Goal: Ask a question: Seek information or help from site administrators or community

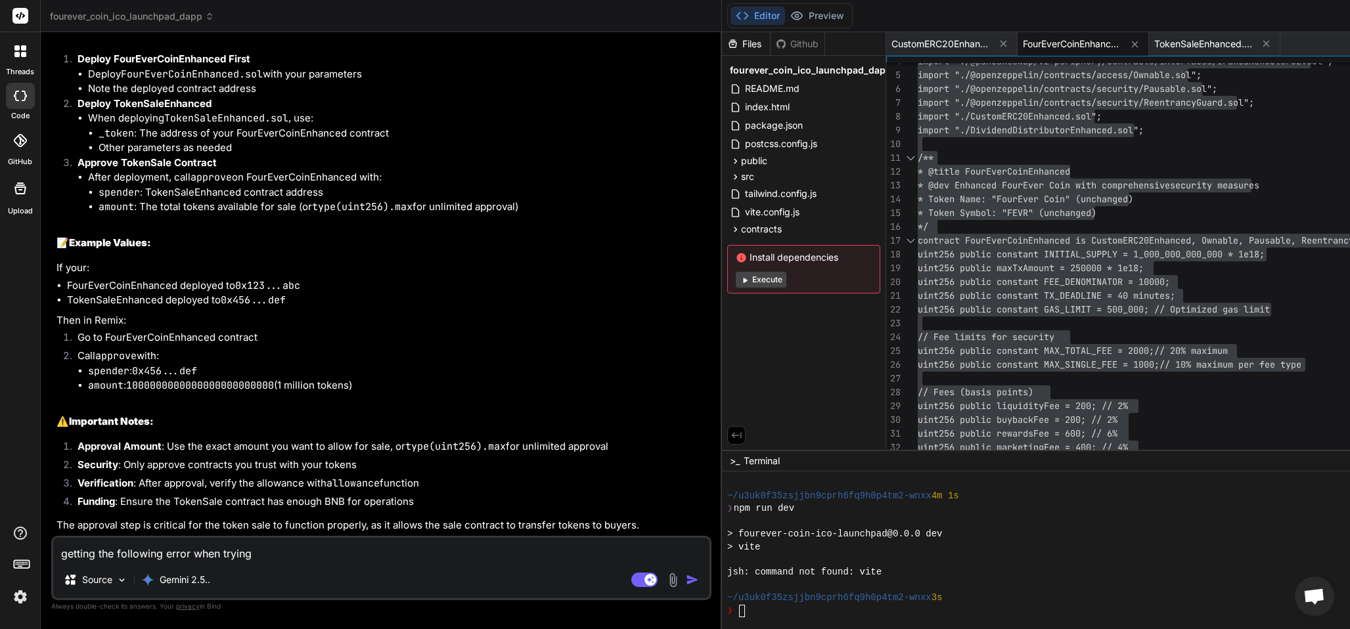
scroll to position [231, 0]
type textarea "getting the following erro"
type textarea "x"
type textarea "getting the following error"
type textarea "x"
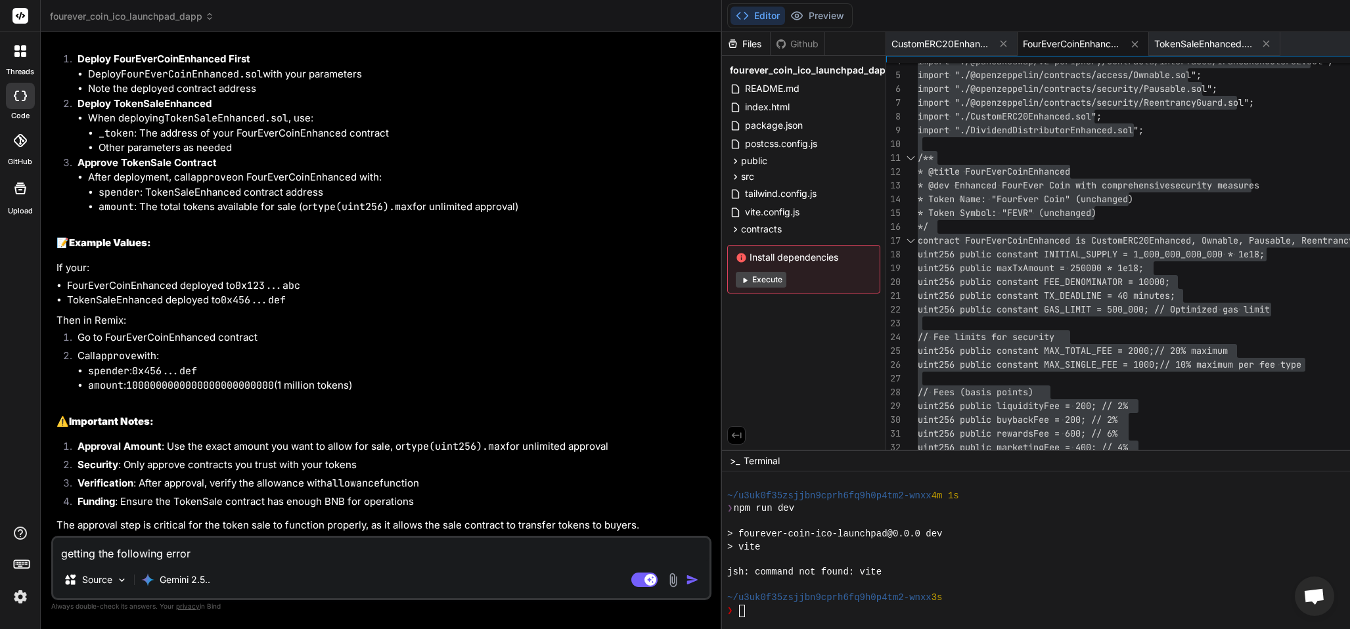
type textarea "getting the following error"
type textarea "x"
type textarea "getting the following error w"
type textarea "x"
type textarea "getting the following error wh"
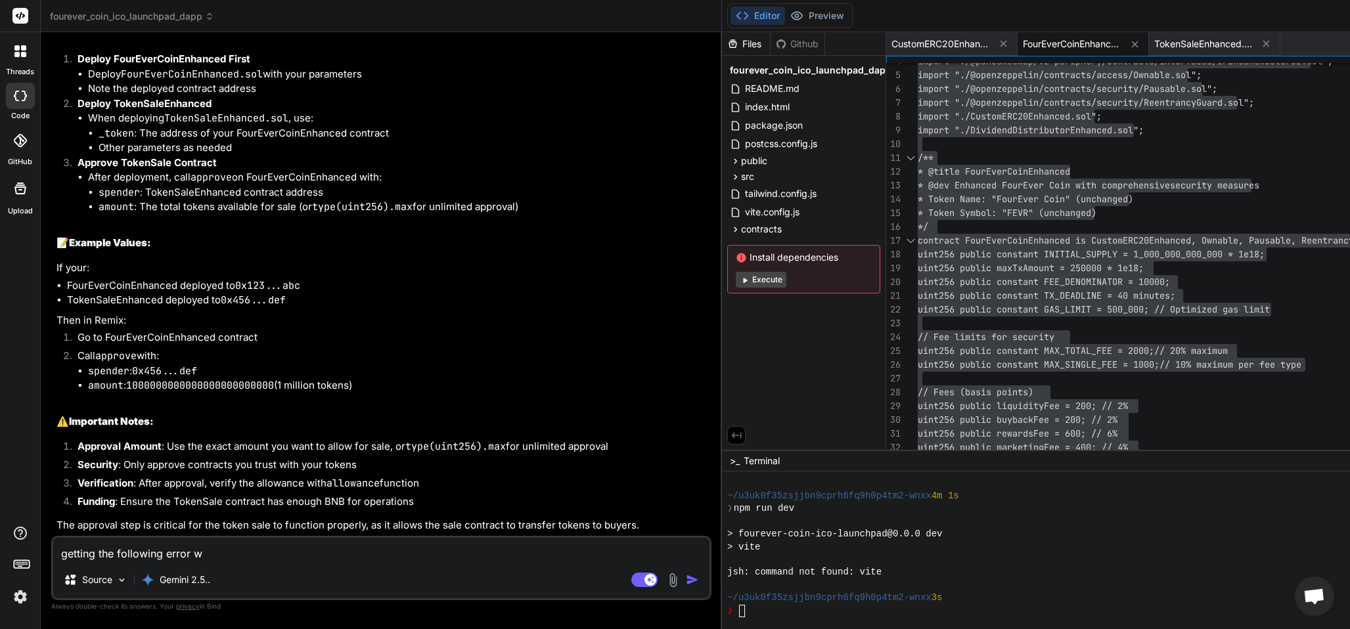
type textarea "x"
type textarea "getting the following error whe"
type textarea "x"
type textarea "getting the following error when"
type textarea "x"
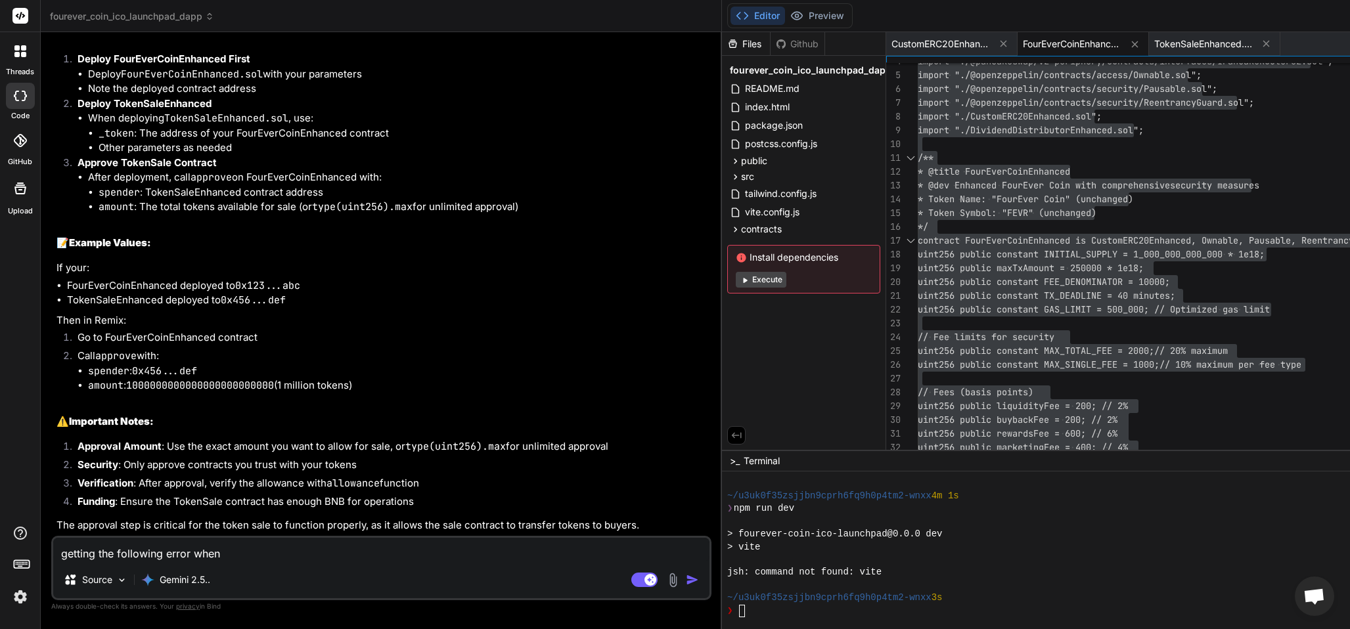
type textarea "getting the following error when"
type textarea "x"
type textarea "getting the following error when s"
type textarea "x"
type textarea "getting the following error when se"
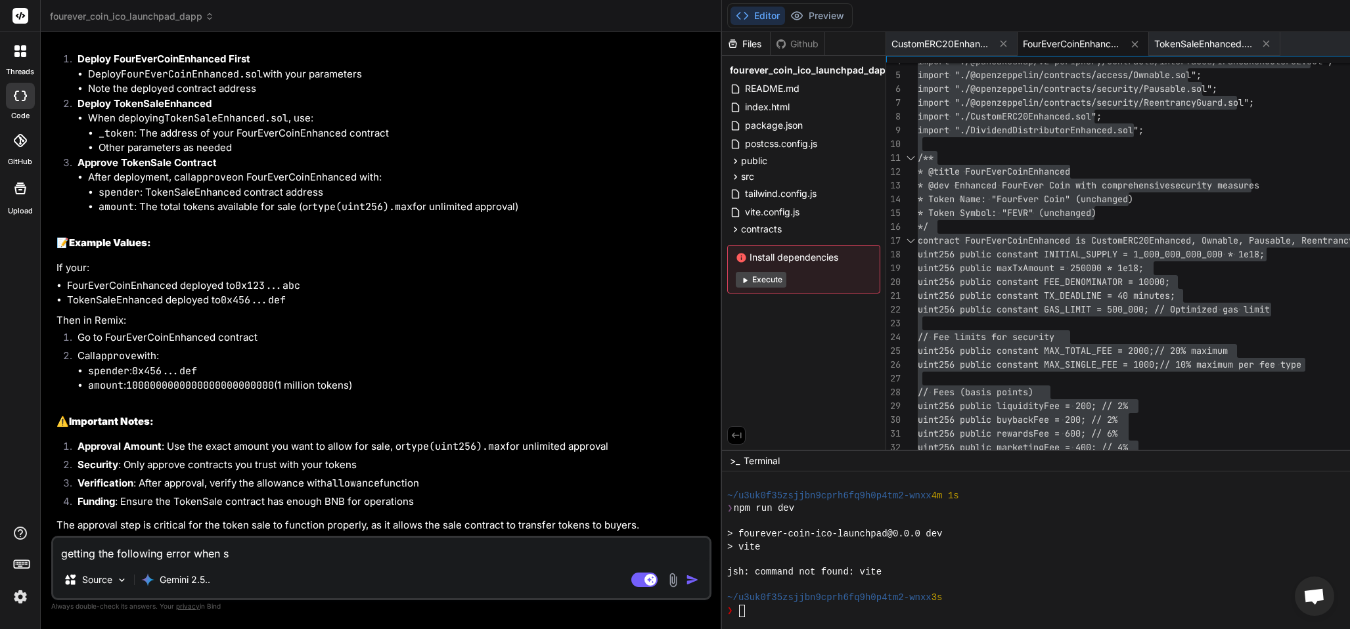
type textarea "x"
type textarea "getting the following error when set"
type textarea "x"
type textarea "getting the following error when sett"
type textarea "x"
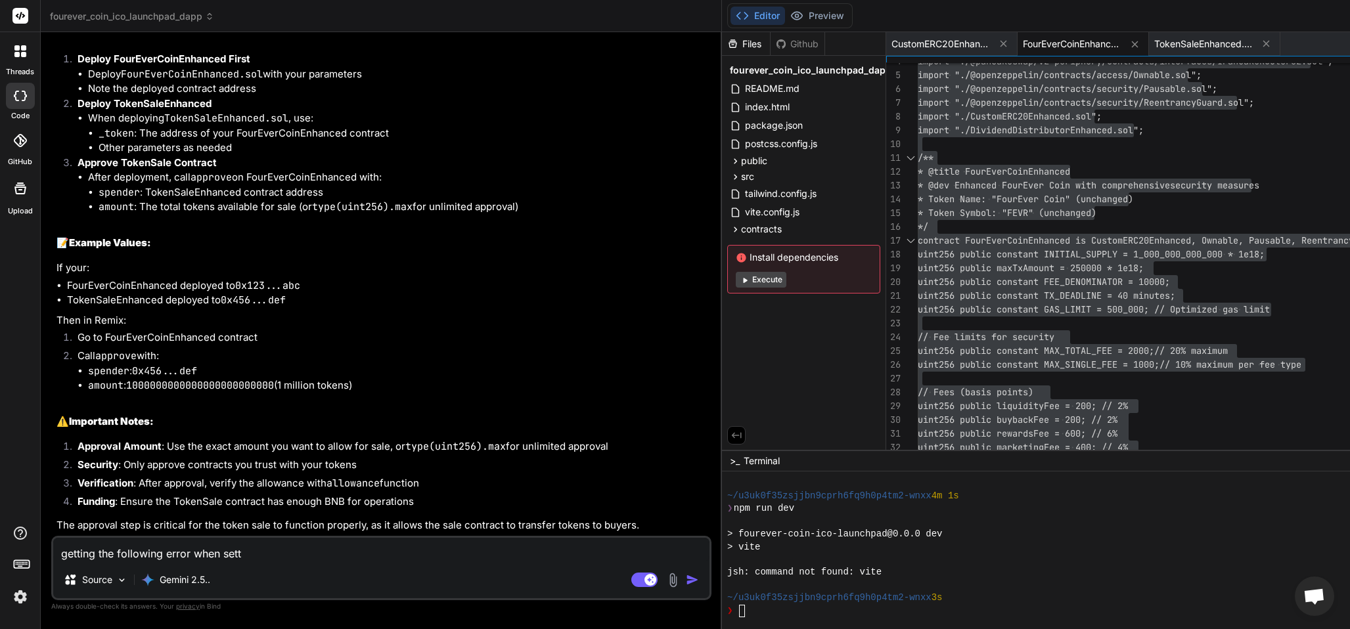
type textarea "getting the following error when setti"
type textarea "x"
type textarea "getting the following error when settin"
type textarea "x"
type textarea "getting the following error when setting"
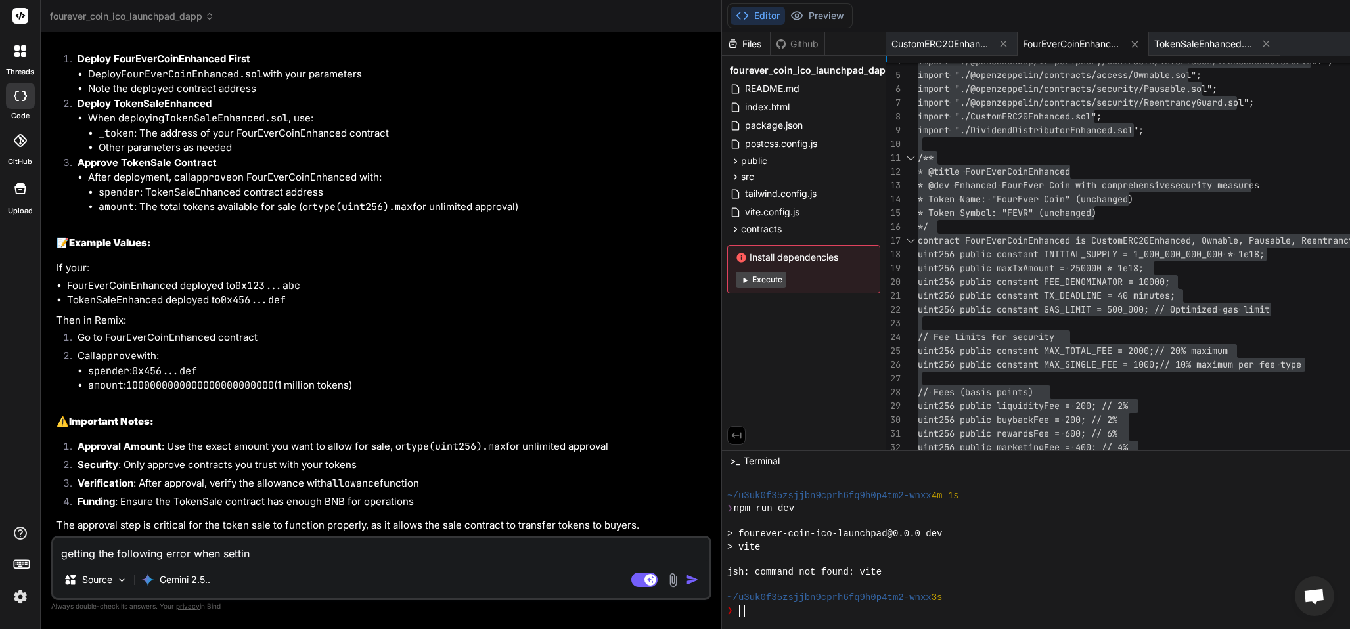
type textarea "x"
type textarea "getting the following error when setting"
type textarea "x"
type textarea "getting the following error when setting t"
type textarea "x"
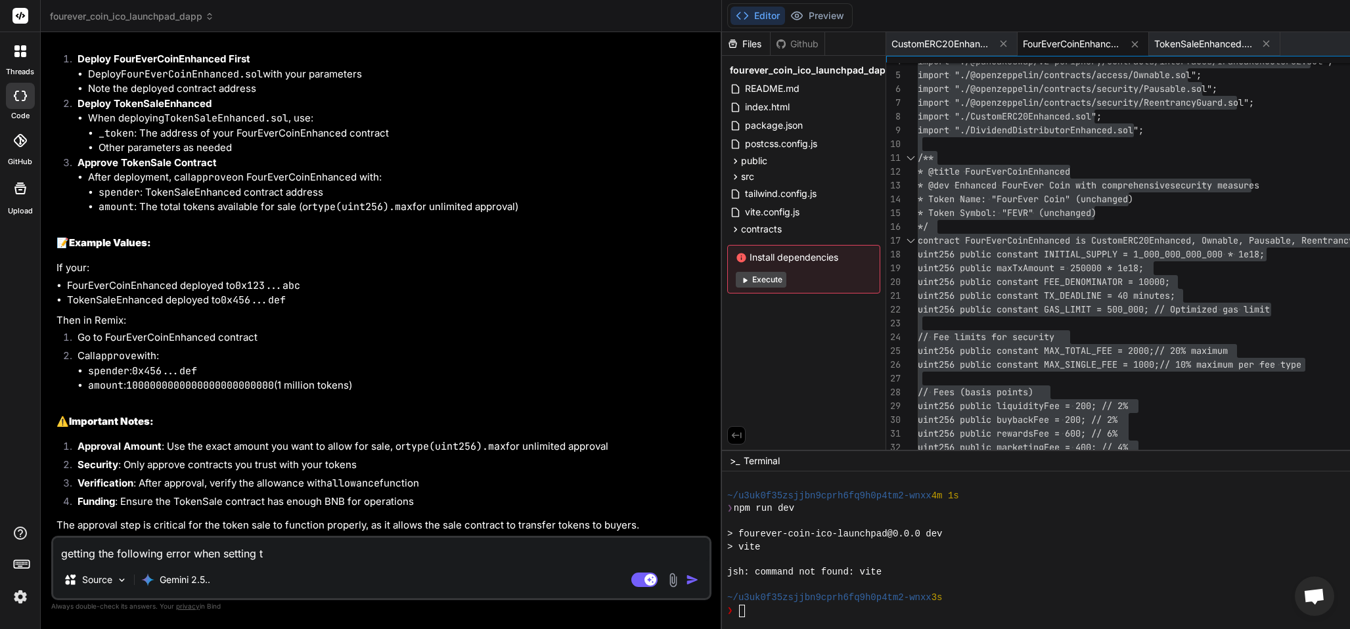
type textarea "getting the following error when setting tr"
type textarea "x"
type textarea "getting the following error when setting tra"
type textarea "x"
type textarea "getting the following error when setting [PERSON_NAME]"
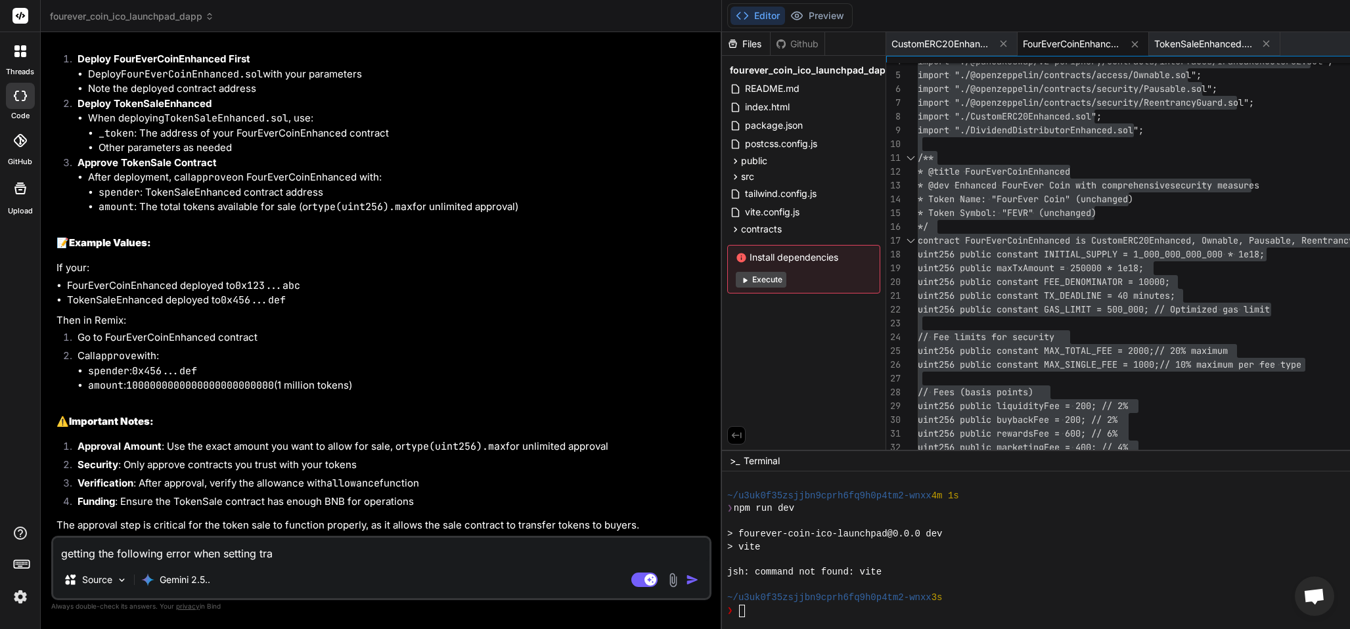
type textarea "x"
type textarea "getting the following error when setting trans"
type textarea "x"
type textarea "getting the following error when setting transa"
type textarea "x"
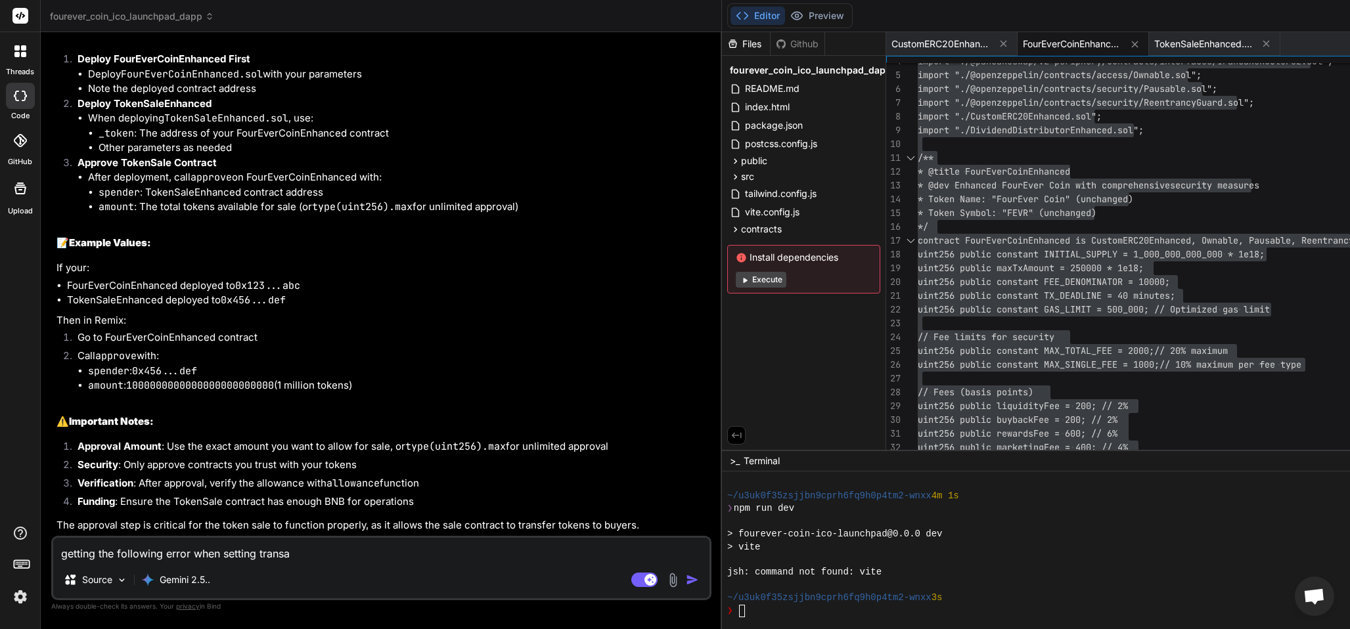
type textarea "getting the following error when setting transac"
type textarea "x"
type textarea "getting the following error when setting transact"
type textarea "x"
type textarea "getting the following error when setting transacti"
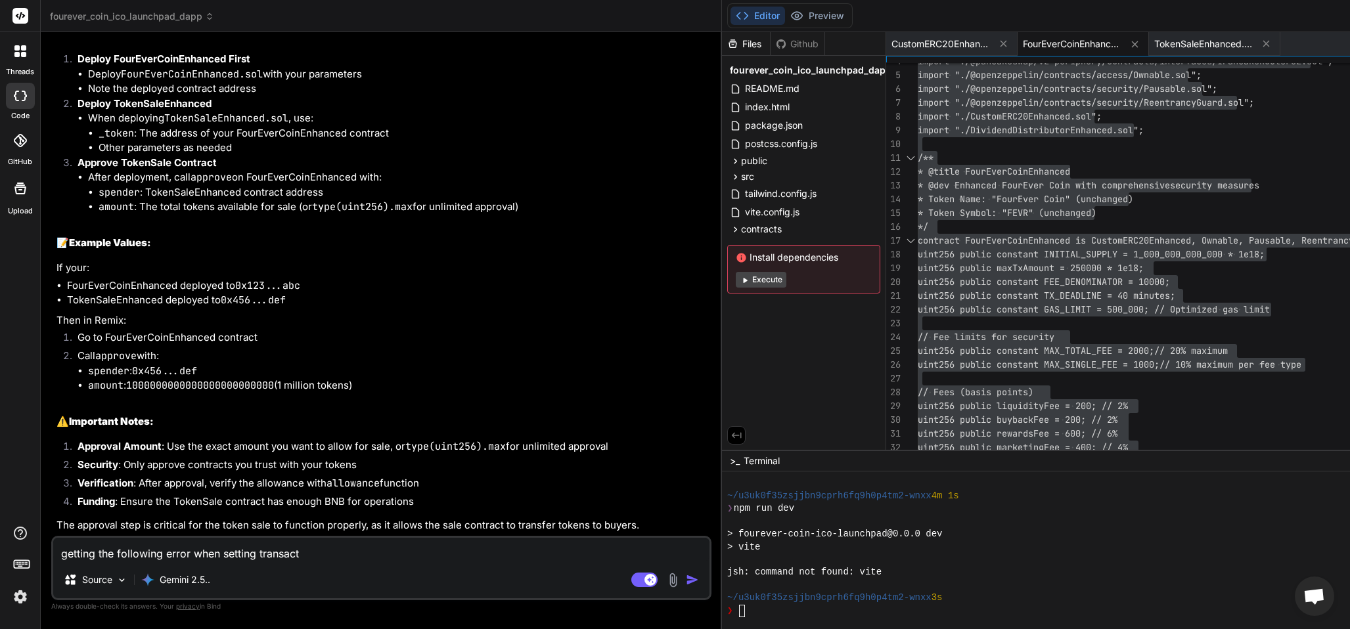
type textarea "x"
type textarea "getting the following error when setting transactio"
type textarea "x"
type textarea "getting the following error when setting transaction"
type textarea "x"
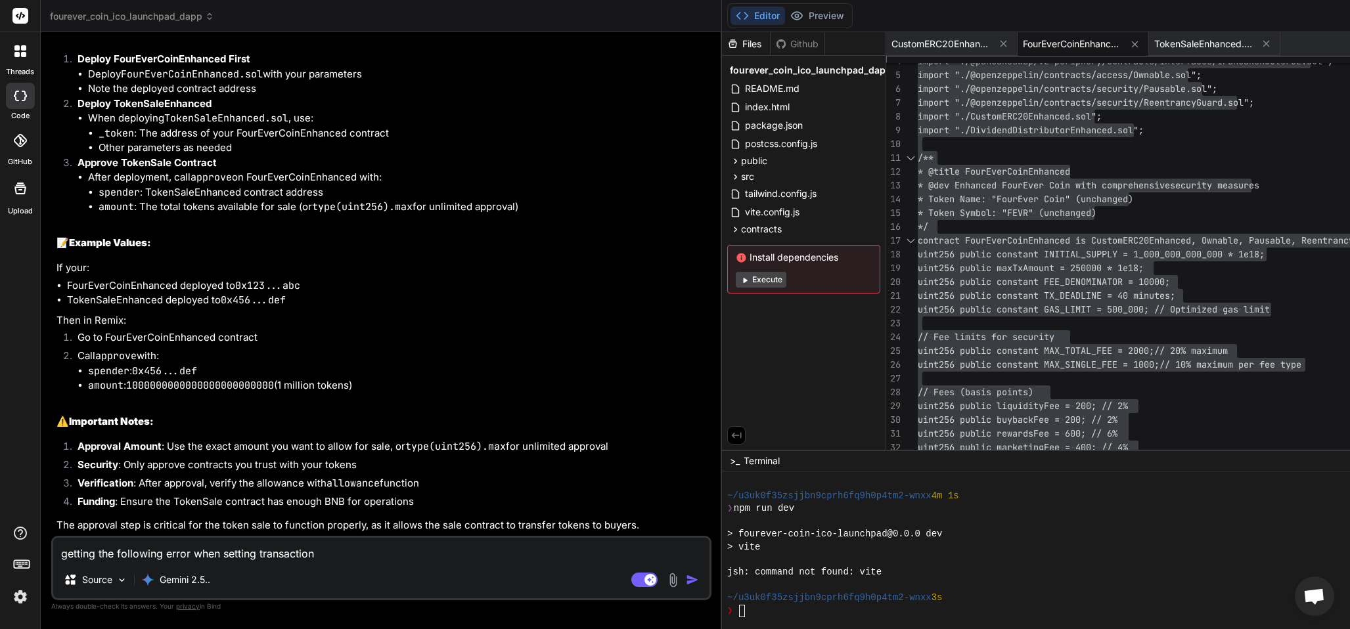
type textarea "getting the following error when setting transaction"
type textarea "x"
type textarea "getting the following error when setting transaction"
type textarea "x"
type textarea "getting the following error when setting transactionm"
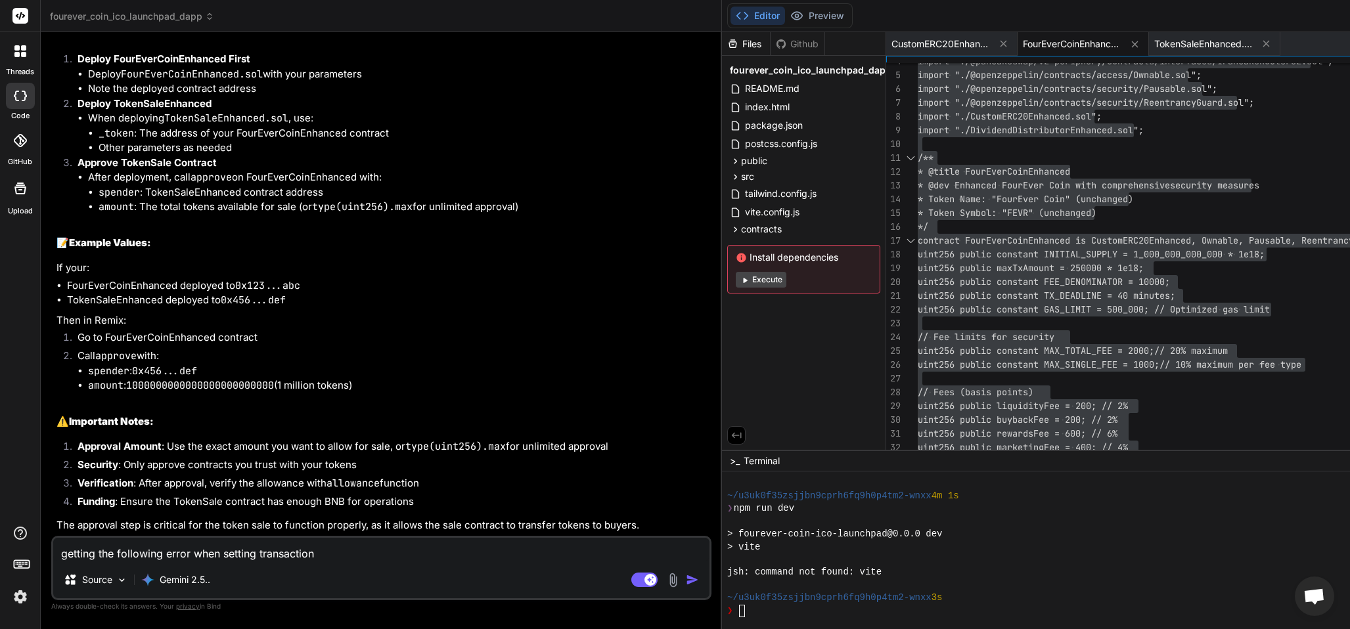
type textarea "x"
type textarea "getting the following error when setting transactionma"
type textarea "x"
type textarea "getting the following error when setting transactionm"
type textarea "x"
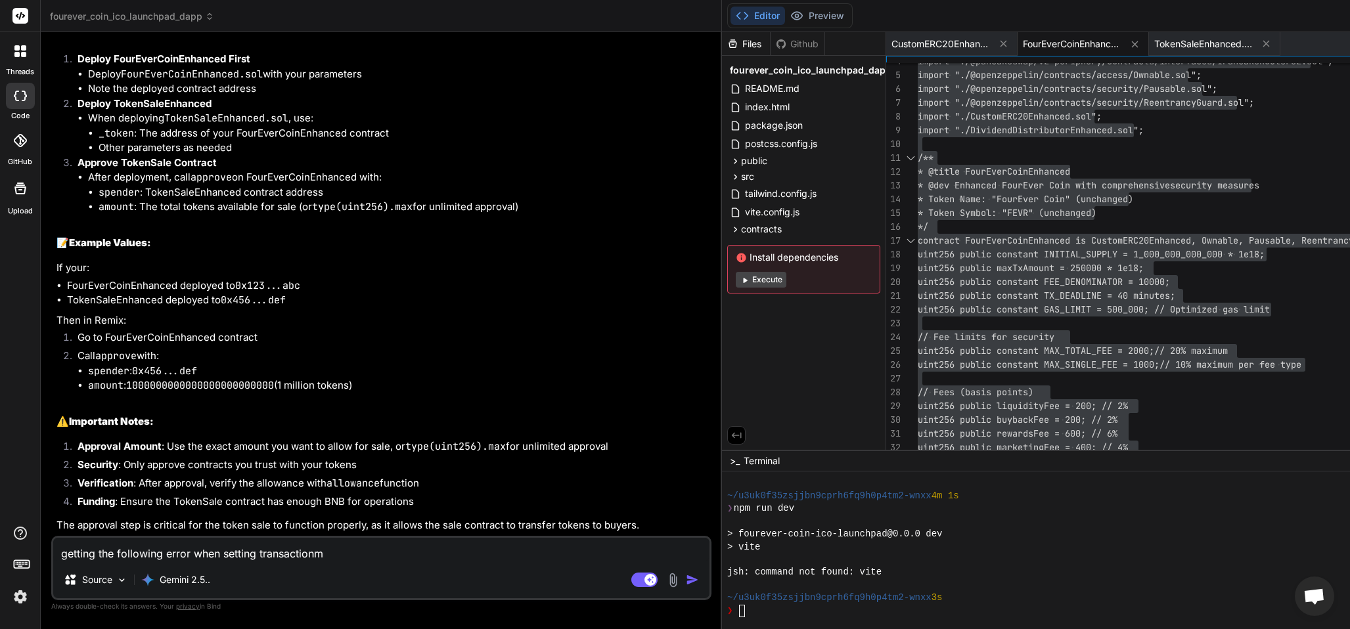
type textarea "getting the following error when setting transactionma"
type textarea "x"
type textarea "getting the following error when setting transactionmax"
type textarea "x"
type textarea "getting the following error when setting transactionmax"
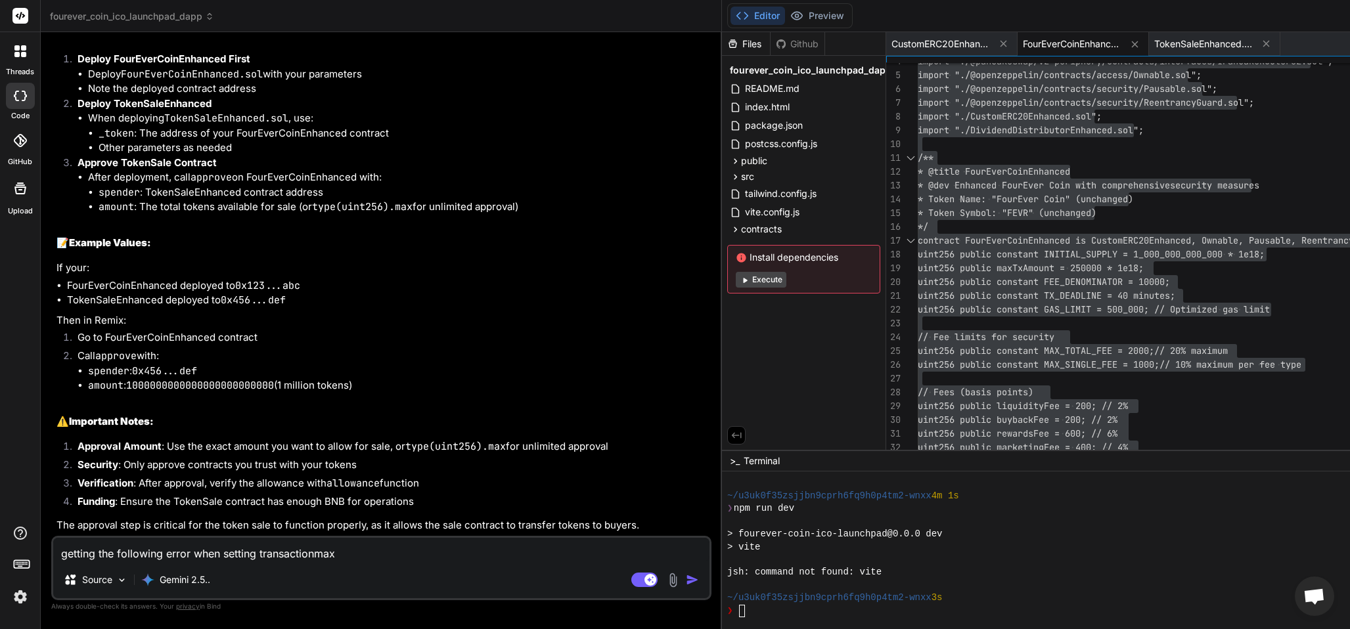
type textarea "x"
type textarea "getting the following error when setting transactionmax a"
type textarea "x"
type textarea "getting the following error when setting transactionmax an"
type textarea "x"
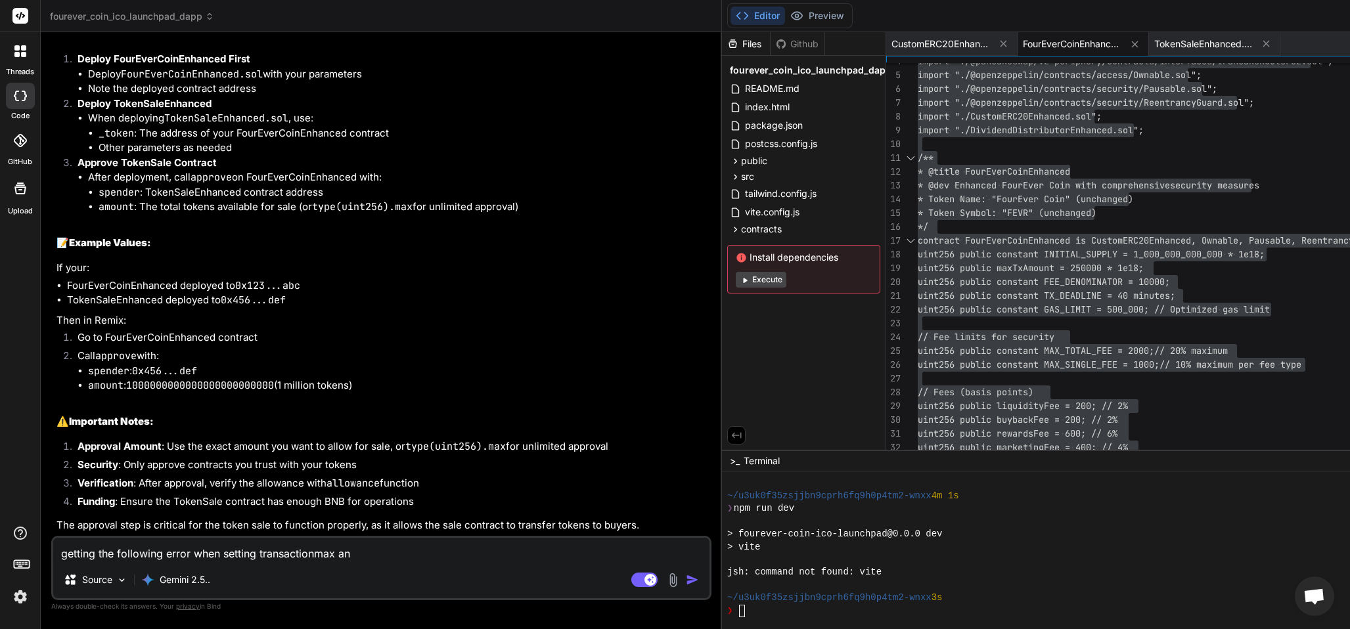
type textarea "getting the following error when setting transactionmax and"
type textarea "x"
type textarea "getting the following error when setting transactionmax and"
type textarea "x"
type textarea "getting the following error when setting transactionmax and w"
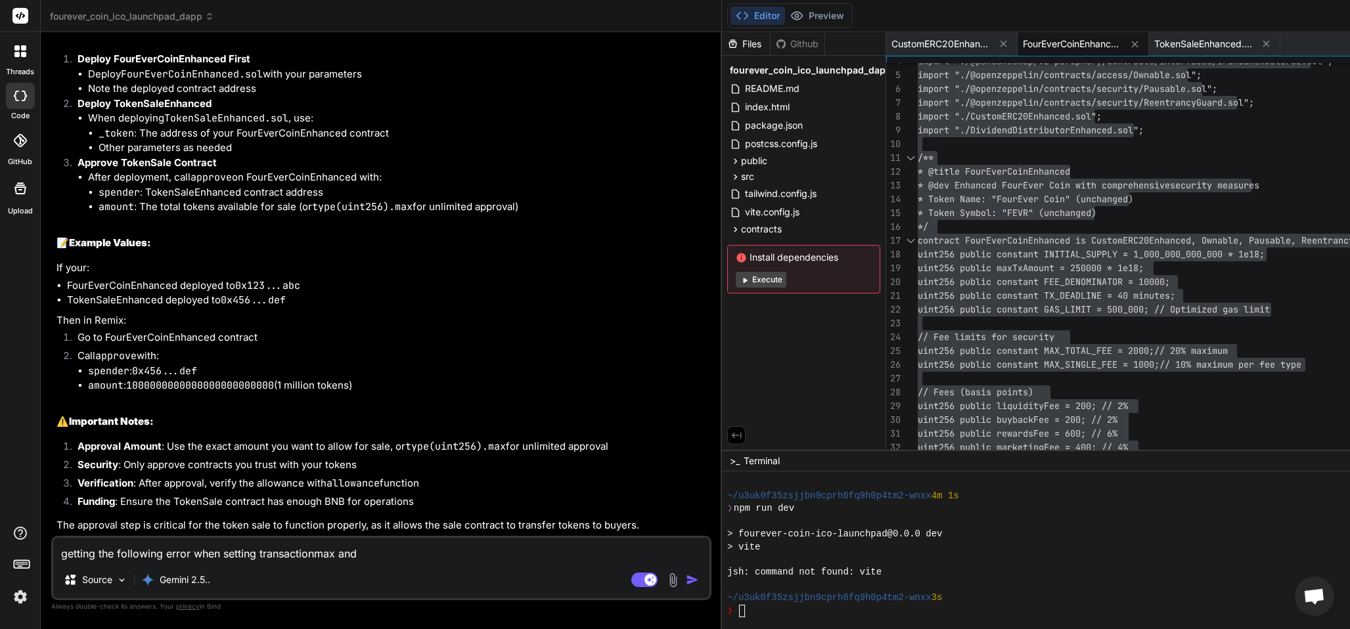
type textarea "x"
type textarea "getting the following error when setting transactionmax and wa"
type textarea "x"
type textarea "getting the following error when setting transactionmax and wal"
type textarea "x"
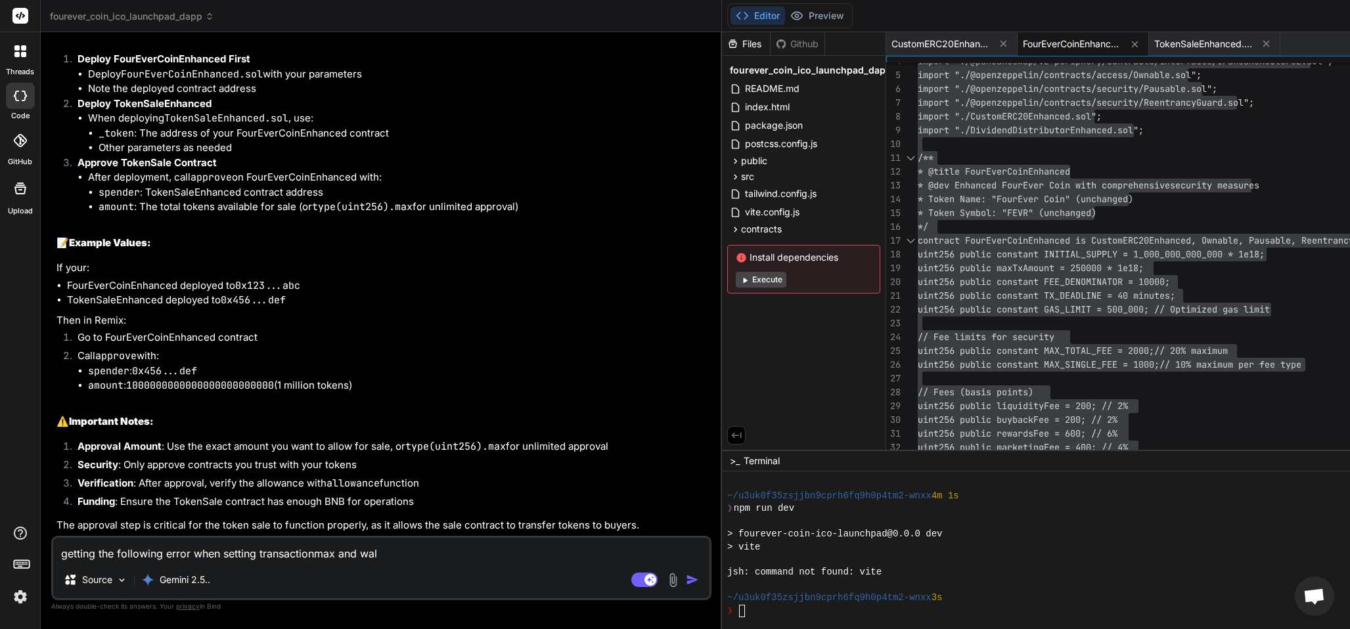
type textarea "getting the following error when setting transactionmax and wall"
type textarea "x"
type textarea "getting the following error when setting transactionmax and walle"
type textarea "x"
type textarea "getting the following error when setting transactionmax and wallet"
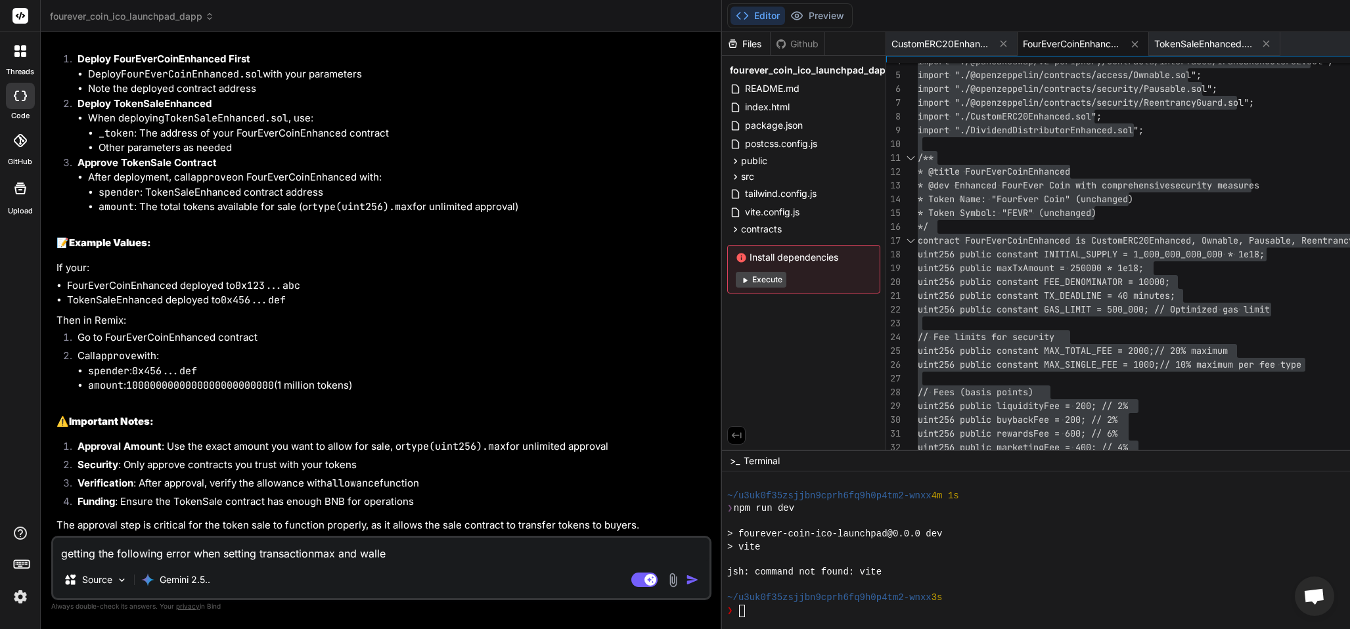
type textarea "x"
type textarea "getting the following error when setting transactionmax and walletm"
type textarea "x"
type textarea "getting the following error when setting transactionmax and walletma"
type textarea "x"
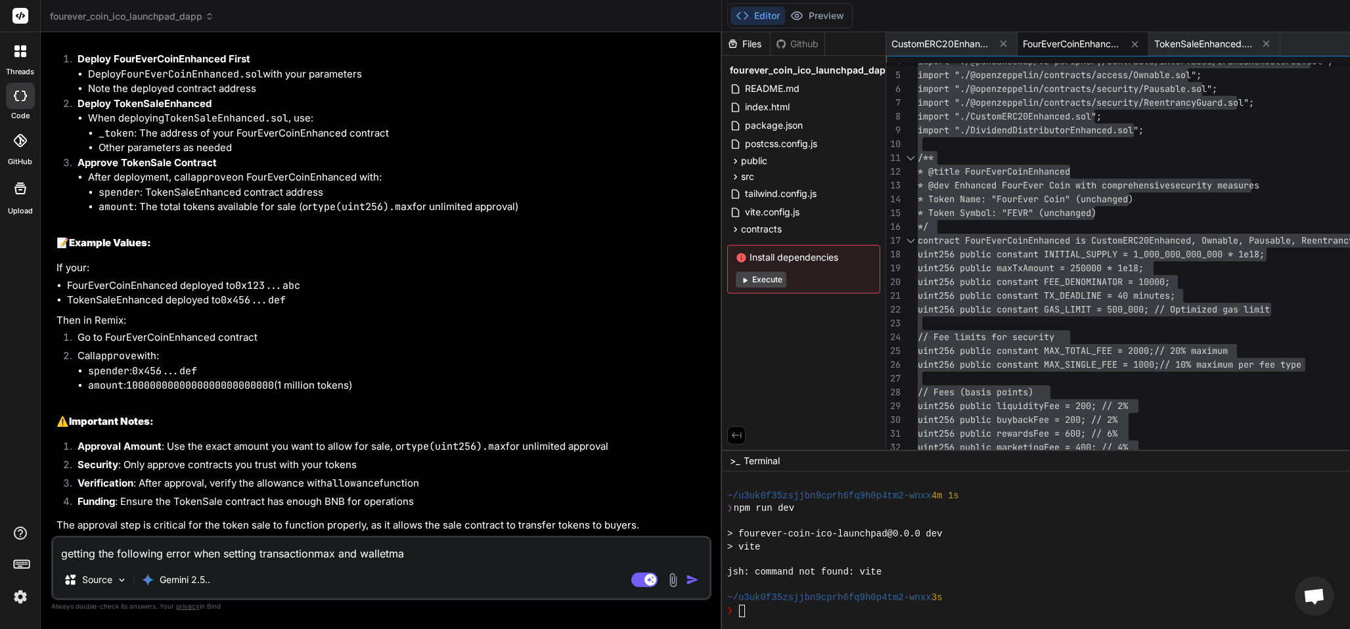
type textarea "getting the following error when setting transactionmax and walletmax"
type textarea "x"
type textarea "getting the following error when setting transactionmax and walletmax"
type textarea "x"
type textarea "getting the following error when setting transactionmax and walletmax f"
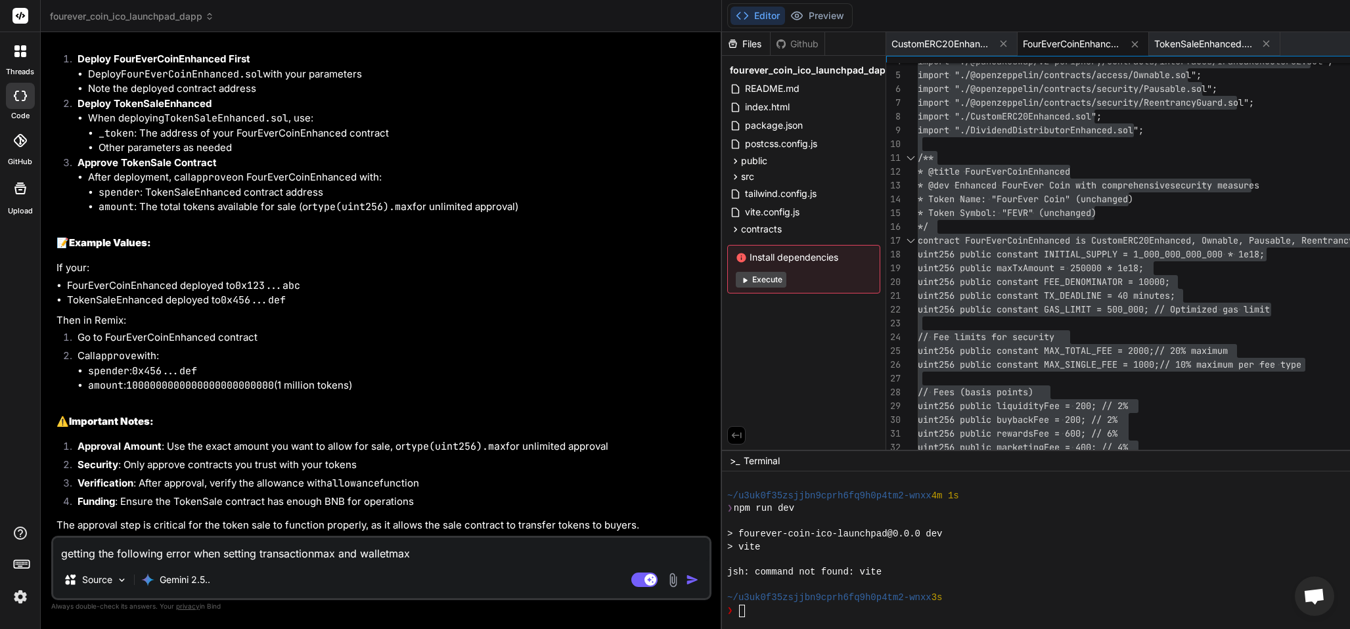
type textarea "x"
type textarea "getting the following error when setting transactionmax and walletmax fo"
type textarea "x"
type textarea "getting the following error when setting transactionmax and walletmax for"
type textarea "x"
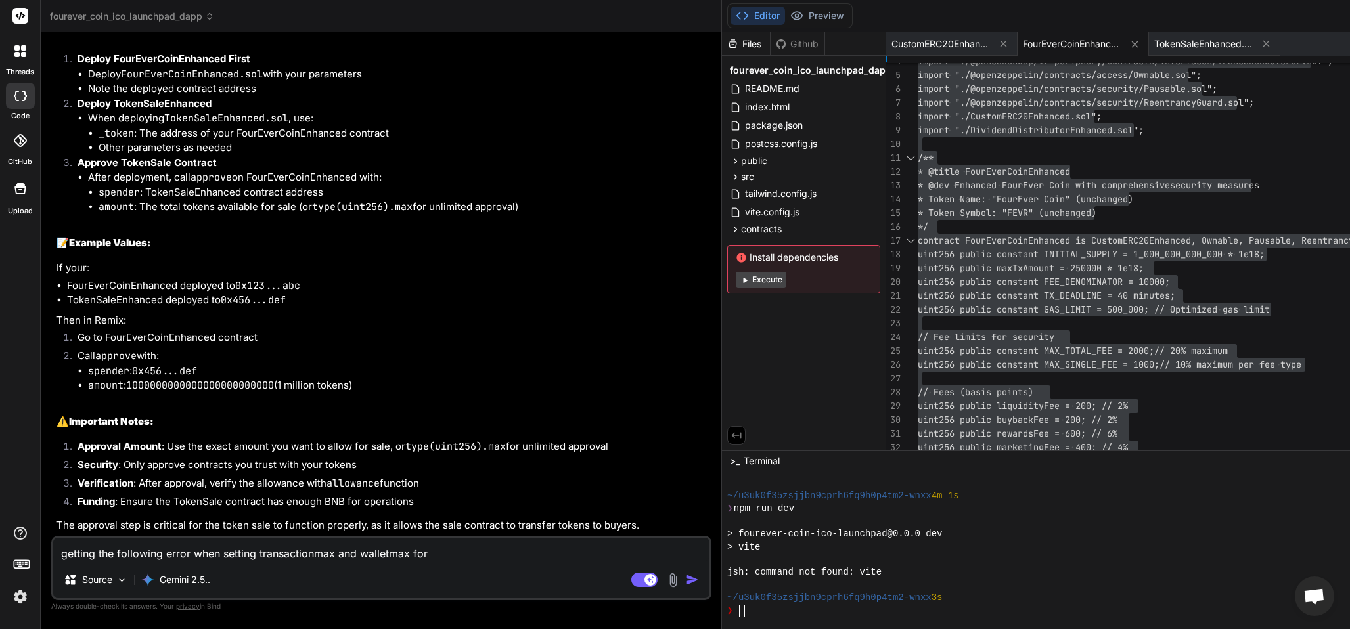
type textarea "getting the following error when setting transactionmax and walletmax forr"
type textarea "x"
type textarea "getting the following error when setting transactionmax and walletmax for"
type textarea "x"
type textarea "getting the following error when setting transactionmax and walletmax for"
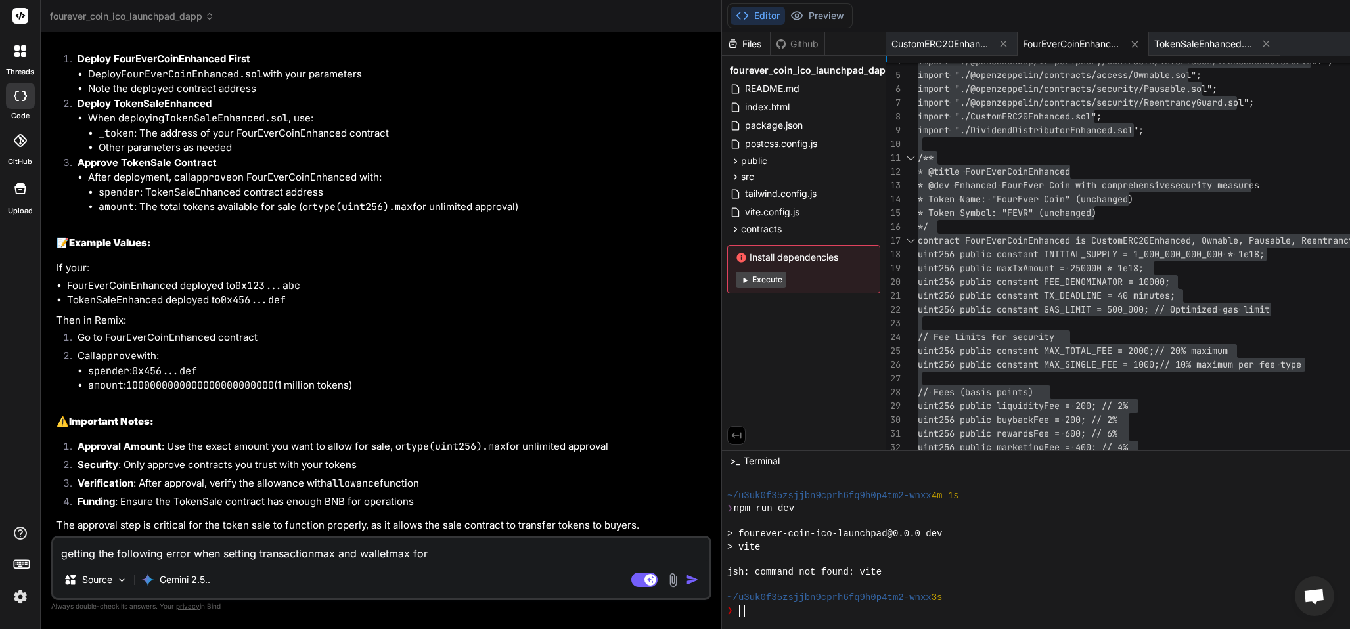
type textarea "x"
type textarea "getting the following error when setting transactionmax and walletmax for f"
type textarea "x"
type textarea "getting the following error when setting transactionmax and walletmax for fo"
type textarea "x"
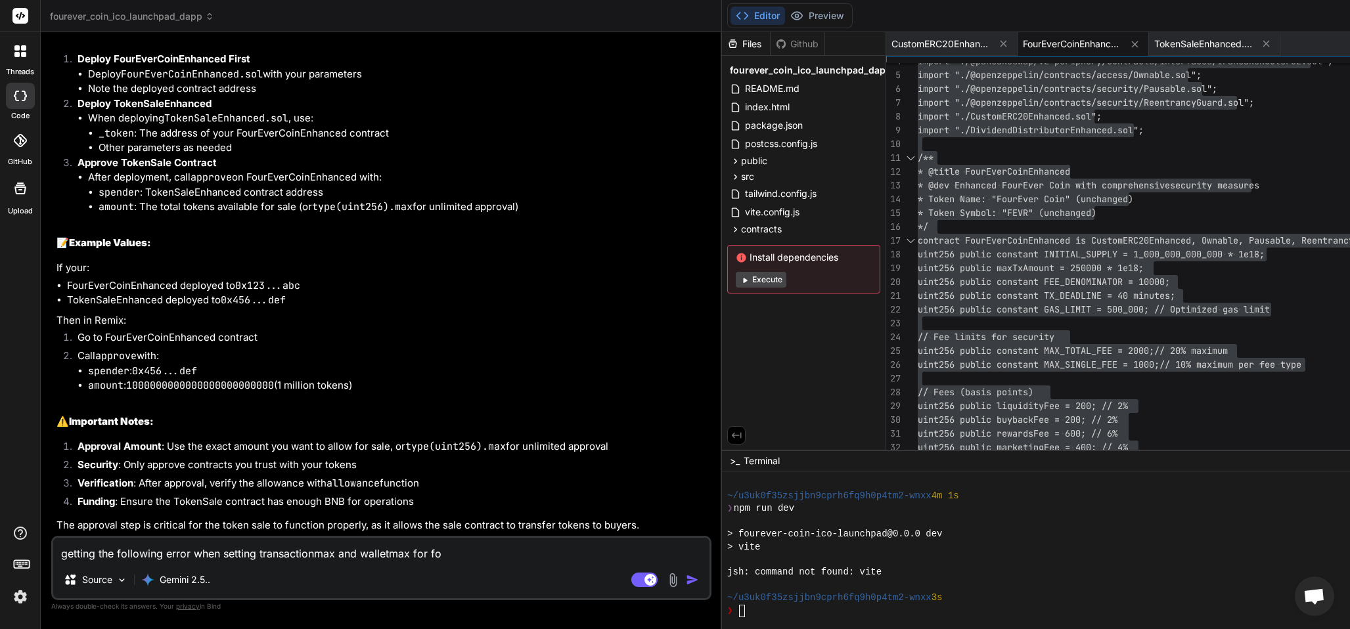
type textarea "getting the following error when setting transactionmax and walletmax for fou"
type textarea "x"
type textarea "getting the following error when setting transactionmax and walletmax for four"
type textarea "x"
type textarea "getting the following error when setting transactionmax and walletmax for fourev"
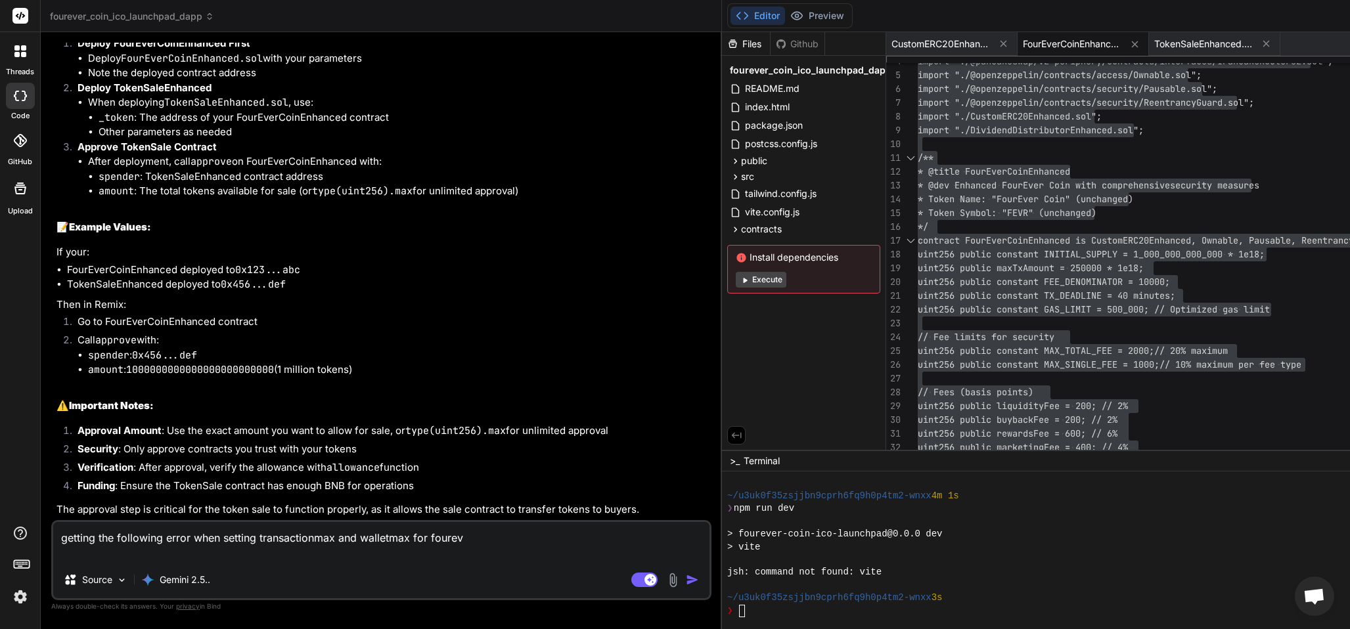
type textarea "x"
type textarea "getting the following error when setting transactionmax and walletmax for foure…"
type textarea "x"
type textarea "getting the following error when setting transactionmax and walletmax for foure…"
type textarea "x"
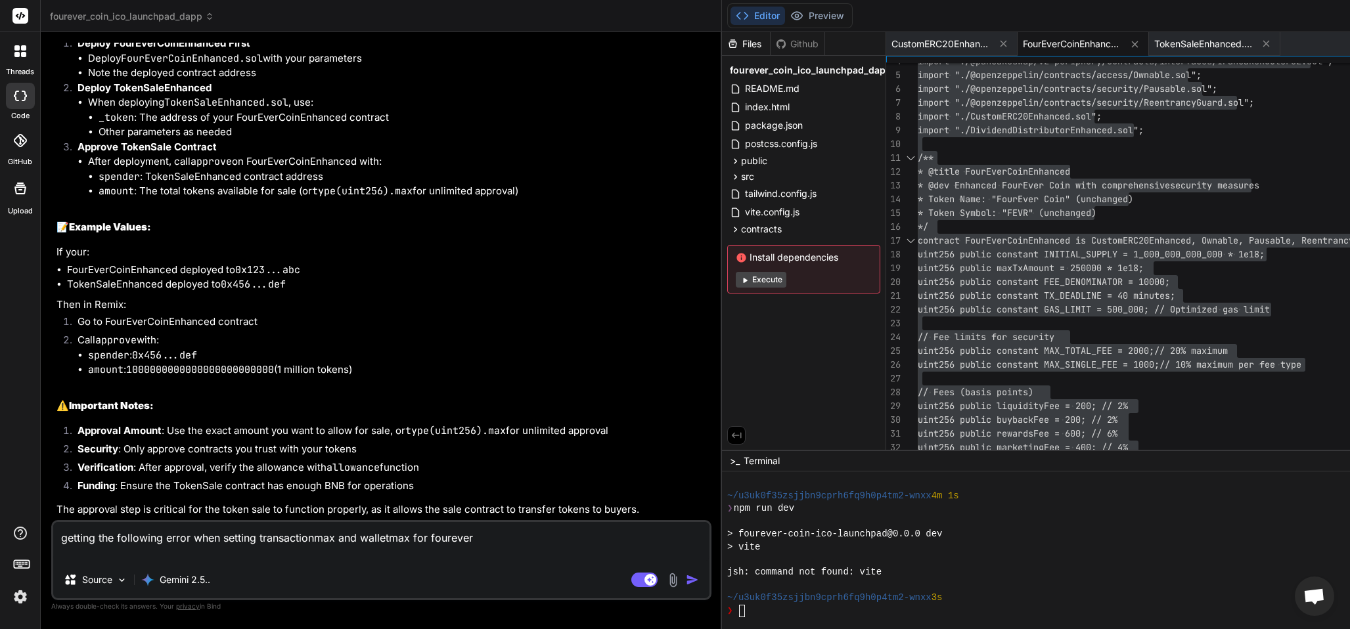
type textarea "getting the following error when setting transactionmax and walletmax for foure…"
type textarea "x"
type textarea "getting the following error when setting transactionmax and walletmax for foure…"
type textarea "x"
type textarea "getting the following error when setting transactionmax and walletmax for foure…"
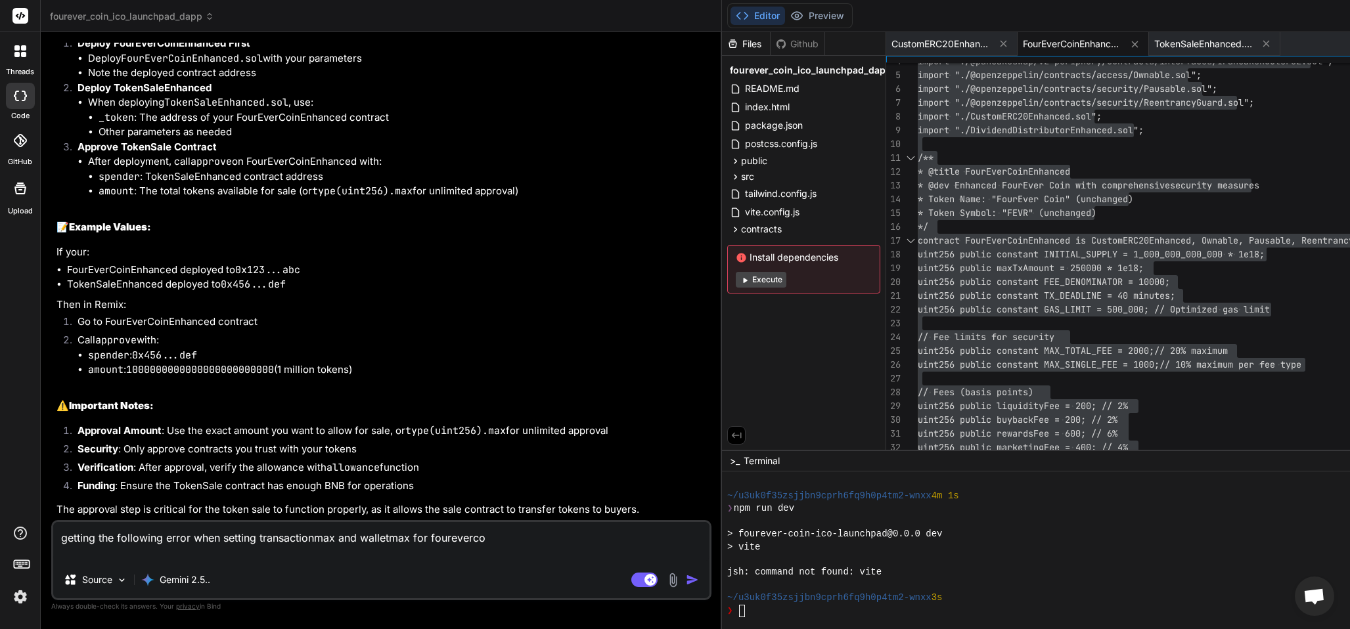
type textarea "x"
type textarea "getting the following error when setting transactionmax and walletmax for foure…"
type textarea "x"
type textarea "getting the following error when setting transactionmax and walletmax for foure…"
type textarea "x"
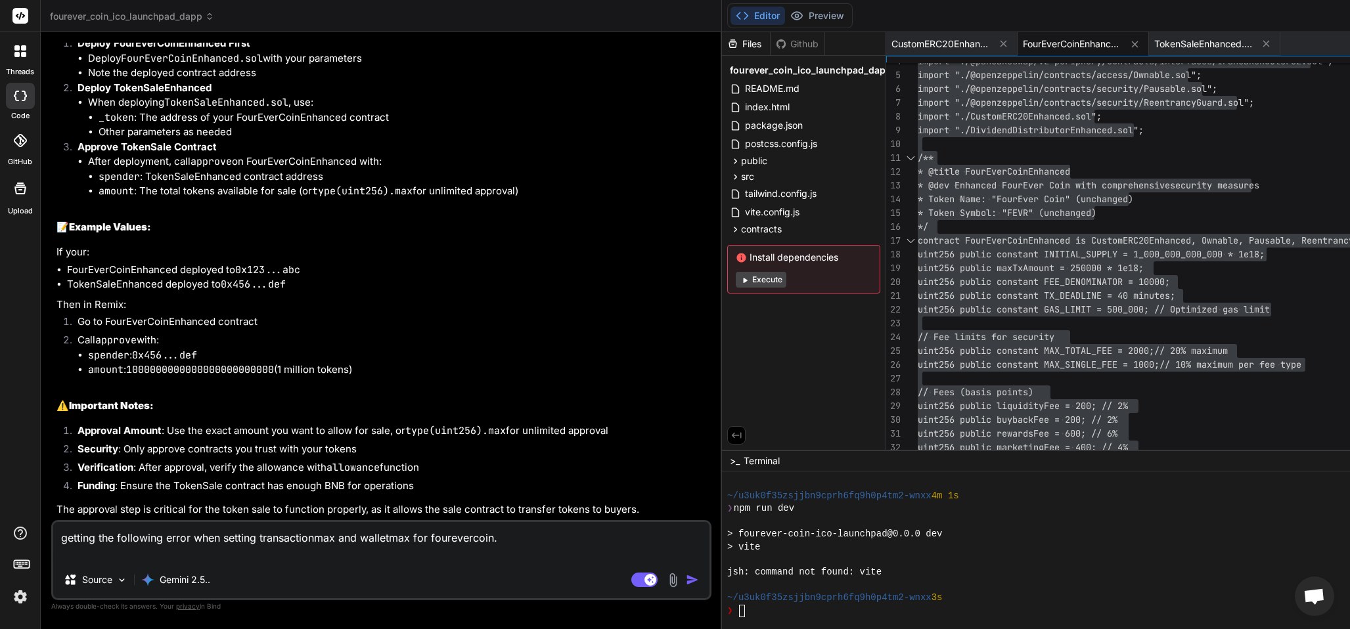
type textarea "getting the following error when setting transactionmax and walletmax for foure…"
type textarea "x"
type textarea "getting the following error when setting transactionmax and walletmax for [DOMA…"
type textarea "x"
type textarea "getting the following error when setting transactionmax and walletmax for foure…"
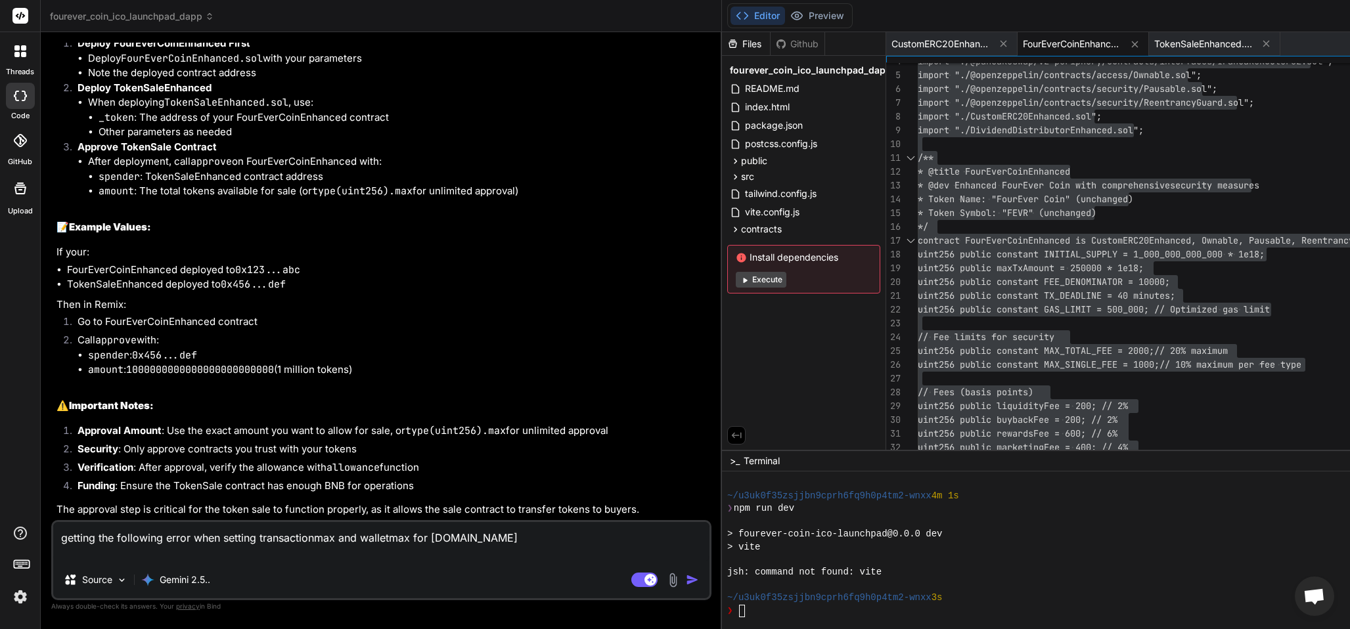
type textarea "x"
type textarea "getting the following error when setting transactionmax and walletmax for foure…"
type textarea "x"
type textarea "getting the following error when setting transactionmax and walletmax for foure…"
type textarea "x"
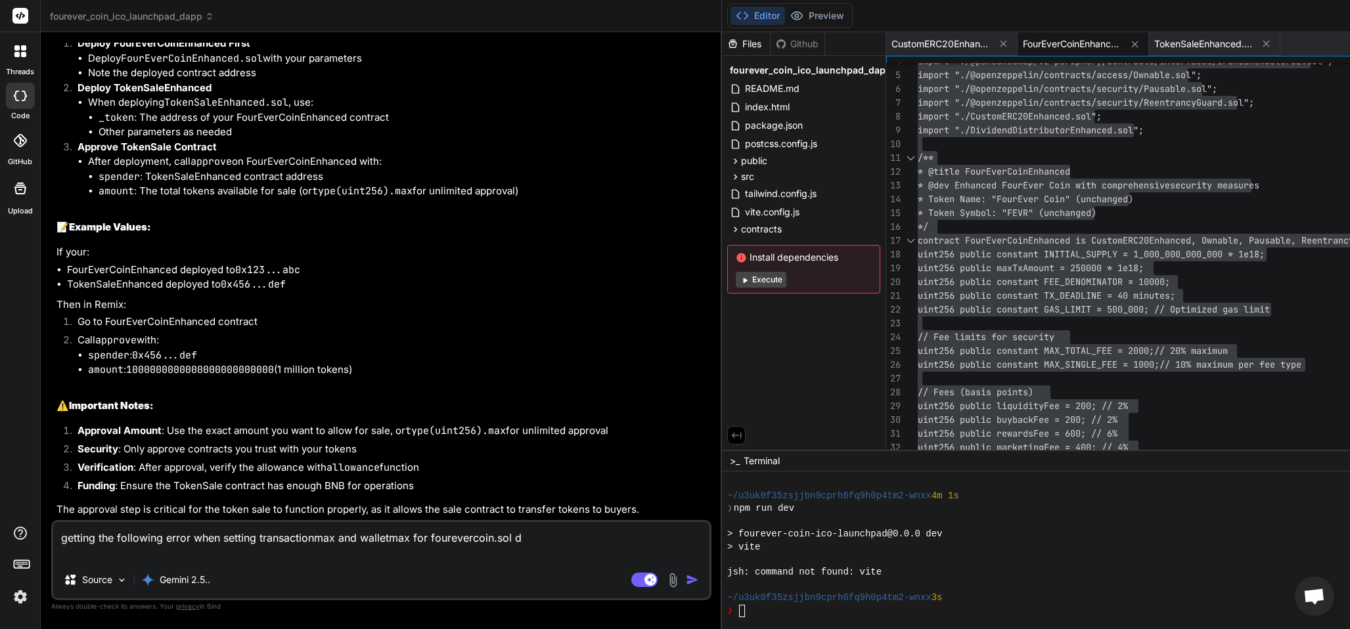
type textarea "getting the following error when setting transactionmax and walletmax for foure…"
type textarea "x"
type textarea "getting the following error when setting transactionmax and walletmax for foure…"
type textarea "x"
type textarea "getting the following error when setting transactionmax and walletmax for foure…"
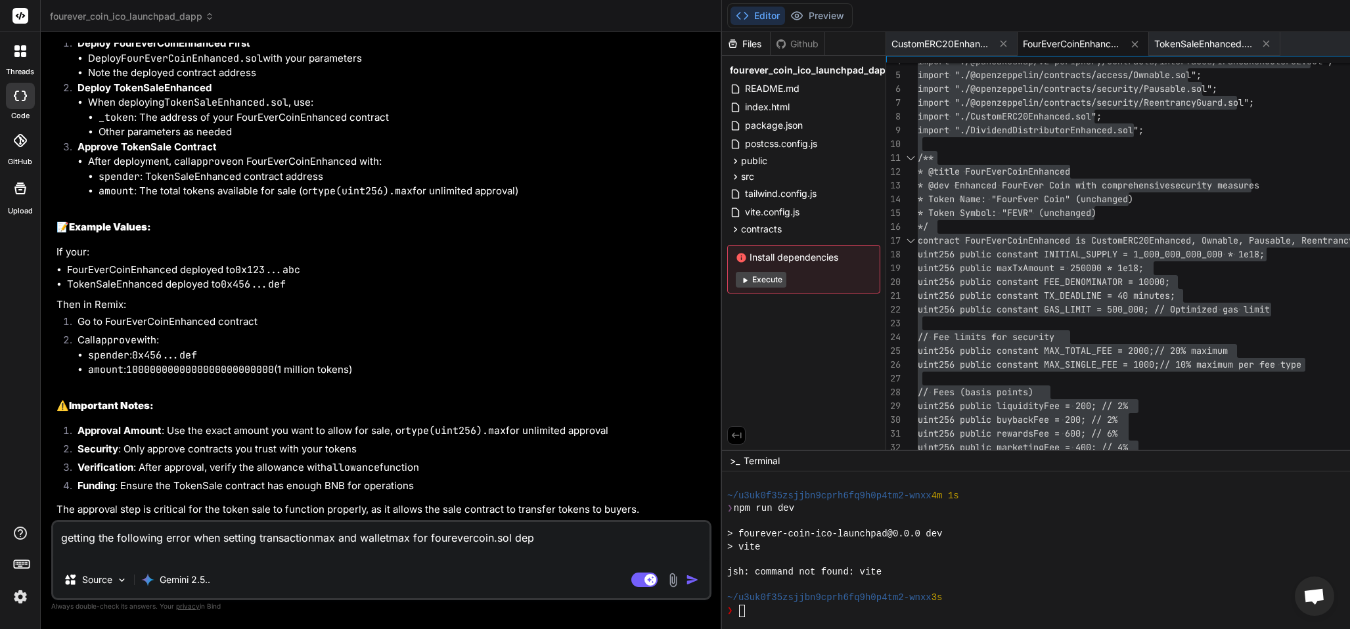
type textarea "x"
type textarea "getting the following error when setting transactionmax and walletmax for foure…"
type textarea "x"
type textarea "getting the following error when setting transactionmax and walletmax for foure…"
type textarea "x"
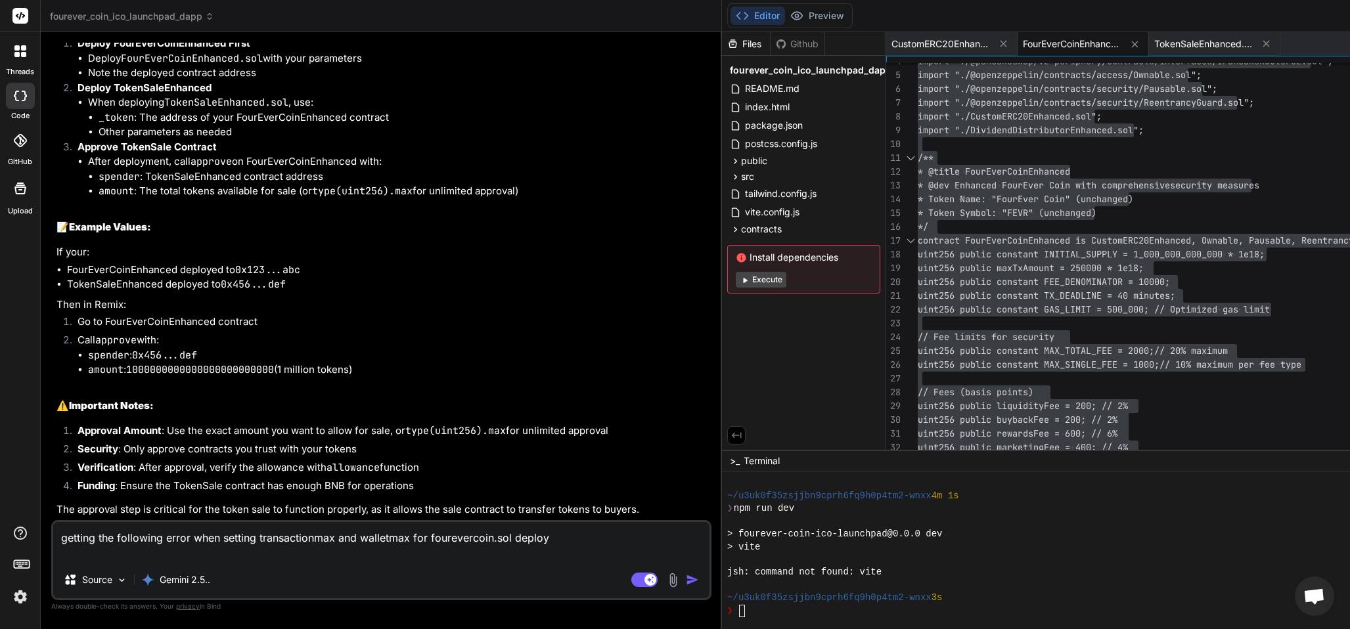
type textarea "getting the following error when setting transactionmax and walletmax for foure…"
type textarea "x"
type textarea "getting the following error when setting transactionmax and walletmax for foure…"
type textarea "x"
type textarea "getting the following error when setting transactionmax and walletmax for foure…"
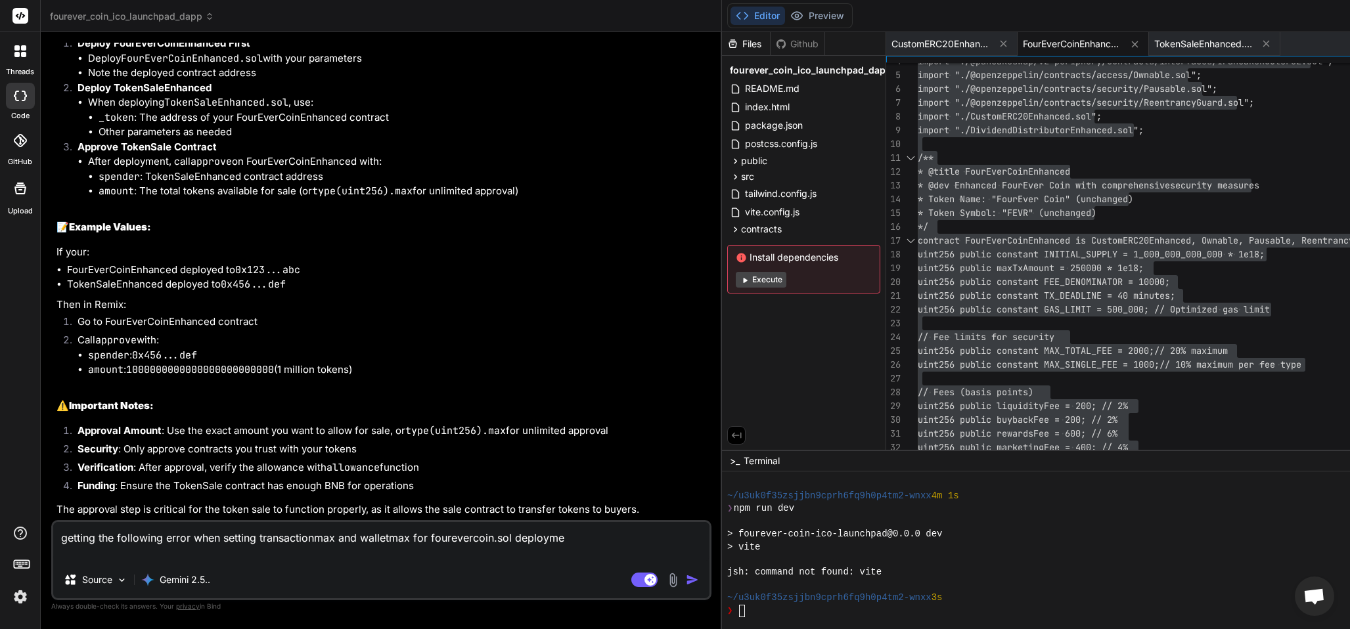
type textarea "x"
type textarea "getting the following error when setting transactionmax and walletmax for foure…"
type textarea "x"
type textarea "getting the following error when setting transactionmax and walletmax for foure…"
type textarea "x"
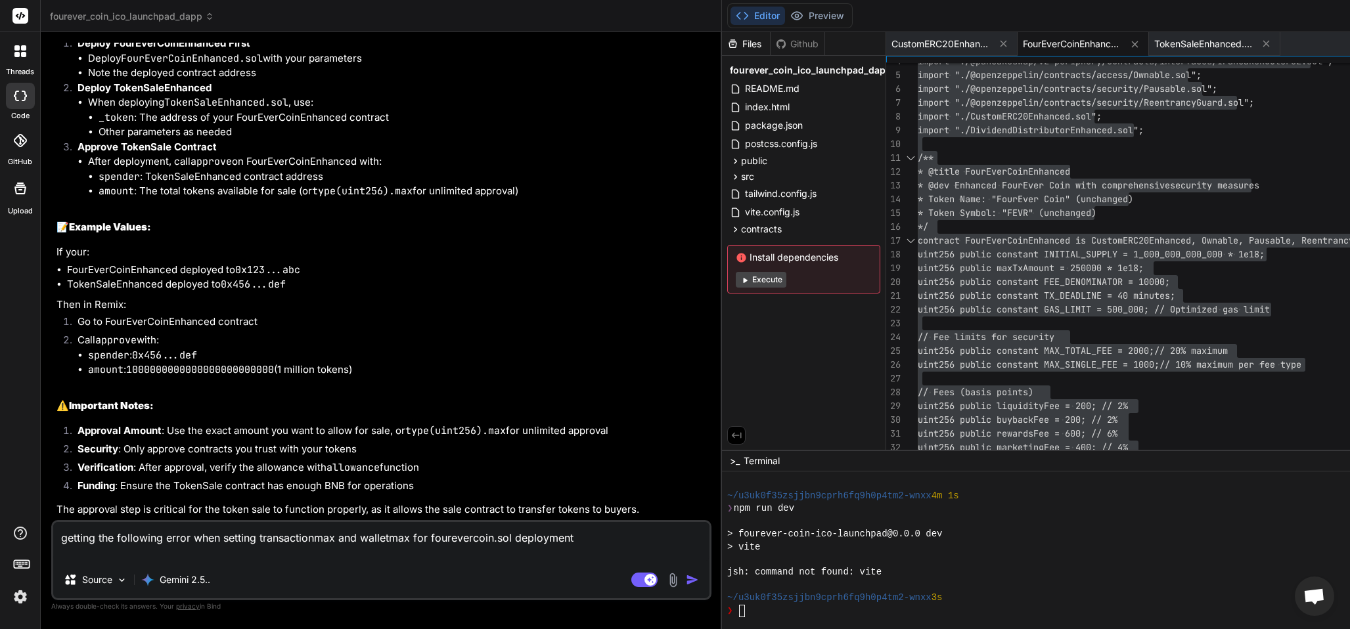
type textarea "getting the following error when setting transactionmax and walletmax for foure…"
type textarea "x"
type textarea "getting the following error when setting transactionmax and walletmax for foure…"
type textarea "x"
type textarea "getting the following error when setting transactionmax and walletmax for foure…"
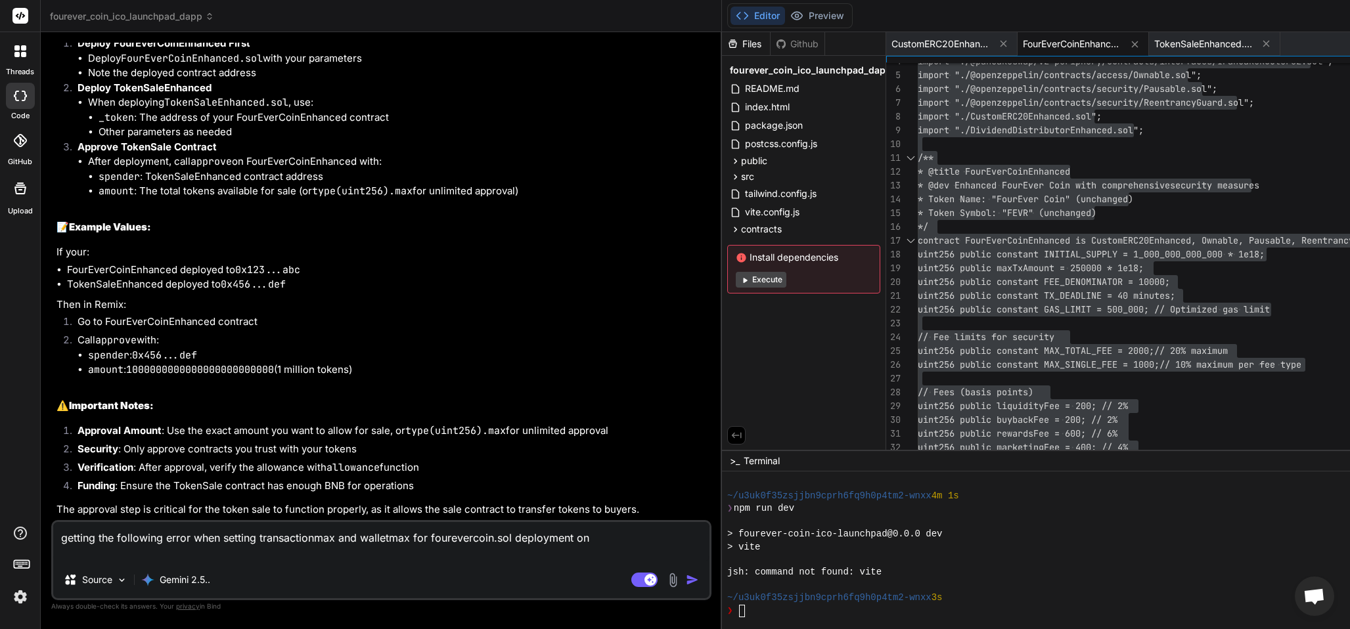
type textarea "x"
type textarea "getting the following error when setting transactionmax and walletmax for foure…"
type textarea "x"
type textarea "getting the following error when setting transactionmax and walletmax for foure…"
type textarea "x"
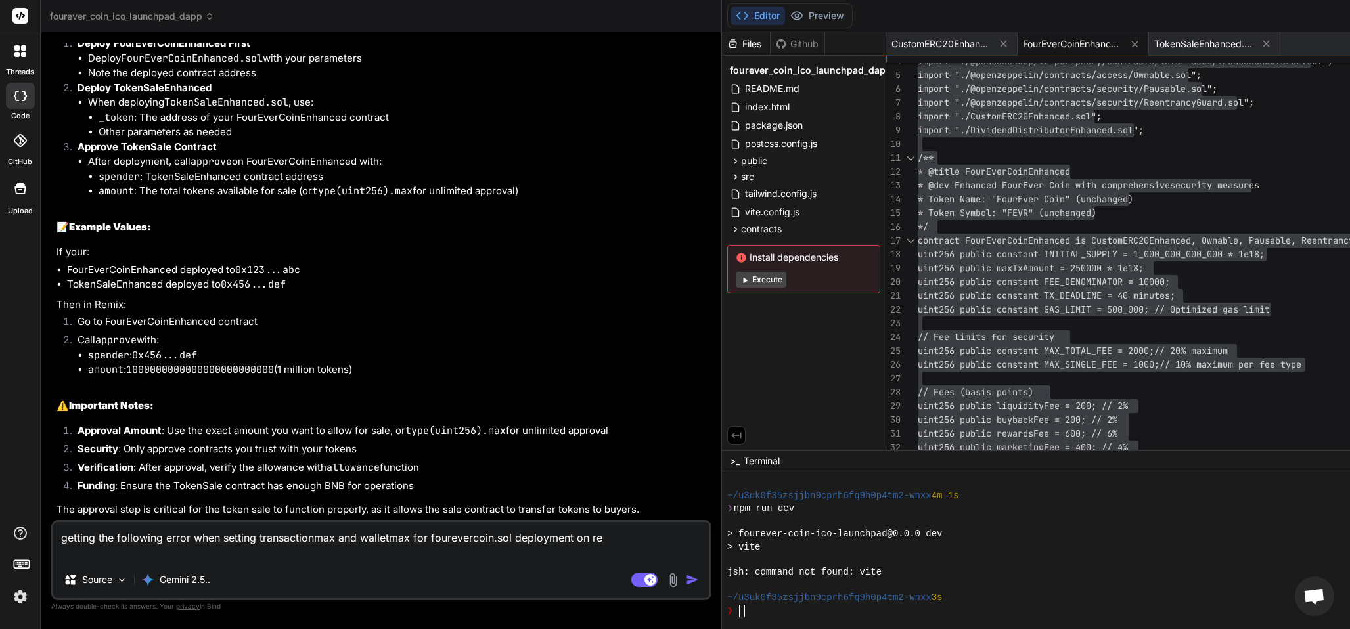
type textarea "getting the following error when setting transactionmax and walletmax for foure…"
type textarea "x"
type textarea "getting the following error when setting transactionmax and walletmax for foure…"
type textarea "x"
type textarea "getting the following error when setting transactionmax and walletmax for foure…"
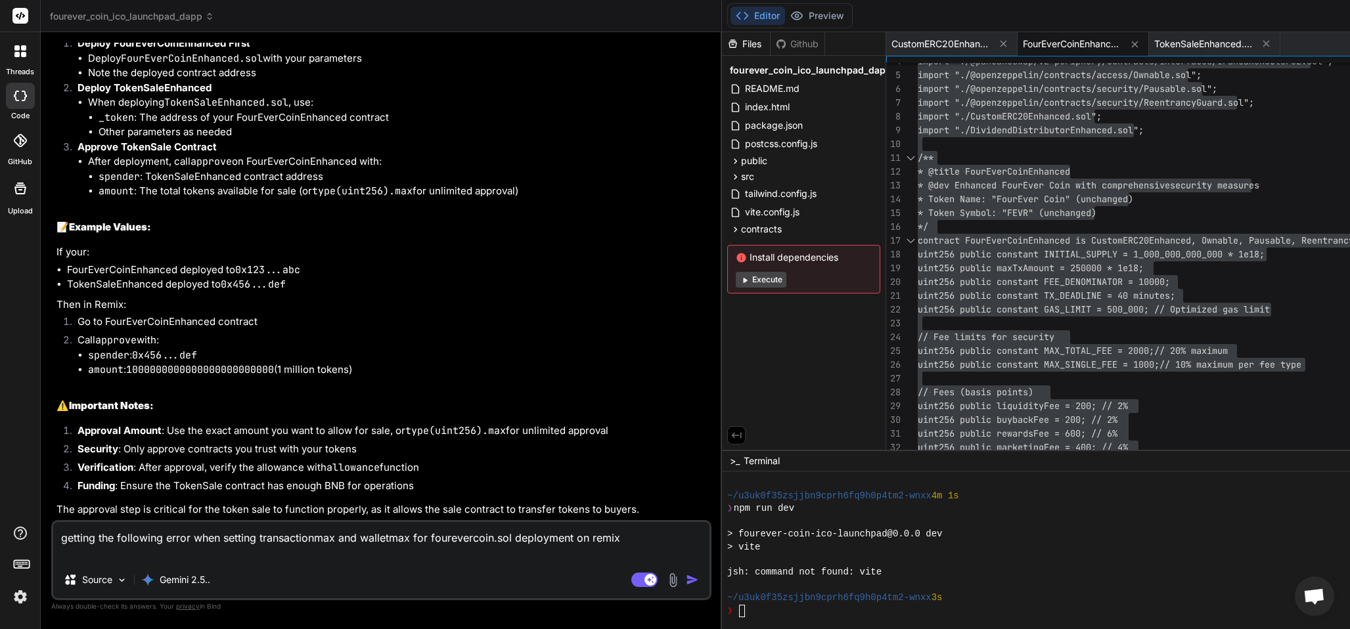
type textarea "x"
type textarea "getting the following error when setting transactionmax and walletmax for foure…"
type textarea "x"
type textarea "getting the following error when setting transactionmax and walletmax for foure…"
type textarea "x"
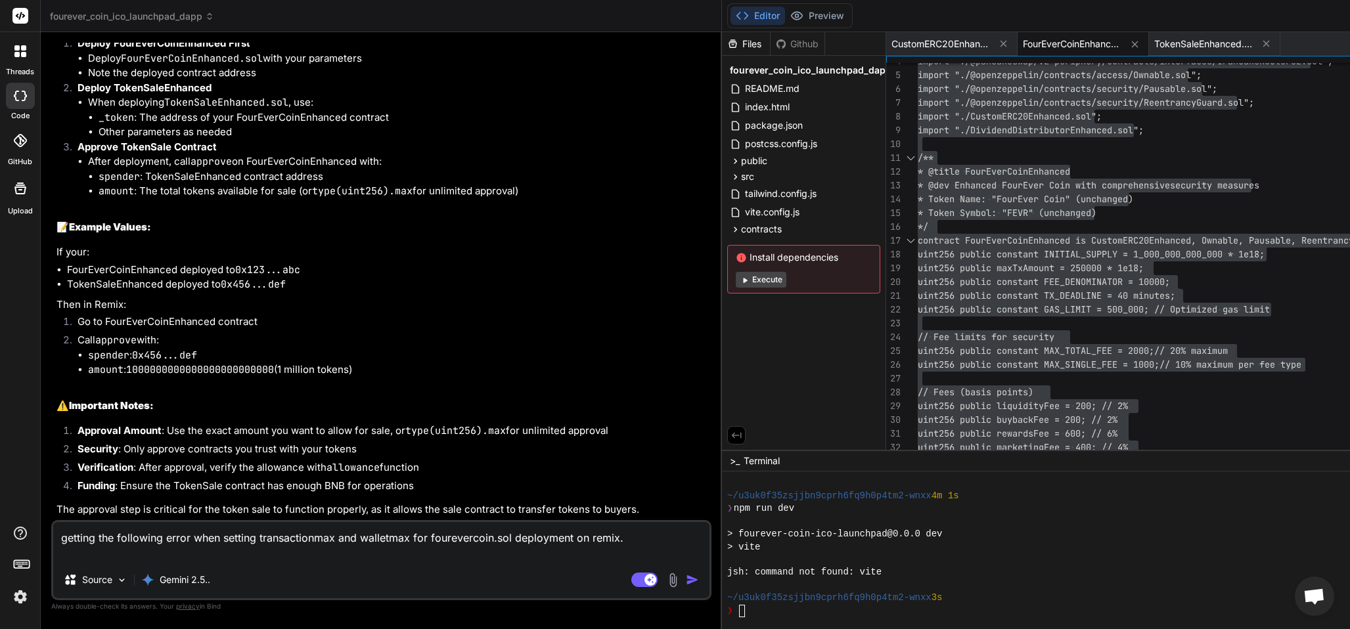
type textarea "getting the following error when setting transactionmax and walletmax for foure…"
type textarea "x"
type textarea "getting the following error when setting transactionmax and walletmax for foure…"
type textarea "x"
type textarea "getting the following error when setting transactionmax and walletmax for foure…"
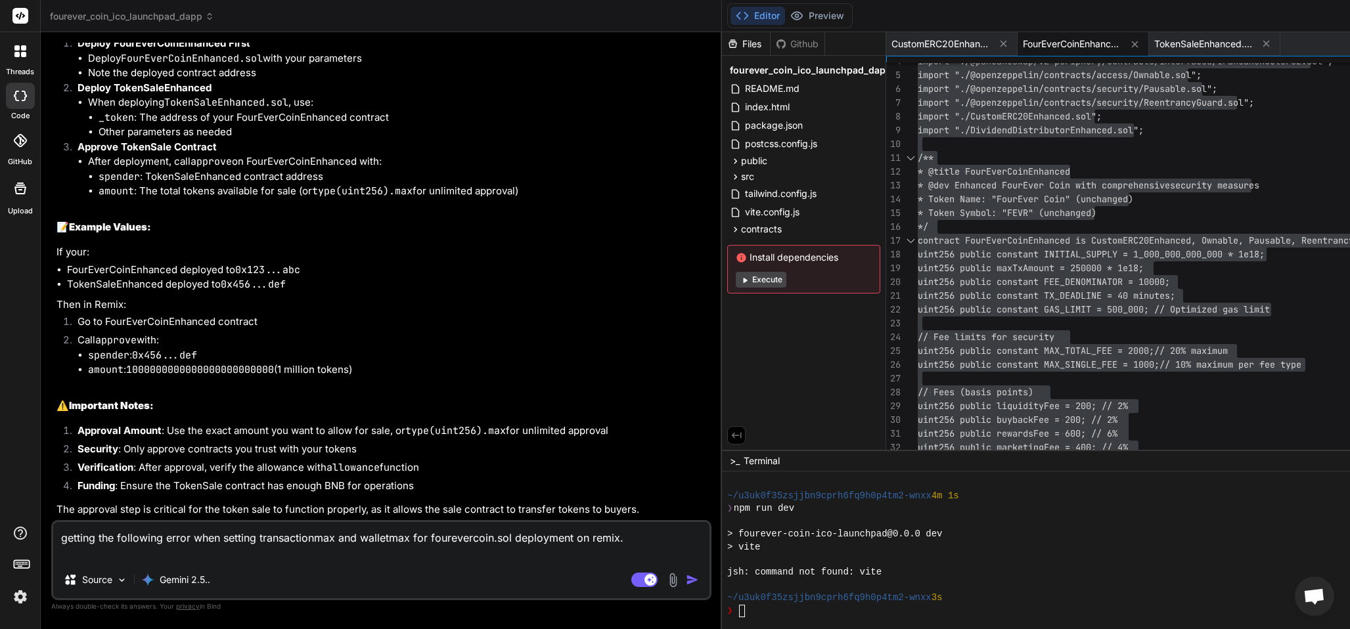
type textarea "x"
type textarea "getting the following error when setting transactionmax and walletmax for foure…"
type textarea "x"
type textarea "getting the following error when setting transactionmax and walletmax for foure…"
type textarea "x"
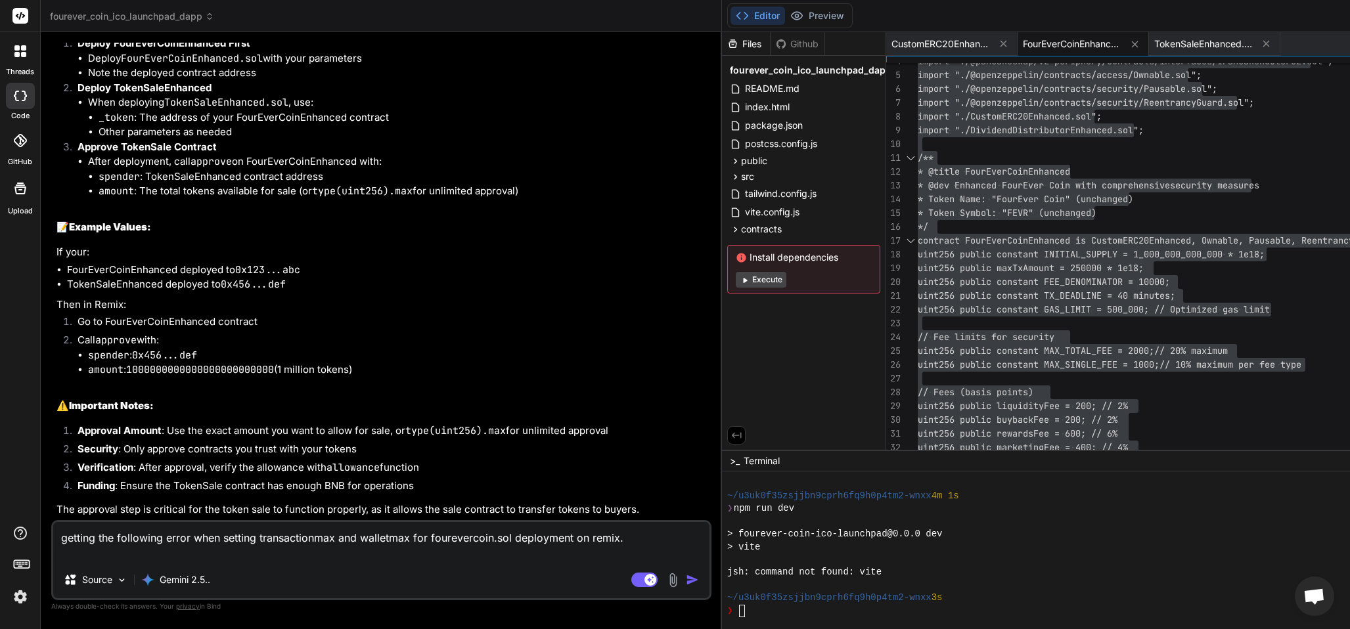
type textarea "getting the following error when setting transactionmax and walletmax for foure…"
type textarea "x"
type textarea "getting the following error when setting transactionmax and walletmax for foure…"
type textarea "x"
type textarea "getting the following error when setting transactionmax and walletmax for foure…"
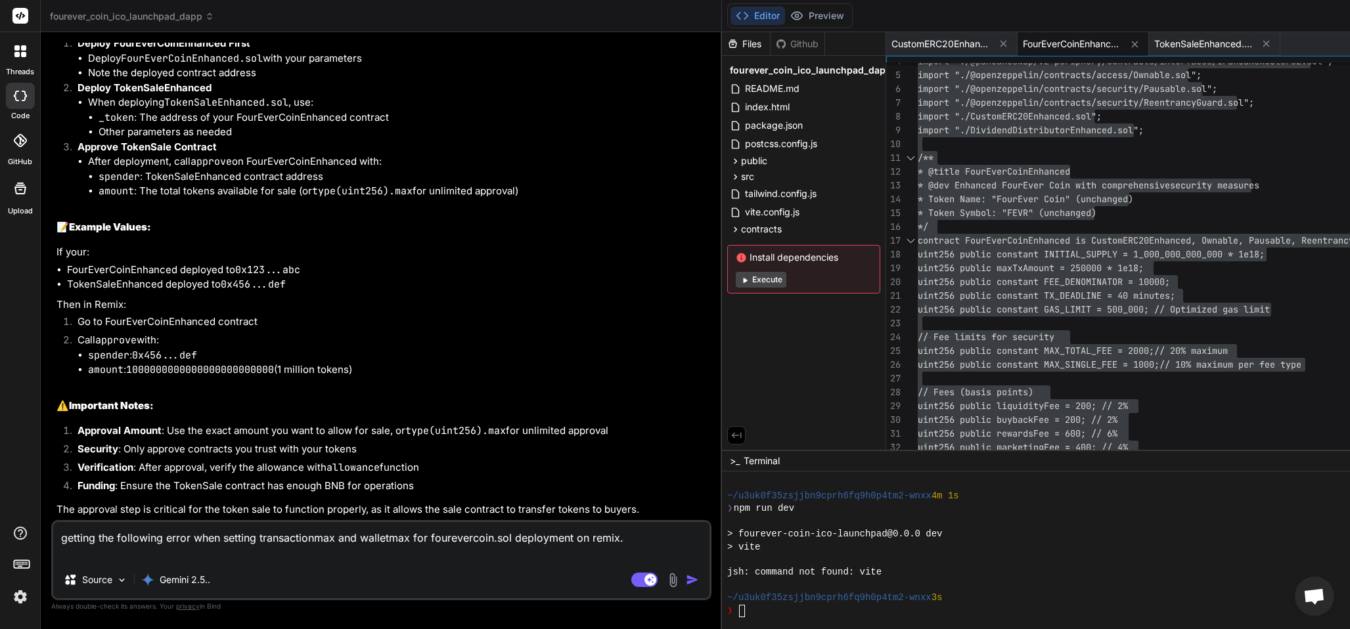
type textarea "x"
paste textarea "0x08f25c83fad7aa953b703ac61f8271f2e65b2c4f"
click at [447, 546] on textarea "getting the following error when setting transactionmax and walletmax for foure…" at bounding box center [381, 541] width 656 height 39
click at [451, 546] on textarea "getting the following error when setting transactionmax and walletmax for foure…" at bounding box center [381, 541] width 656 height 39
drag, startPoint x: 452, startPoint y: 546, endPoint x: 257, endPoint y: 577, distance: 197.6
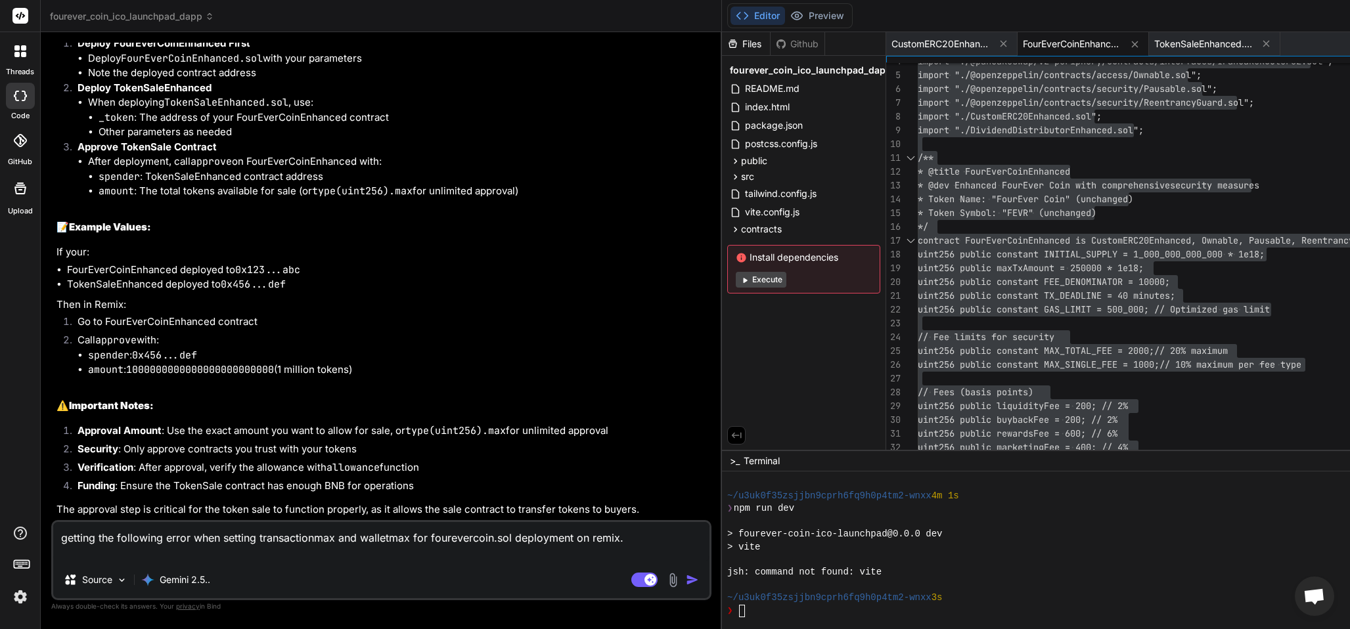
click at [257, 577] on div "Source Gemini 2.5.." at bounding box center [381, 583] width 656 height 32
click at [440, 548] on textarea "getting the following error when setting transactionmax and walletmax for foure…" at bounding box center [381, 541] width 656 height 39
click at [442, 552] on textarea "getting the following error when setting transactionmax and walletmax for foure…" at bounding box center [381, 541] width 656 height 39
paste textarea "Remix Deploy & run transactions Environment BNB Smart Chain Testnet (97) networ…"
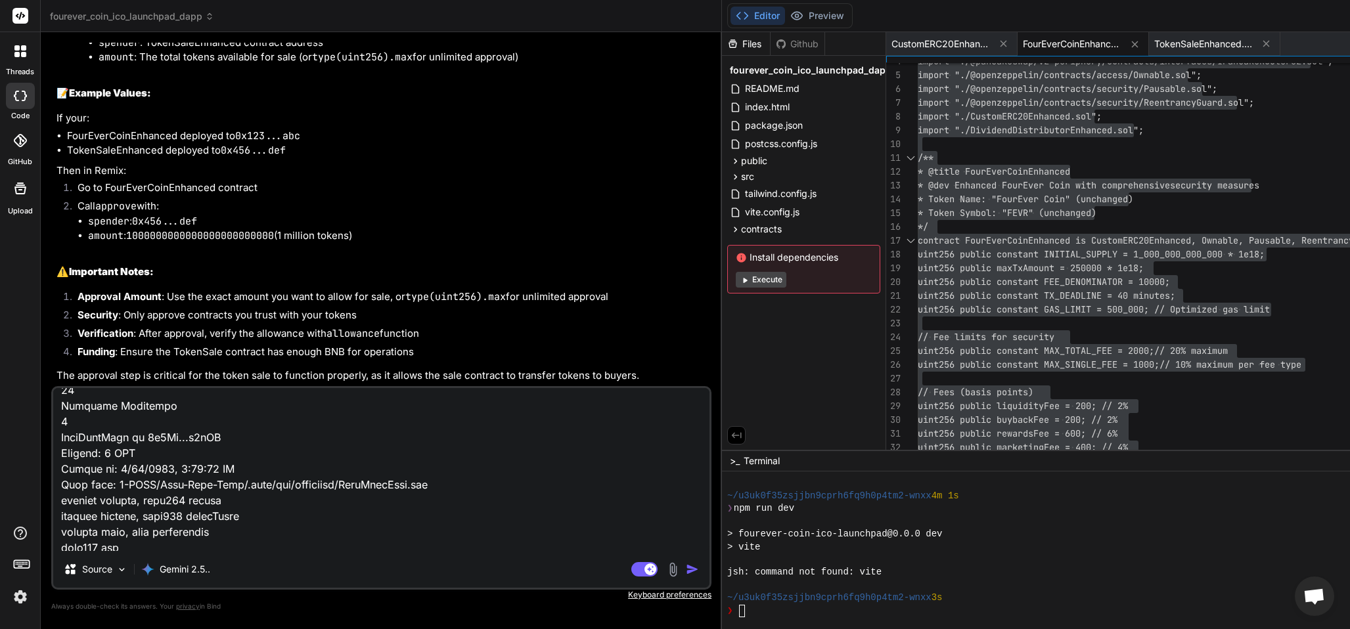
scroll to position [0, 0]
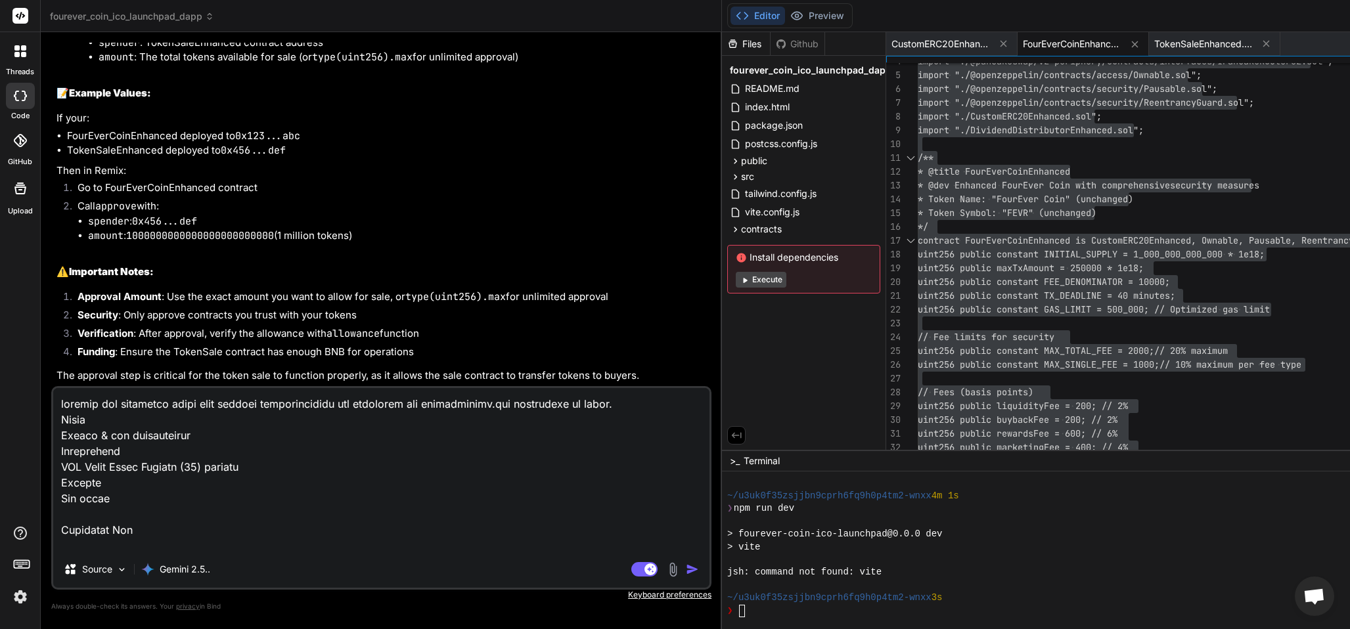
drag, startPoint x: 202, startPoint y: 537, endPoint x: 5, endPoint y: 452, distance: 214.5
click at [5, 452] on div "threads code GitHub Upload fourever_coin_ico_launchpad_dapp Created with Pixso.…" at bounding box center [675, 314] width 1350 height 629
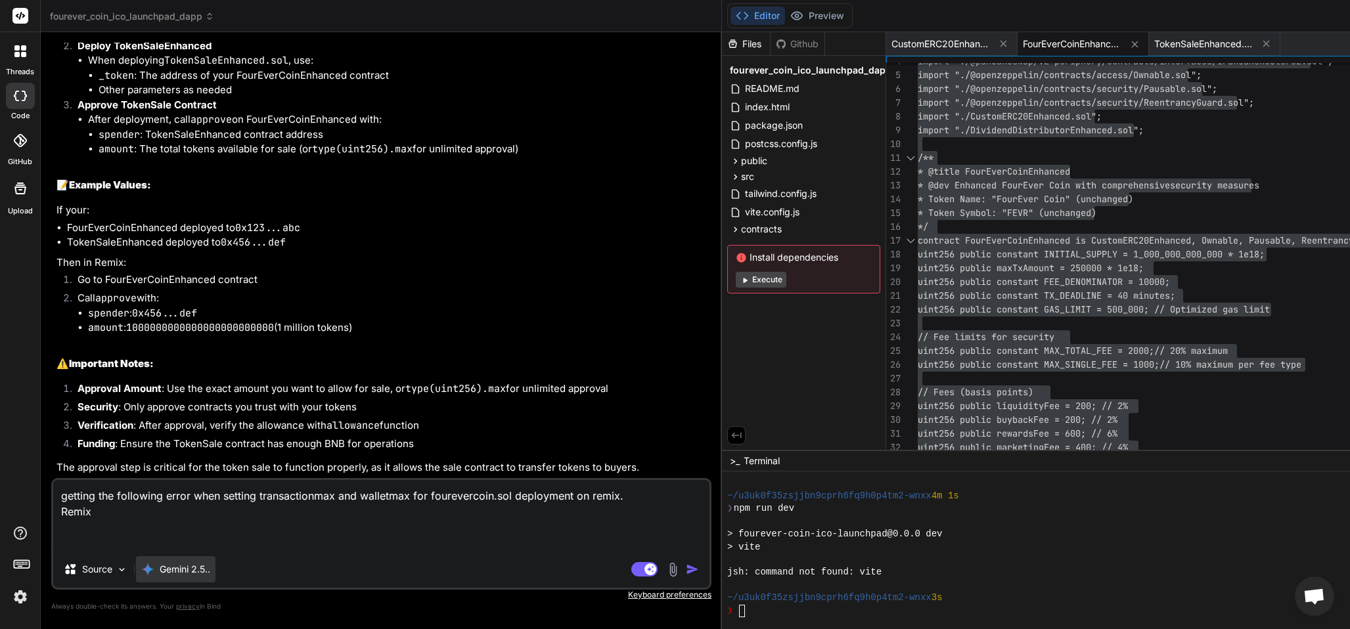
drag, startPoint x: 97, startPoint y: 522, endPoint x: 154, endPoint y: 564, distance: 71.5
click at [95, 523] on textarea "getting the following error when setting transactionmax and walletmax for foure…" at bounding box center [381, 515] width 656 height 71
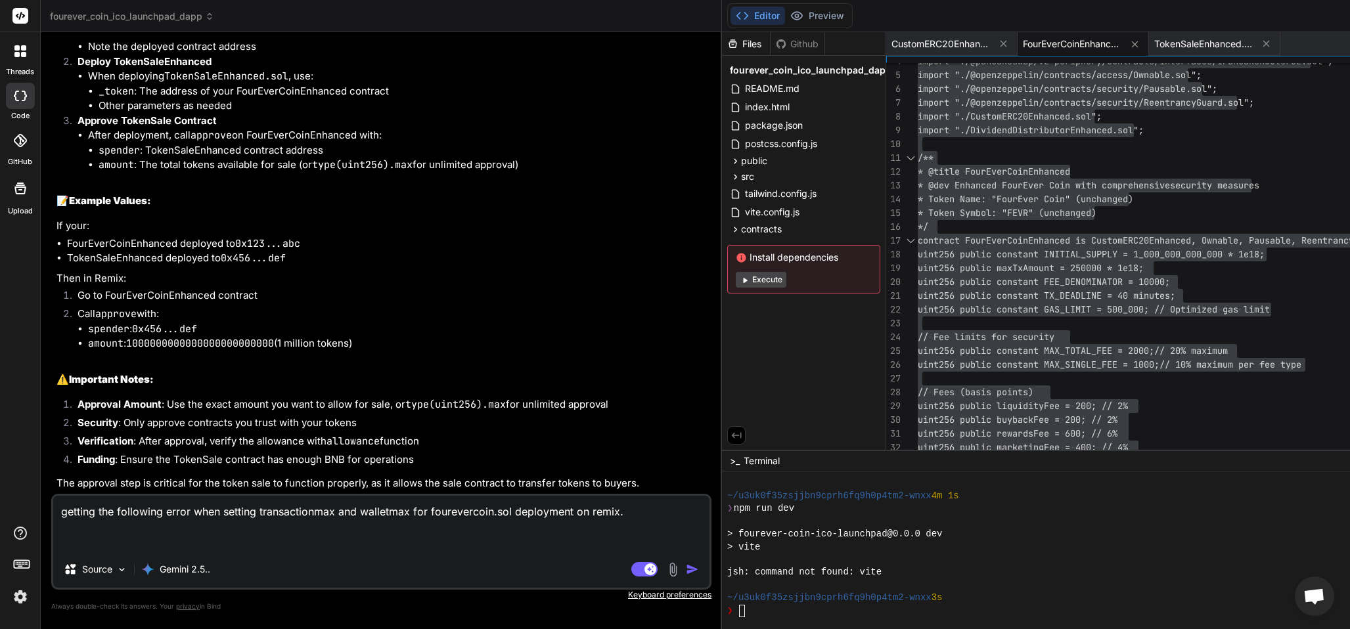
paste textarea "Gas estimation errored with the following message (see below). The transaction …"
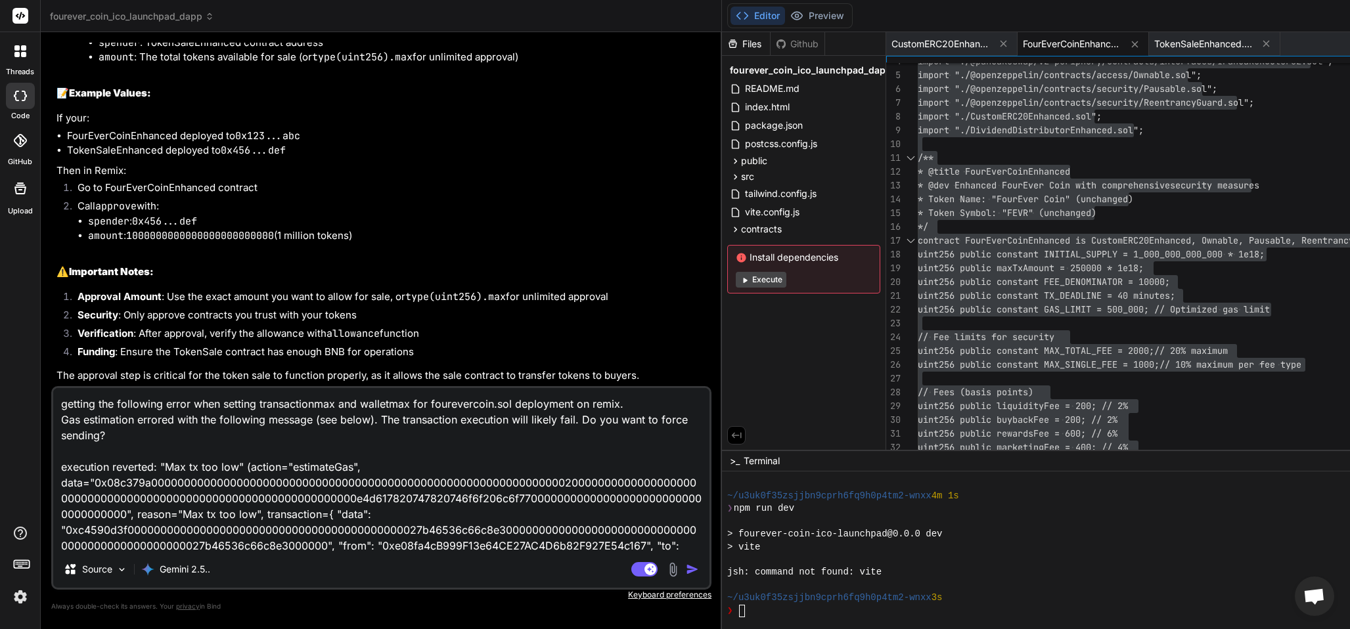
scroll to position [143, 0]
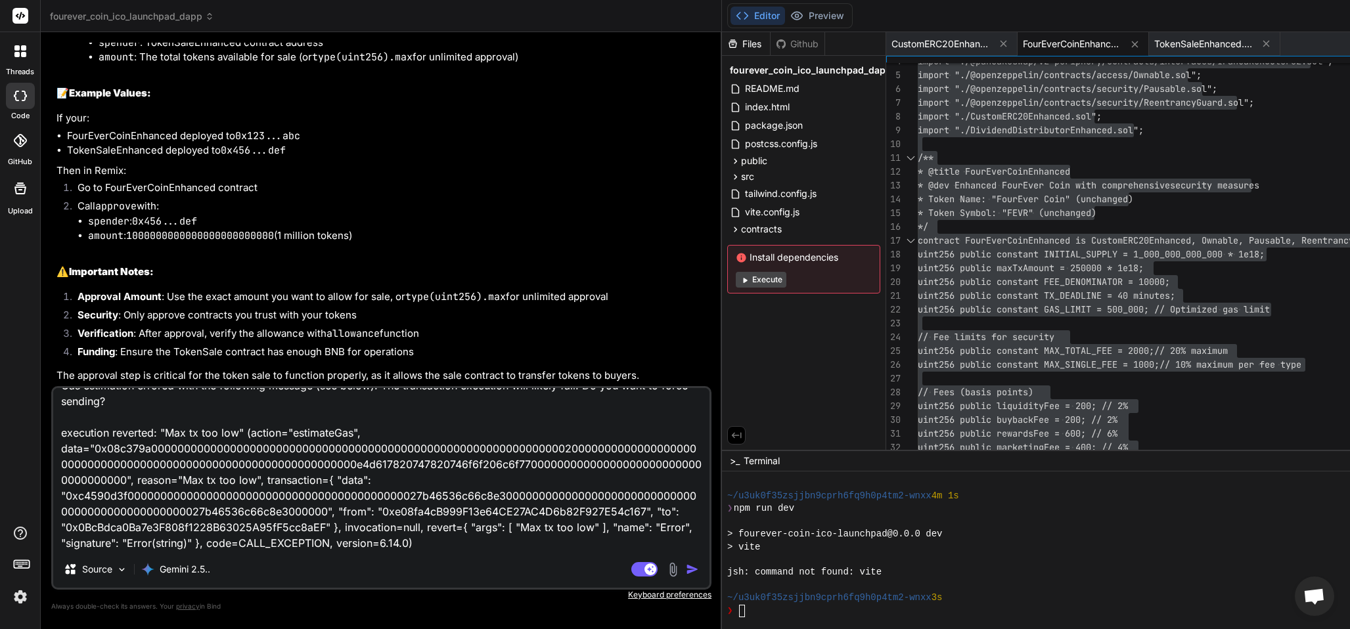
click at [686, 566] on img "button" at bounding box center [692, 569] width 13 height 13
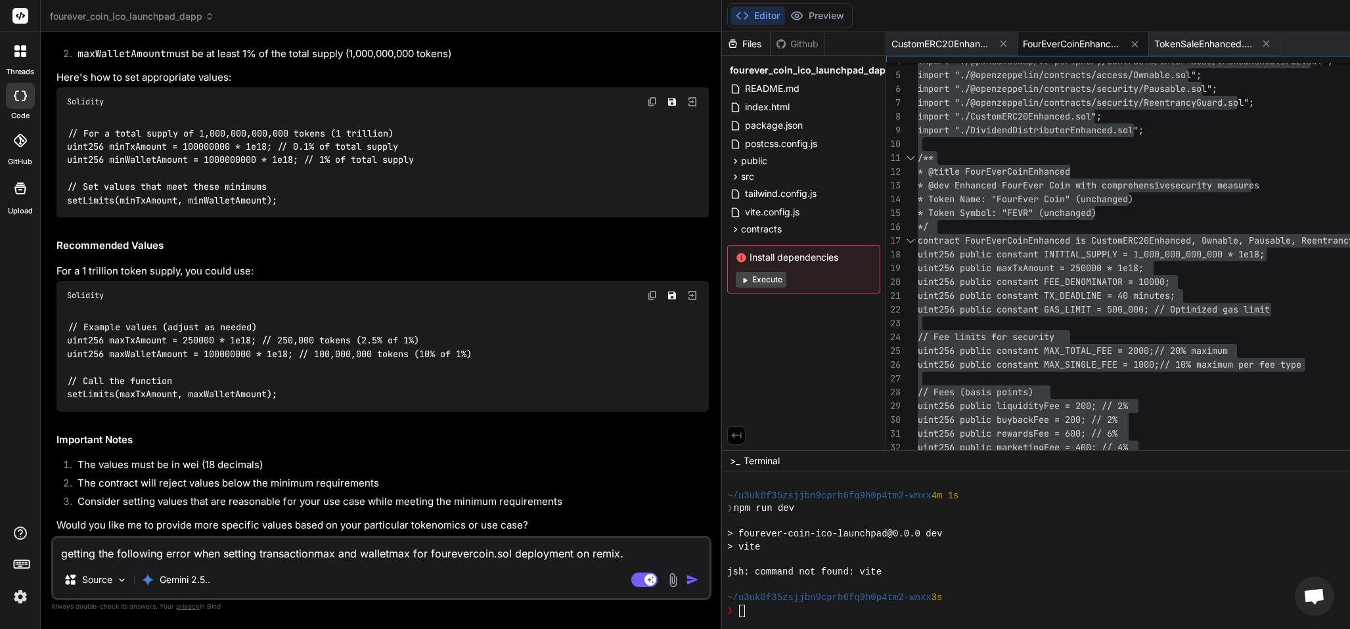
scroll to position [18394, 0]
drag, startPoint x: 182, startPoint y: 325, endPoint x: 253, endPoint y: 329, distance: 71.0
click at [253, 329] on code "// Example values (adjust as needed) uint256 maxTxAmount = 250000 * 1e18; // 25…" at bounding box center [269, 360] width 405 height 81
drag, startPoint x: 204, startPoint y: 321, endPoint x: 119, endPoint y: 345, distance: 88.0
click at [119, 345] on code "// Example values (adjust as needed) uint256 maxTxAmount = 250000 * 1e18; // 25…" at bounding box center [269, 360] width 405 height 81
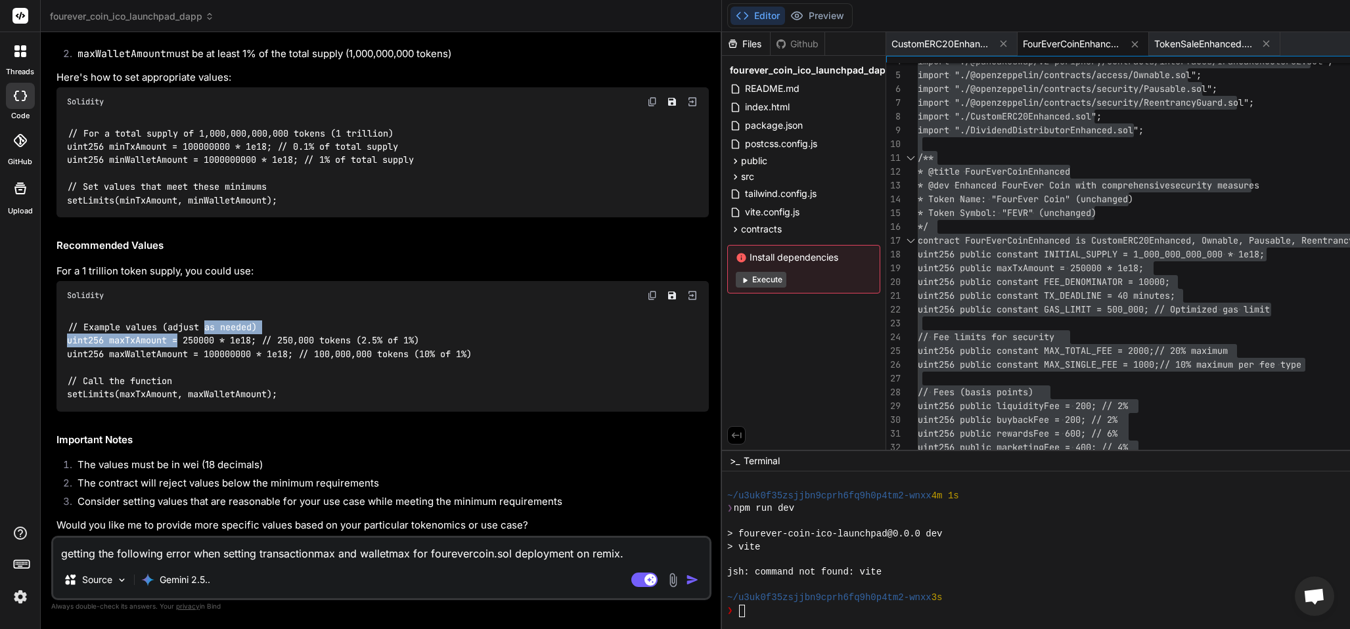
drag, startPoint x: 181, startPoint y: 326, endPoint x: 205, endPoint y: 322, distance: 24.0
click at [205, 322] on code "// Example values (adjust as needed) uint256 maxTxAmount = 250000 * 1e18; // 25…" at bounding box center [269, 360] width 405 height 81
click at [191, 369] on div "// Example values (adjust as needed) uint256 maxTxAmount = 250000 * 1e18; // 25…" at bounding box center [382, 360] width 652 height 101
drag, startPoint x: 188, startPoint y: 325, endPoint x: 255, endPoint y: 328, distance: 67.0
click at [255, 328] on code "// Example values (adjust as needed) uint256 maxTxAmount = 250000 * 1e18; // 25…" at bounding box center [269, 360] width 405 height 81
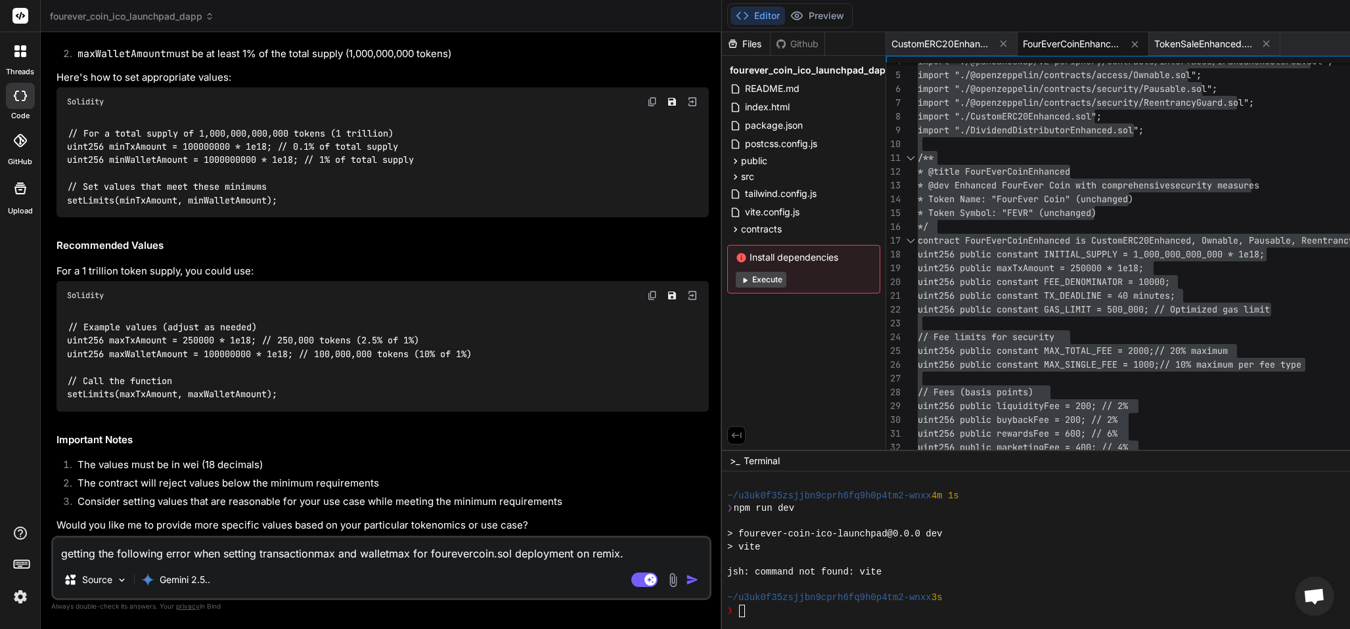
click at [143, 540] on textarea "getting the following error when setting transactionmax and walletmax for foure…" at bounding box center [381, 550] width 656 height 24
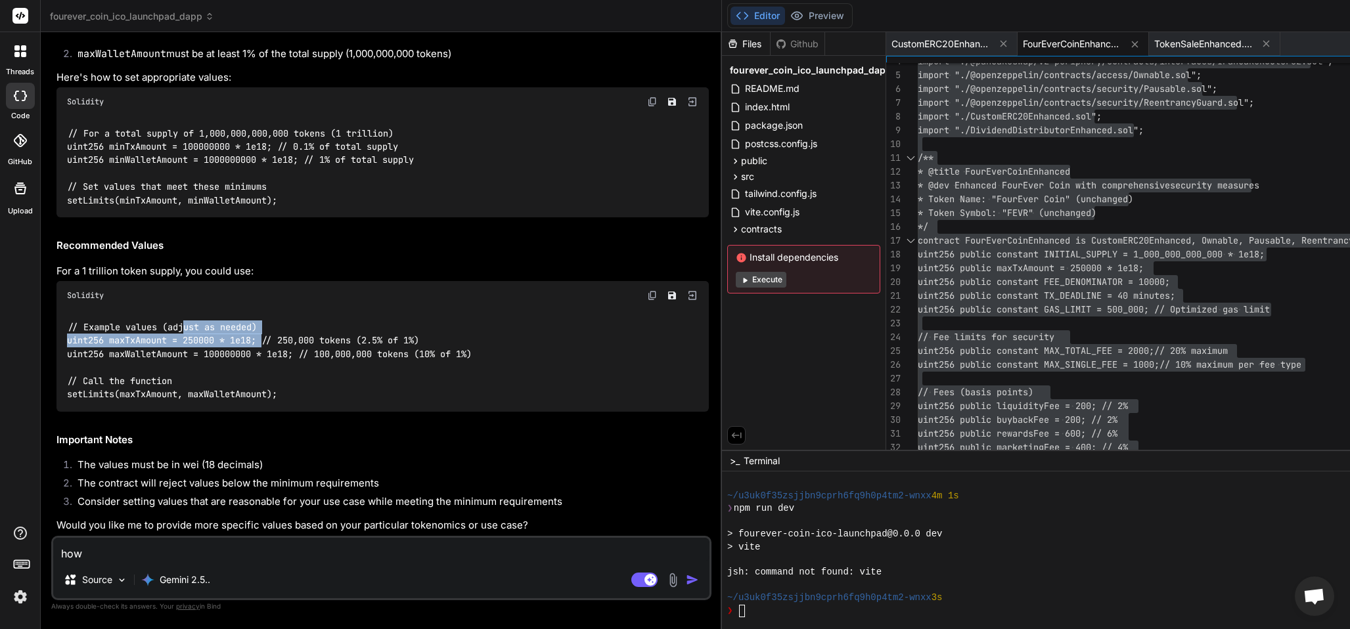
drag, startPoint x: 184, startPoint y: 323, endPoint x: 266, endPoint y: 331, distance: 82.5
click at [264, 331] on code "// Example values (adjust as needed) uint256 maxTxAmount = 250000 * 1e18; // 25…" at bounding box center [269, 360] width 405 height 81
drag, startPoint x: 302, startPoint y: 315, endPoint x: 286, endPoint y: 266, distance: 51.7
click at [302, 312] on div "// Example values (adjust as needed) uint256 maxTxAmount = 250000 * 1e18; // 25…" at bounding box center [382, 360] width 652 height 101
drag, startPoint x: 272, startPoint y: 298, endPoint x: 271, endPoint y: 238, distance: 59.8
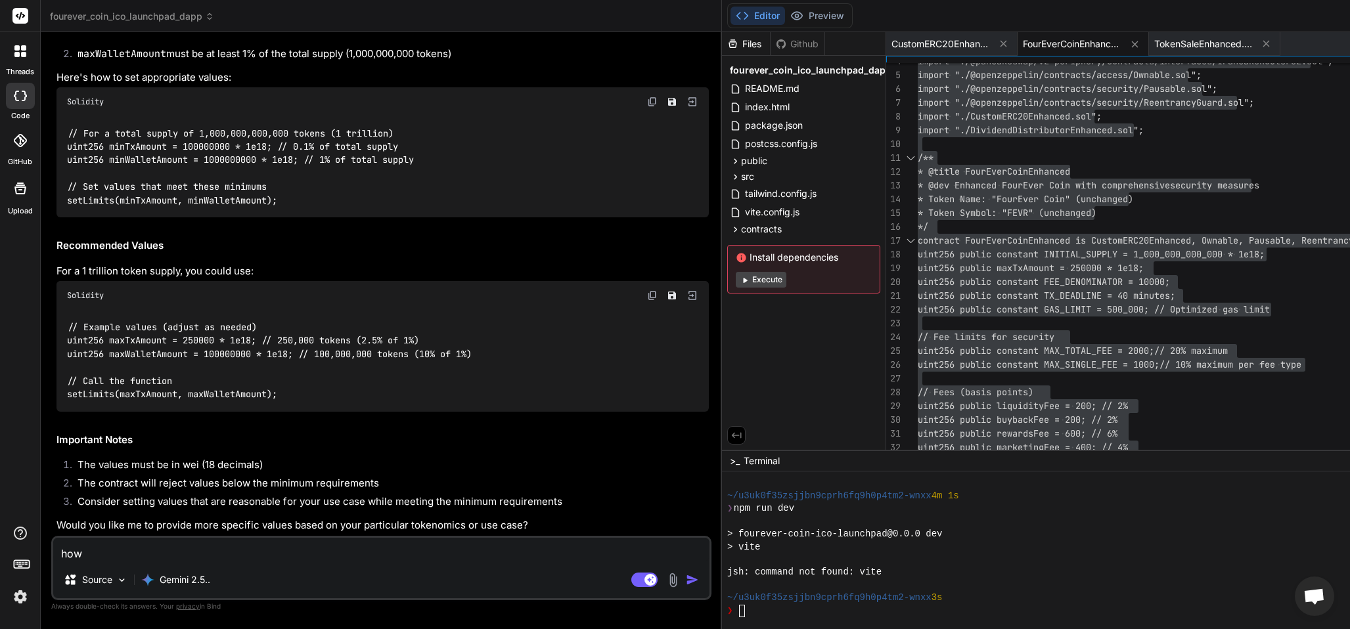
click at [272, 296] on div "Solidity" at bounding box center [382, 295] width 652 height 29
drag, startPoint x: 254, startPoint y: 325, endPoint x: 185, endPoint y: 331, distance: 69.2
click at [185, 331] on code "// Example values (adjust as needed) uint256 maxTxAmount = 250000 * 1e18; // 25…" at bounding box center [269, 360] width 405 height 81
drag, startPoint x: 195, startPoint y: 321, endPoint x: 123, endPoint y: 426, distance: 127.5
click at [123, 426] on div "The error you're encountering indicates that the values you're trying to set fo…" at bounding box center [382, 234] width 652 height 598
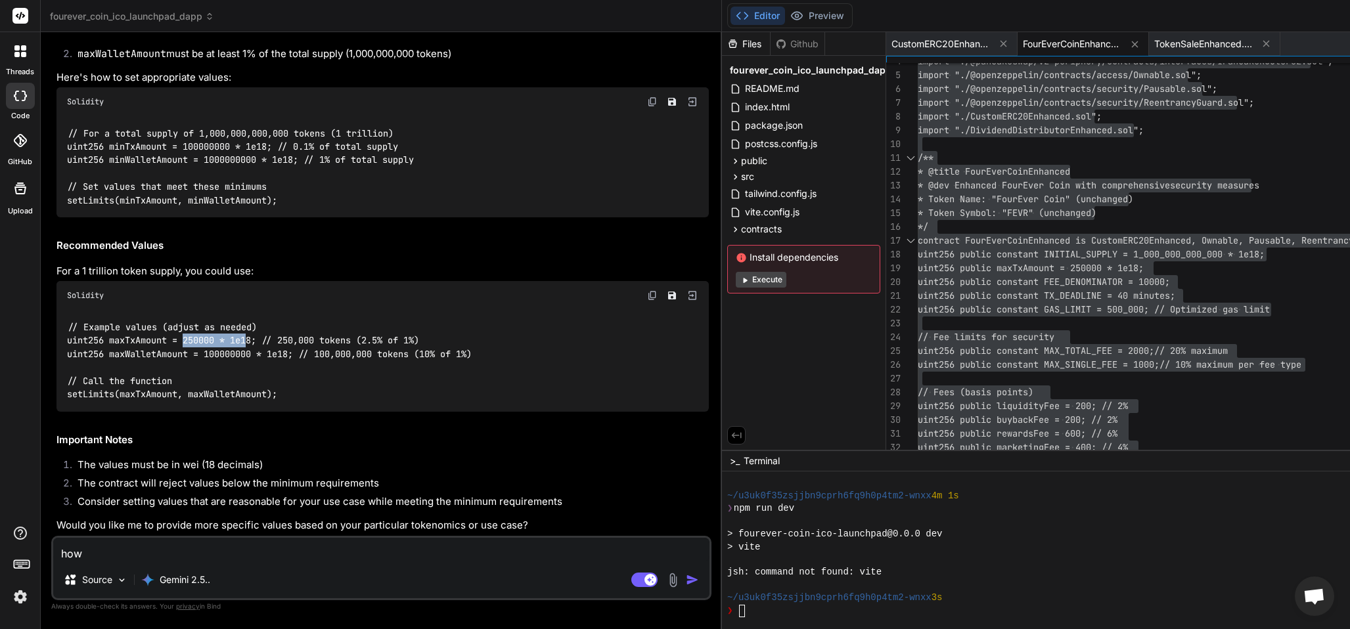
drag, startPoint x: 184, startPoint y: 330, endPoint x: 231, endPoint y: 351, distance: 51.4
click at [251, 327] on code "// Example values (adjust as needed) uint256 maxTxAmount = 250000 * 1e18; // 25…" at bounding box center [269, 360] width 405 height 81
drag, startPoint x: 303, startPoint y: 290, endPoint x: 284, endPoint y: 286, distance: 19.4
click at [301, 288] on div "Solidity" at bounding box center [382, 295] width 652 height 29
drag, startPoint x: 253, startPoint y: 326, endPoint x: 133, endPoint y: 504, distance: 215.3
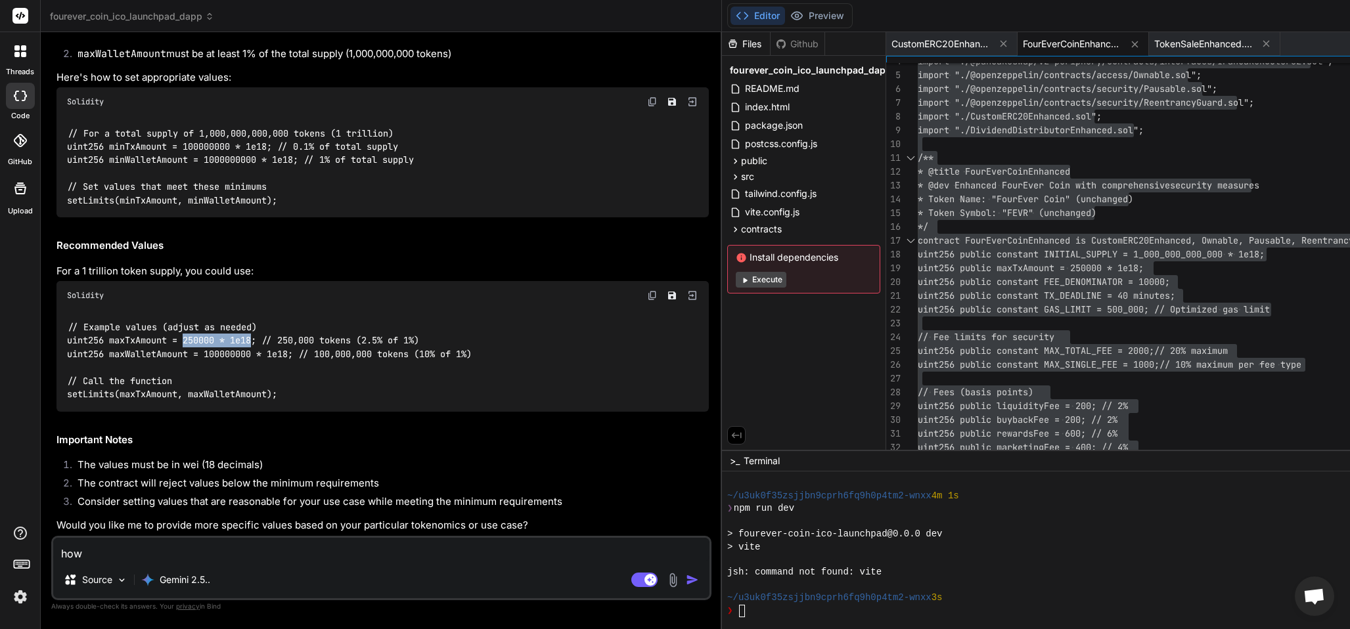
click at [184, 327] on code "// Example values (adjust as needed) uint256 maxTxAmount = 250000 * 1e18; // 25…" at bounding box center [269, 360] width 405 height 81
copy code "250000 * 1e18"
drag, startPoint x: 206, startPoint y: 338, endPoint x: 288, endPoint y: 341, distance: 82.2
click at [288, 341] on code "// Example values (adjust as needed) uint256 maxTxAmount = 250000 * 1e18; // 25…" at bounding box center [269, 360] width 405 height 81
copy code "100000000 * 1e1"
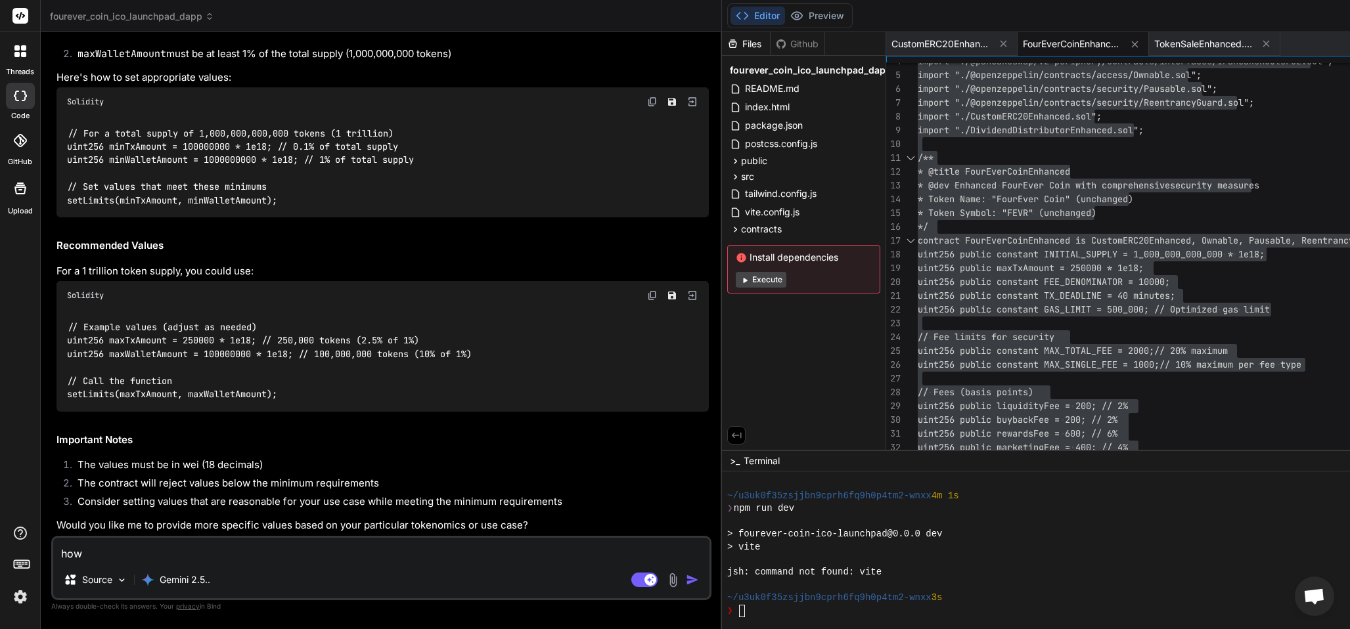
click at [93, 558] on textarea "how" at bounding box center [381, 550] width 656 height 24
click at [198, 601] on p "Always double-check its answers. Your privacy in [GEOGRAPHIC_DATA]" at bounding box center [381, 606] width 660 height 12
click at [138, 540] on textarea "here is the fou" at bounding box center [381, 550] width 656 height 24
click at [63, 477] on ol "The values must be in wei (18 decimals) The contract will reject values below t…" at bounding box center [382, 485] width 652 height 55
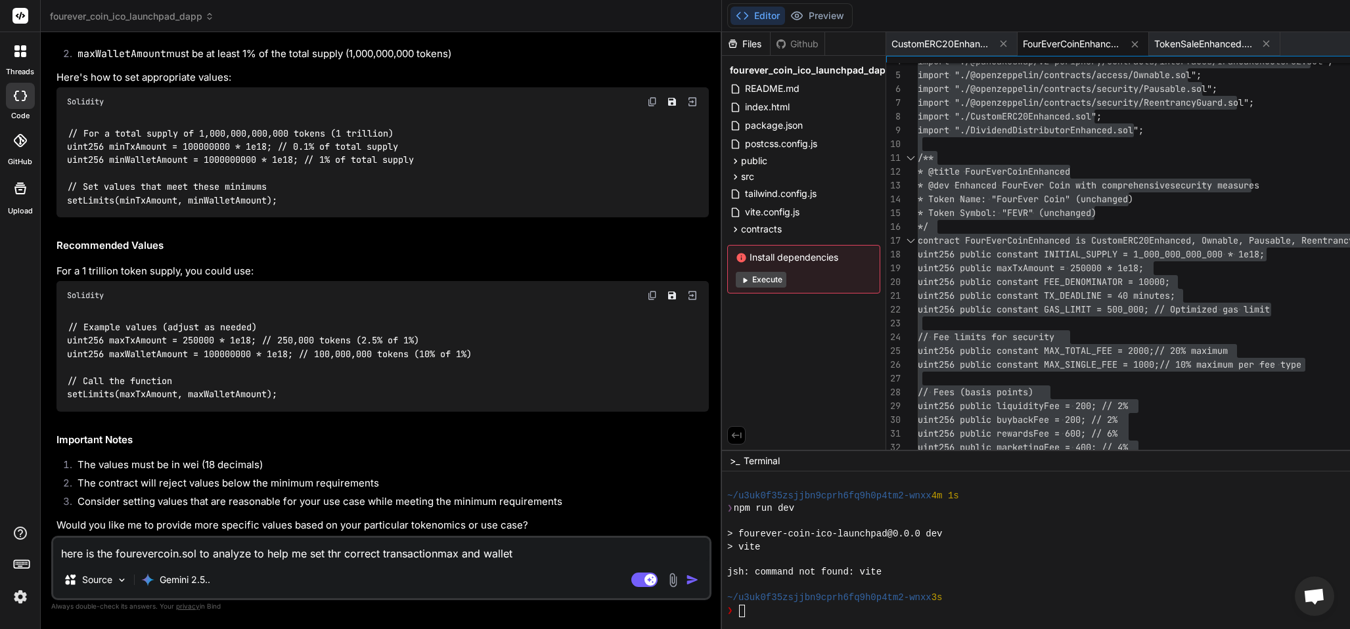
click at [526, 542] on textarea "here is the fourevercoin.sol to analyze to help me set thr correct transactionm…" at bounding box center [381, 550] width 656 height 24
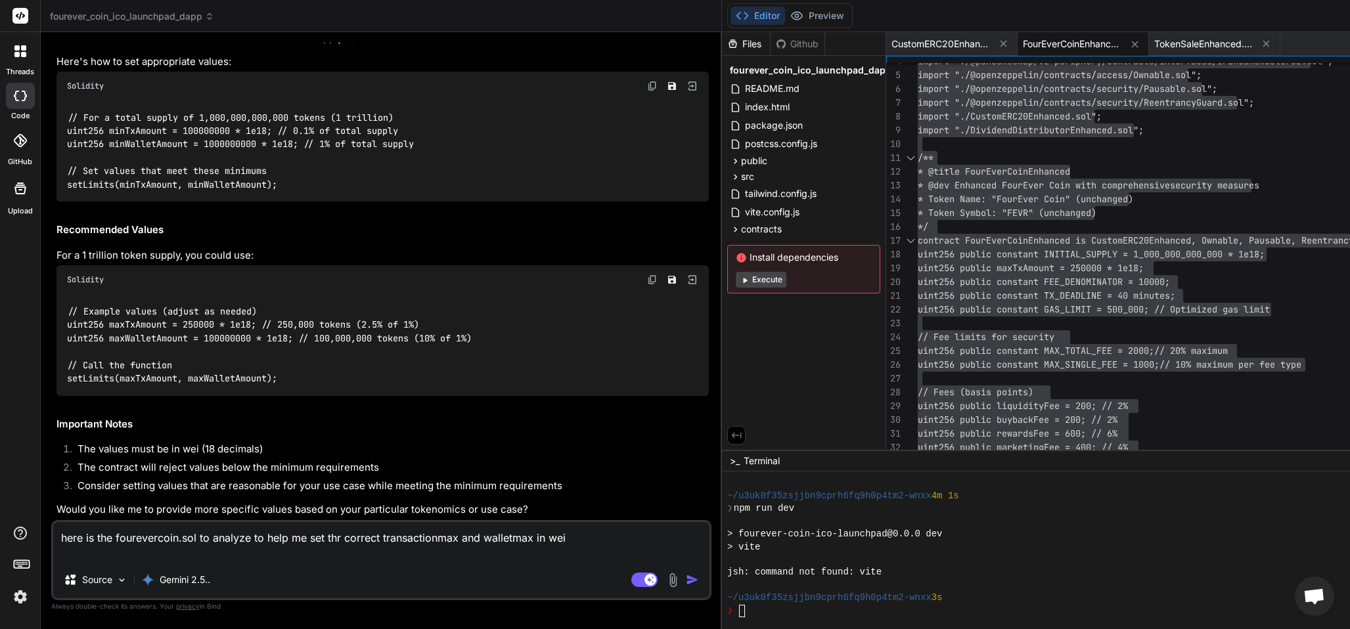
paste textarea "// SPDX-License-Identifier: MIT pragma solidity ^0.8.27; import "./@pancakeswap…"
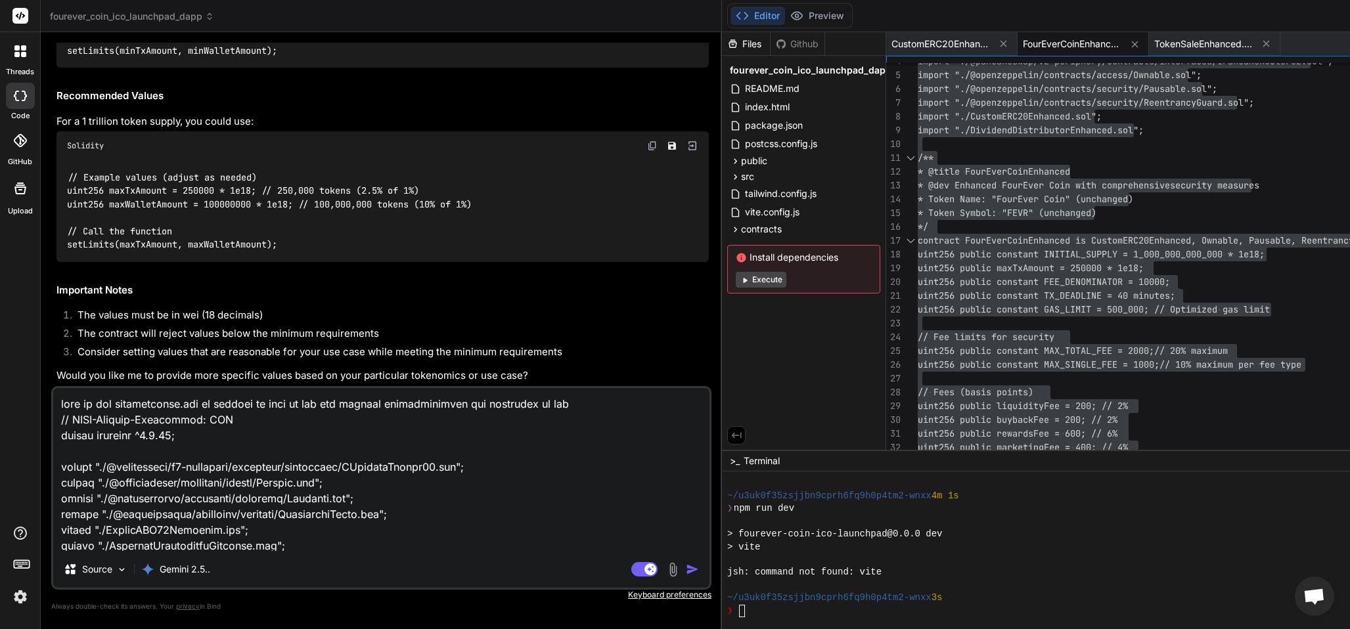
scroll to position [6621, 0]
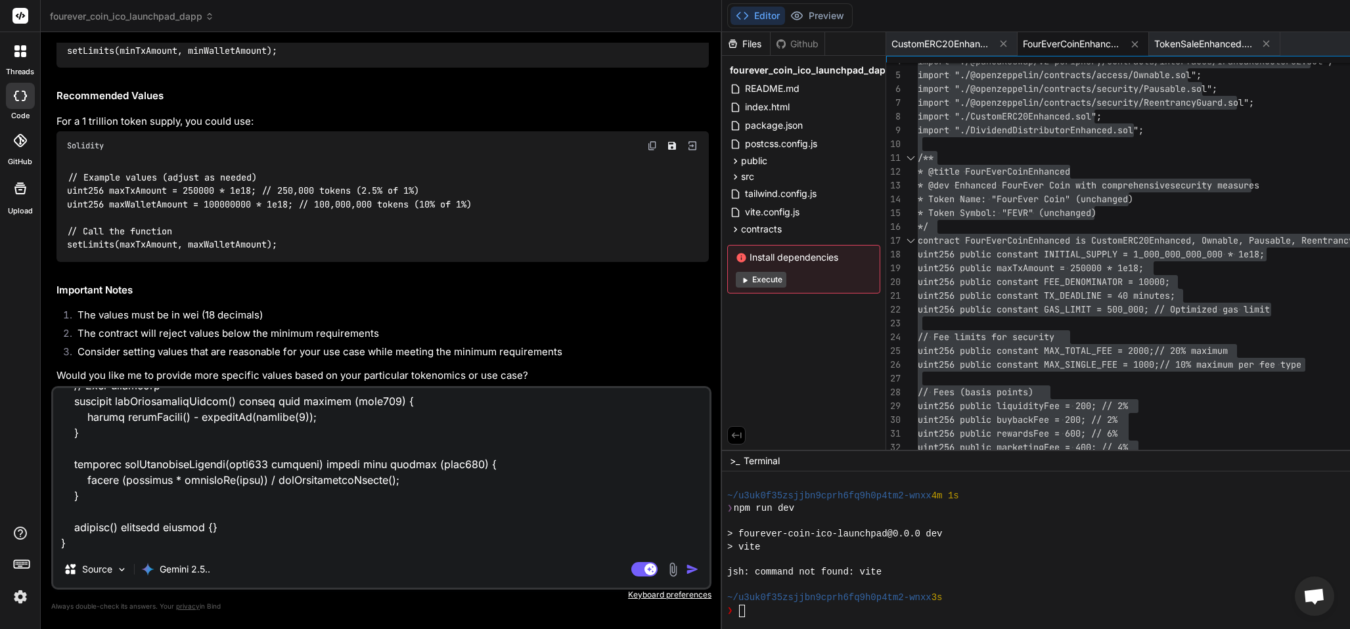
click at [686, 567] on img "button" at bounding box center [692, 569] width 13 height 13
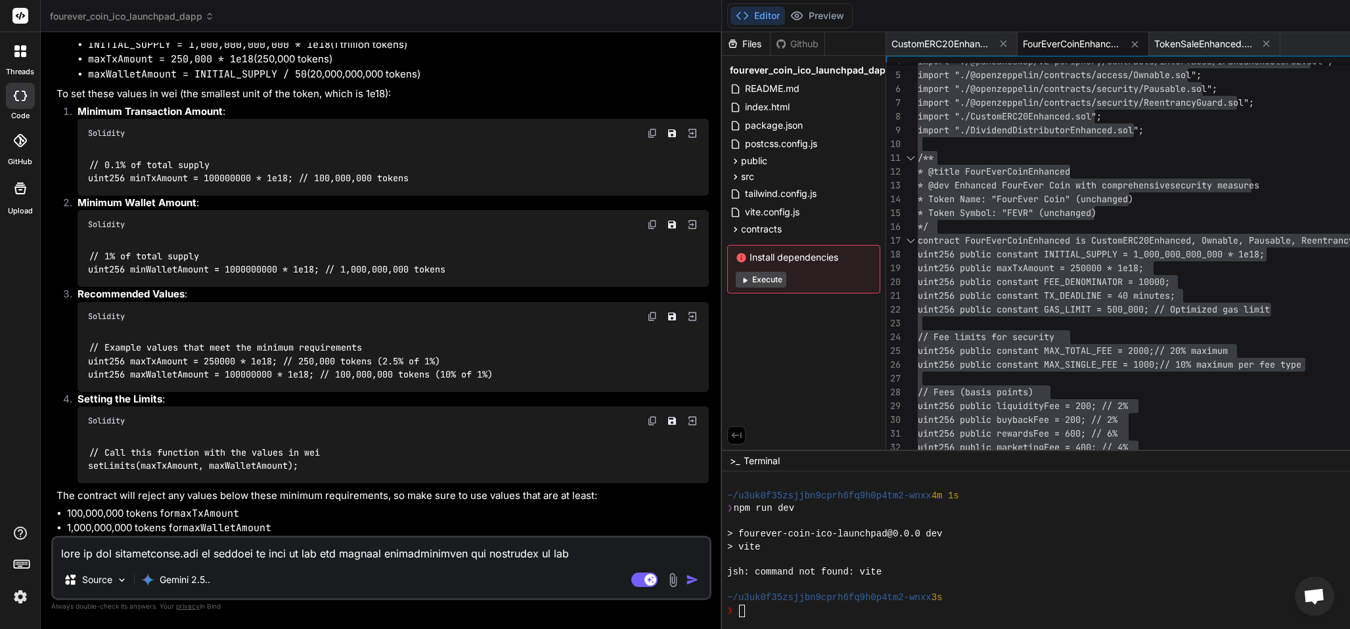
scroll to position [21015, 0]
click at [85, 542] on textarea at bounding box center [381, 550] width 656 height 24
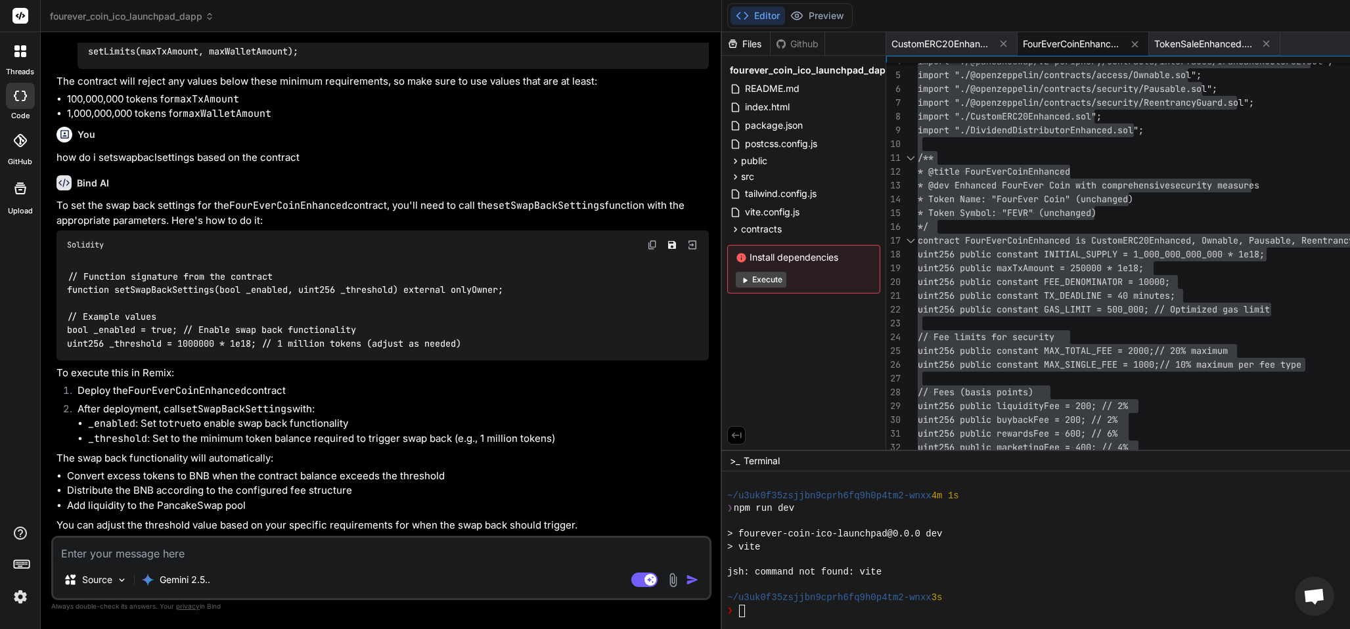
scroll to position [21458, 0]
click at [95, 546] on textarea at bounding box center [381, 550] width 656 height 24
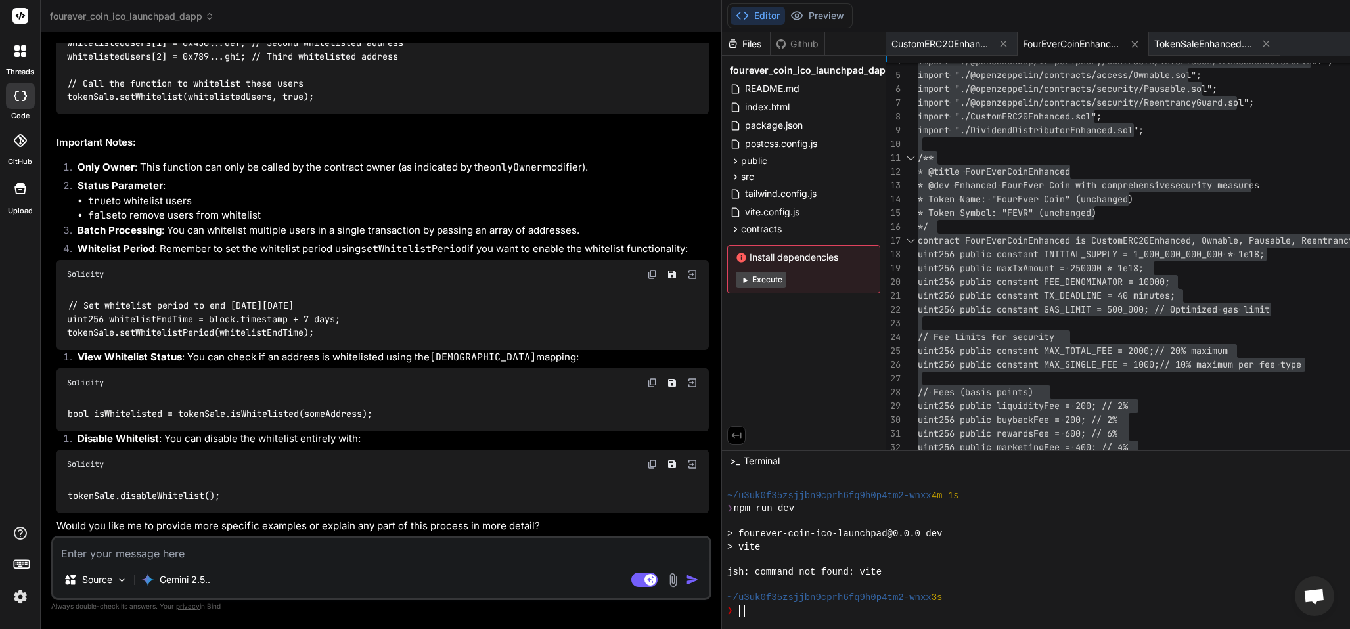
scroll to position [22232, 0]
click at [143, 548] on textarea at bounding box center [381, 550] width 656 height 24
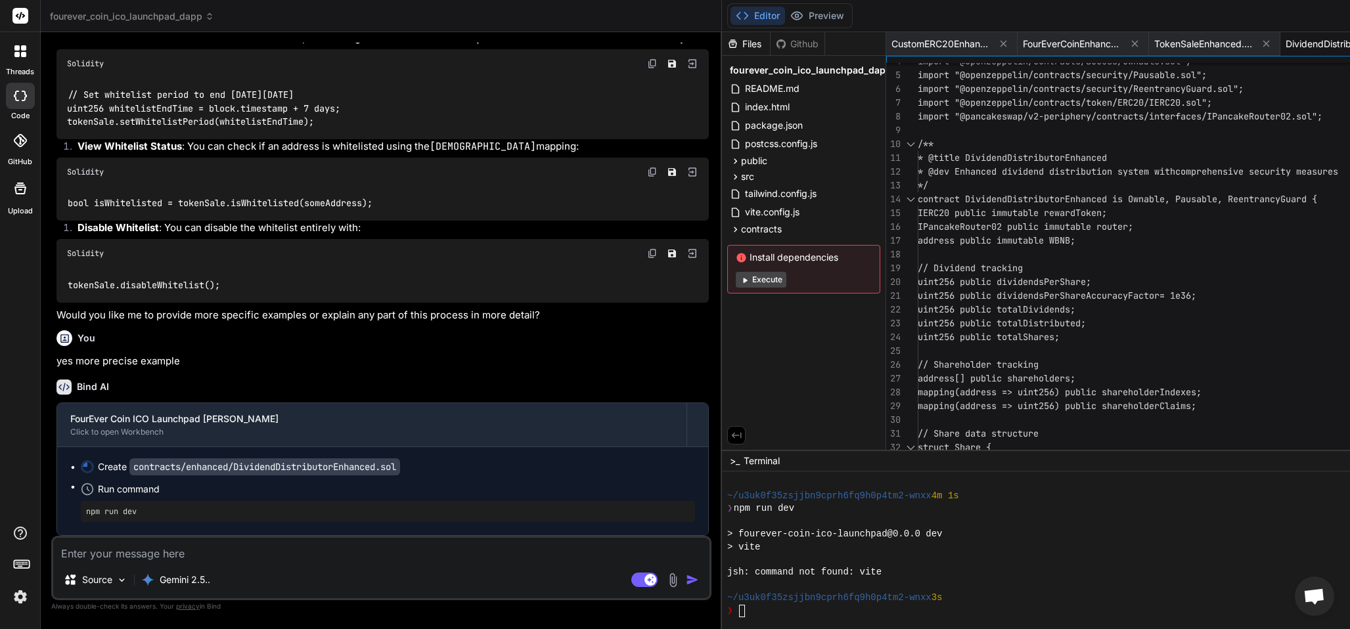
scroll to position [22443, 0]
click at [79, 548] on textarea at bounding box center [381, 550] width 656 height 24
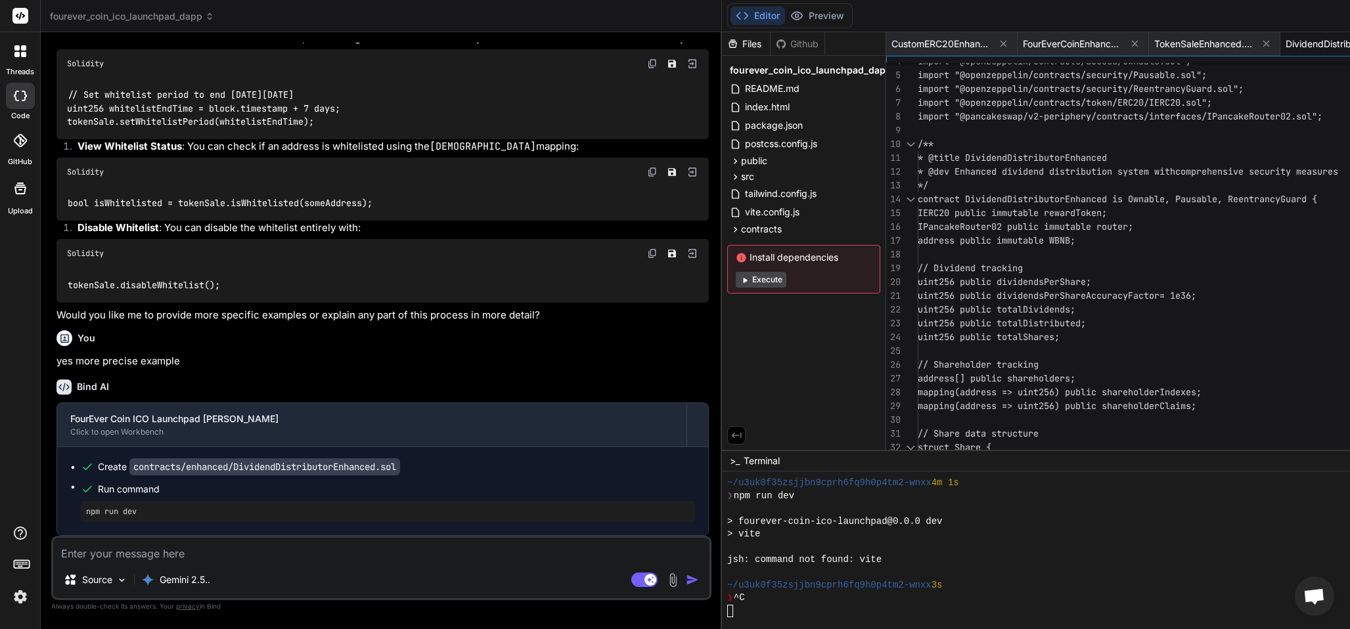
scroll to position [243, 0]
drag, startPoint x: 119, startPoint y: 550, endPoint x: 117, endPoint y: 560, distance: 9.4
click at [114, 560] on textarea at bounding box center [381, 550] width 656 height 24
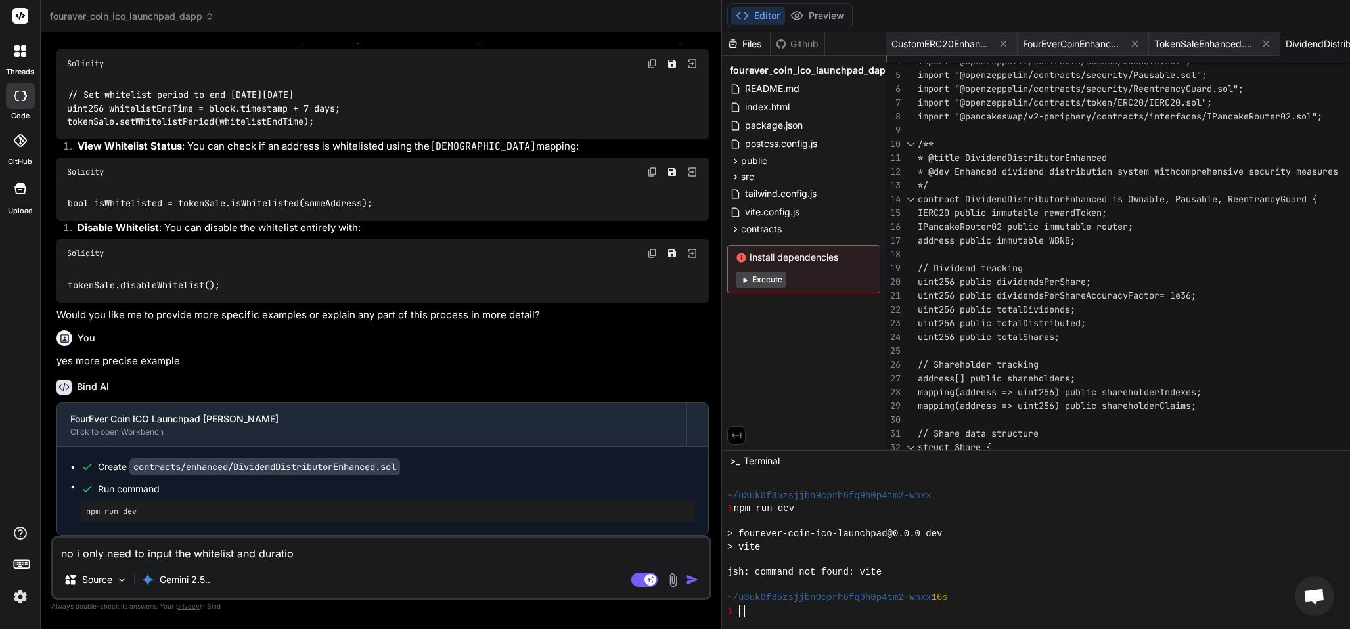
scroll to position [384, 0]
click at [516, 558] on textarea "no i only need to input the whitelist and duration in deployment field on remix…" at bounding box center [381, 550] width 656 height 24
click at [686, 574] on img "button" at bounding box center [692, 579] width 13 height 13
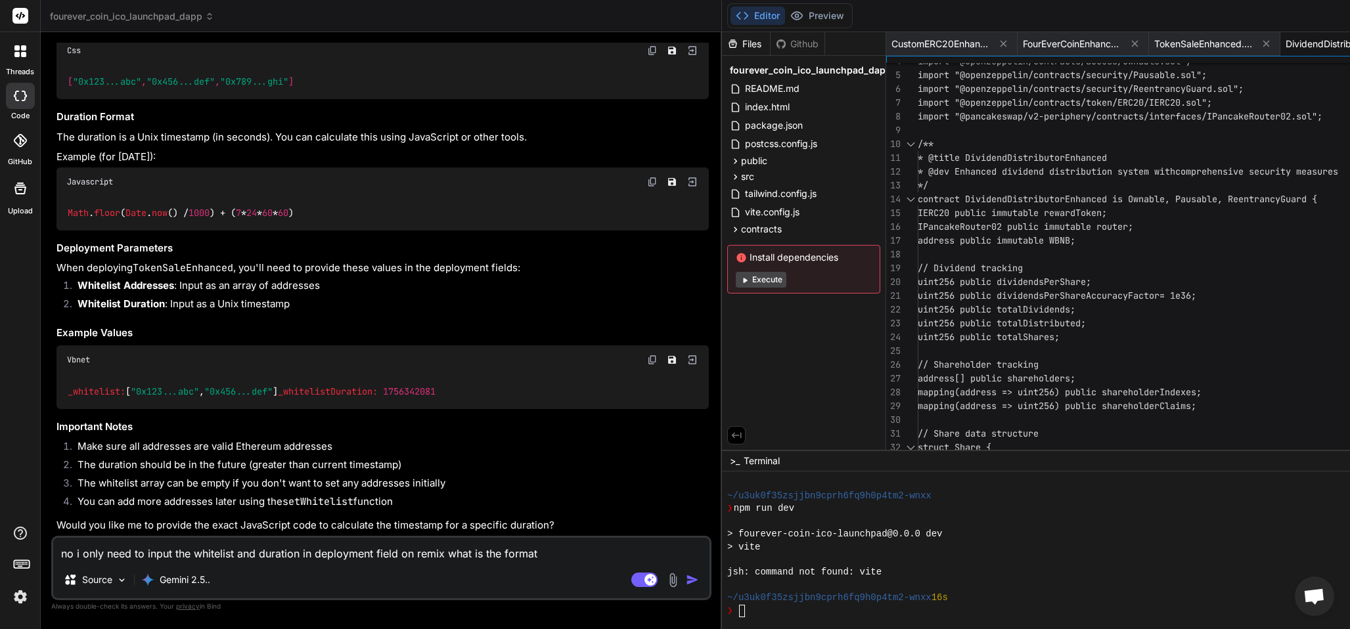
scroll to position [23160, 0]
drag, startPoint x: 174, startPoint y: 376, endPoint x: 242, endPoint y: 379, distance: 68.4
click at [242, 379] on div "_whitelist: [ "0x123...abc" , "0x456...def" ] _whitelistDuration: 1756342081" at bounding box center [382, 391] width 652 height 34
copy span "1756342081"
click at [106, 546] on textarea "no i only need to input the whitelist and duration in deployment field on remix…" at bounding box center [381, 550] width 656 height 24
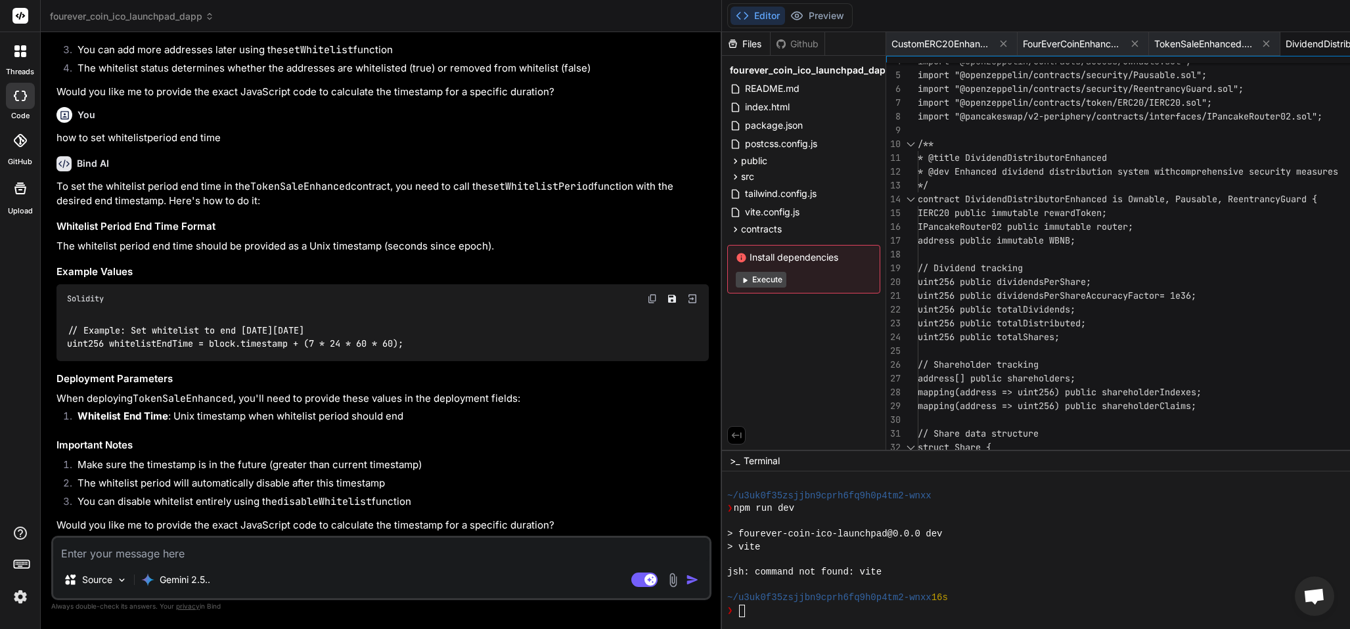
scroll to position [24189, 0]
click at [69, 552] on textarea at bounding box center [381, 550] width 656 height 24
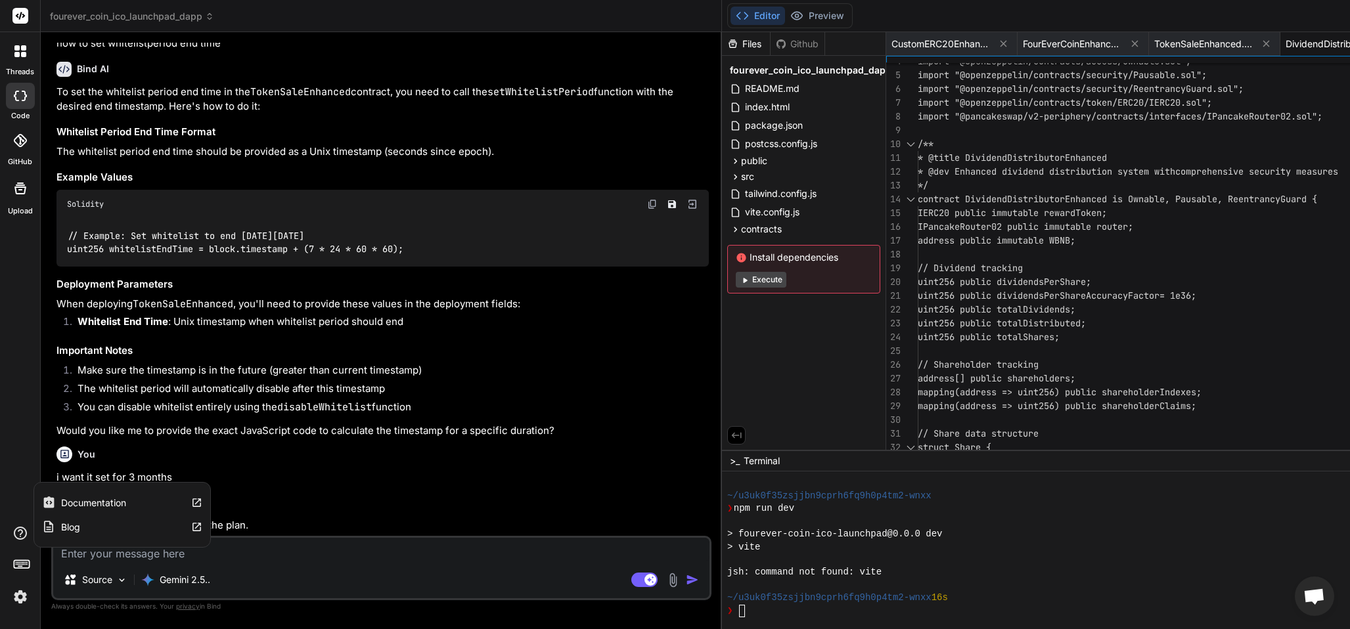
scroll to position [24300, 0]
click at [87, 554] on textarea at bounding box center [381, 550] width 656 height 24
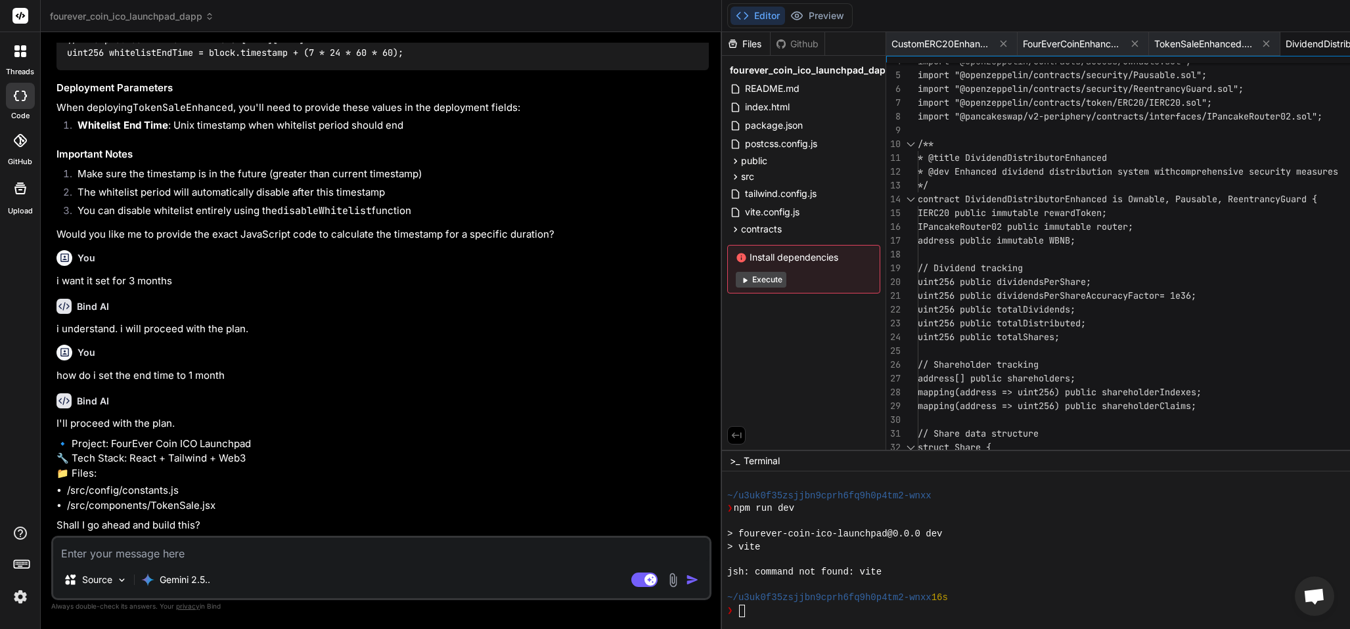
scroll to position [24496, 0]
click at [182, 554] on textarea at bounding box center [381, 550] width 656 height 24
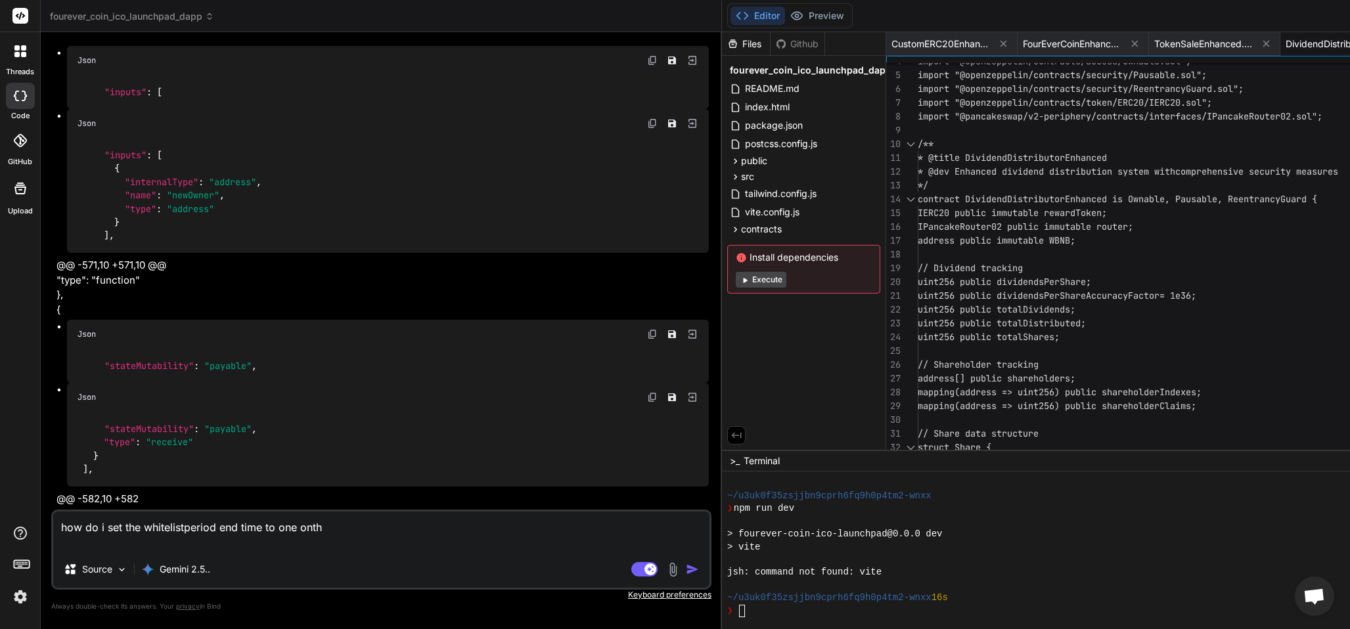
scroll to position [38313, 0]
drag, startPoint x: 296, startPoint y: 527, endPoint x: 302, endPoint y: 534, distance: 9.8
click at [294, 527] on textarea "how do i set the whitelistperiod end time to one onth" at bounding box center [381, 531] width 656 height 39
click at [298, 527] on textarea "how do i set the whitelistperiod end time to one onth" at bounding box center [381, 531] width 656 height 39
click at [359, 533] on textarea "how do i set the whitelistperiod end time to one month" at bounding box center [381, 531] width 656 height 39
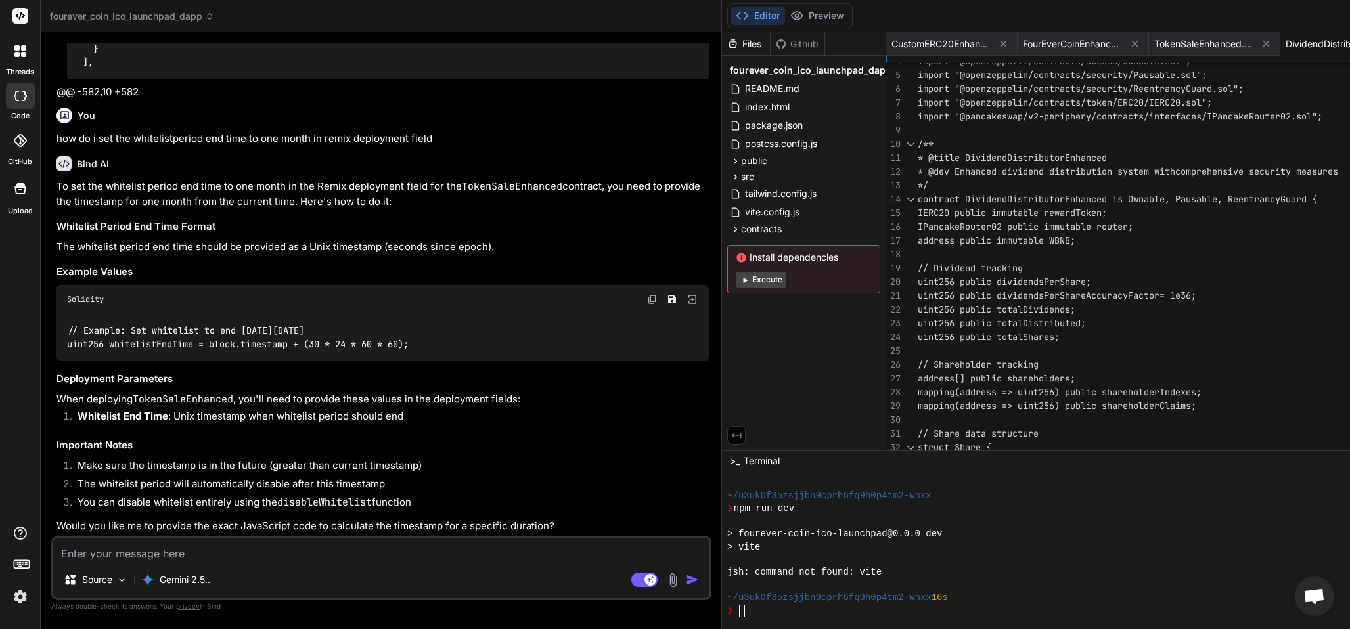
scroll to position [38718, 0]
drag, startPoint x: 209, startPoint y: 359, endPoint x: 387, endPoint y: 357, distance: 177.3
click at [409, 351] on code "// Example: Set whitelist to end [DATE][DATE] uint256 whitelistEndTime = block.…" at bounding box center [238, 337] width 342 height 27
click at [142, 351] on code "// Example: Set whitelist to end [DATE][DATE] uint256 whitelistEndTime = block.…" at bounding box center [238, 337] width 342 height 27
click at [171, 351] on code "// Example: Set whitelist to end [DATE][DATE] uint256 whitelistEndTime = block.…" at bounding box center [238, 337] width 342 height 27
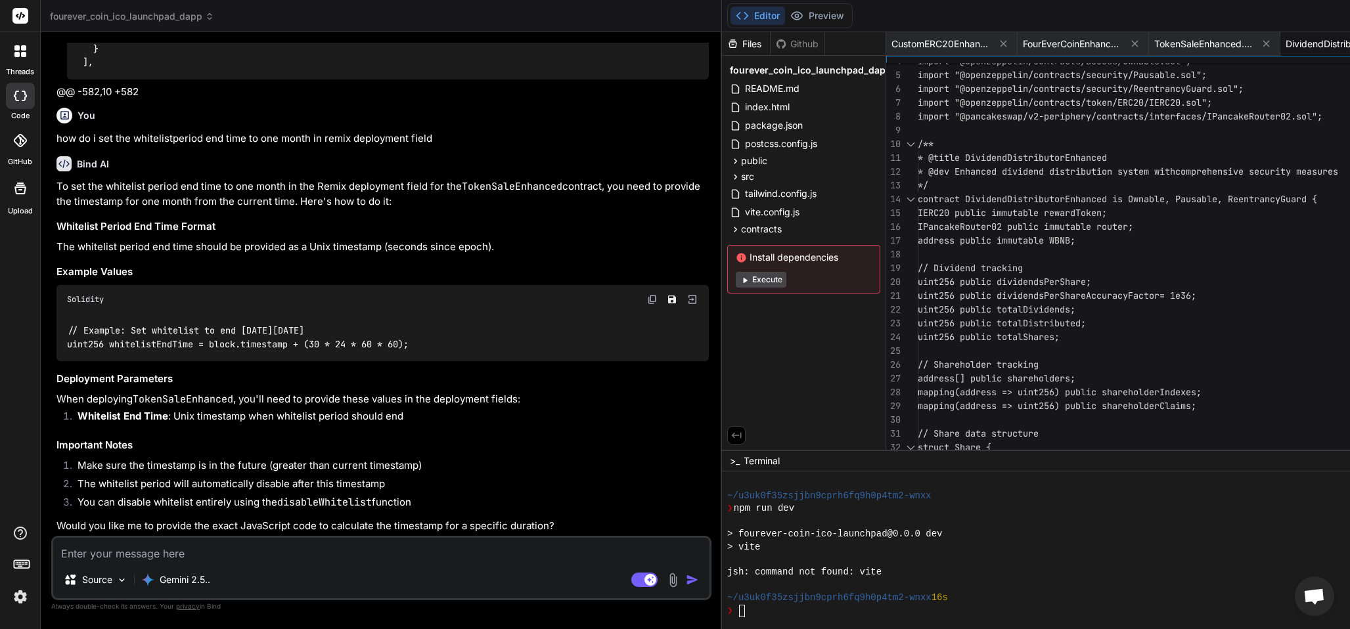
drag, startPoint x: 209, startPoint y: 357, endPoint x: 418, endPoint y: 376, distance: 209.1
click at [420, 362] on div "// Example: Set whitelist to end [DATE][DATE] uint256 whitelistEndTime = block.…" at bounding box center [382, 338] width 652 height 48
copy code "block.timestamp + (30 * 24 * 60 * 60);"
drag, startPoint x: 70, startPoint y: 550, endPoint x: 131, endPoint y: 590, distance: 73.0
click at [70, 548] on textarea at bounding box center [381, 550] width 656 height 24
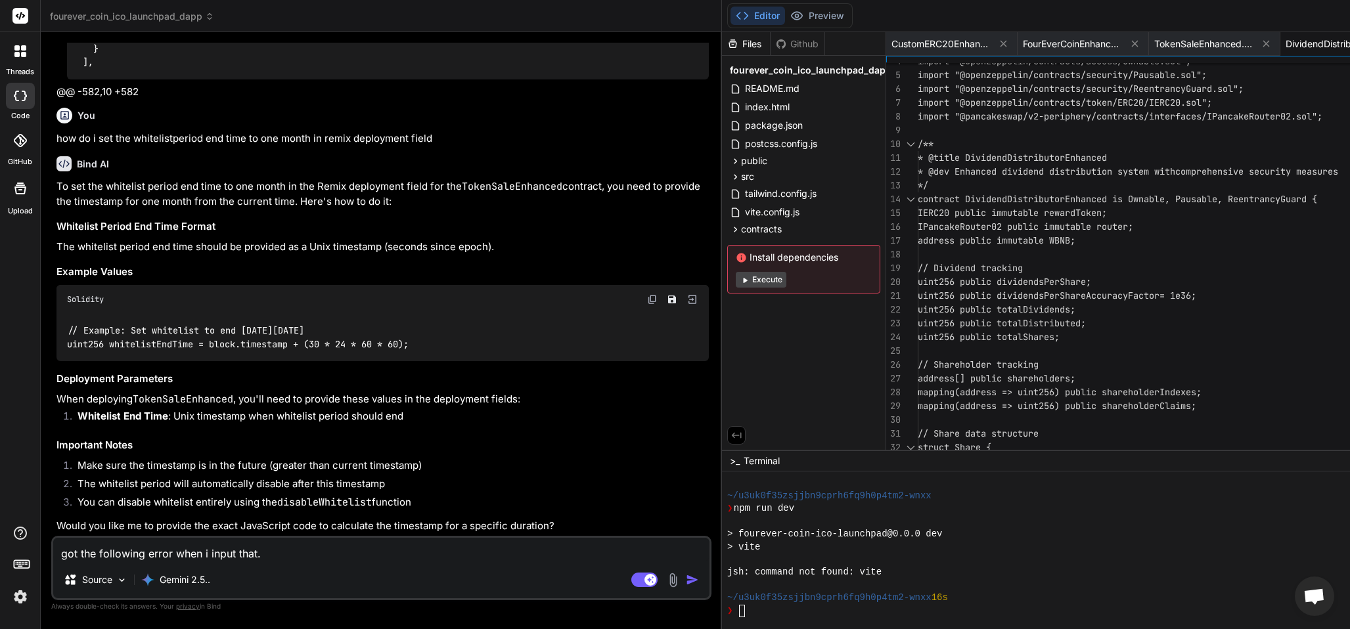
drag, startPoint x: 542, startPoint y: 552, endPoint x: 452, endPoint y: 574, distance: 93.3
paste textarea "transact to TokenSaleEnhanced.setWhitelistPeriod errored: Error encoding argume…"
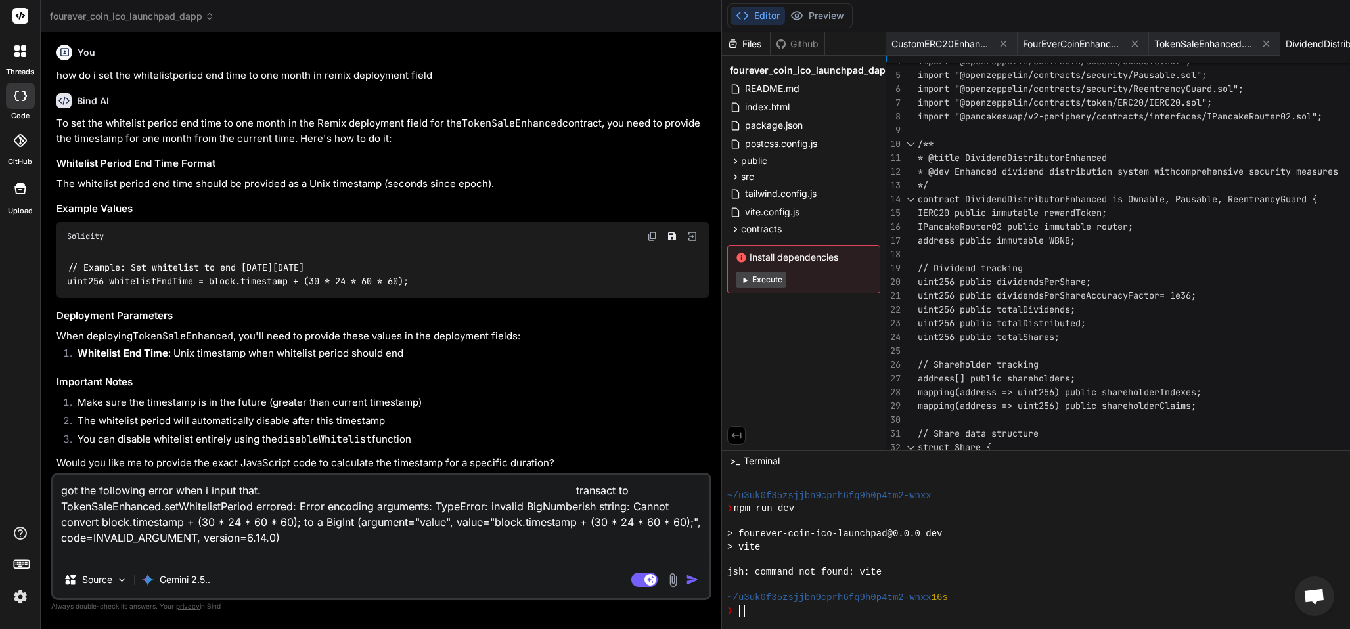
click at [686, 576] on img "button" at bounding box center [692, 579] width 13 height 13
click at [686, 573] on button "button" at bounding box center [695, 579] width 18 height 13
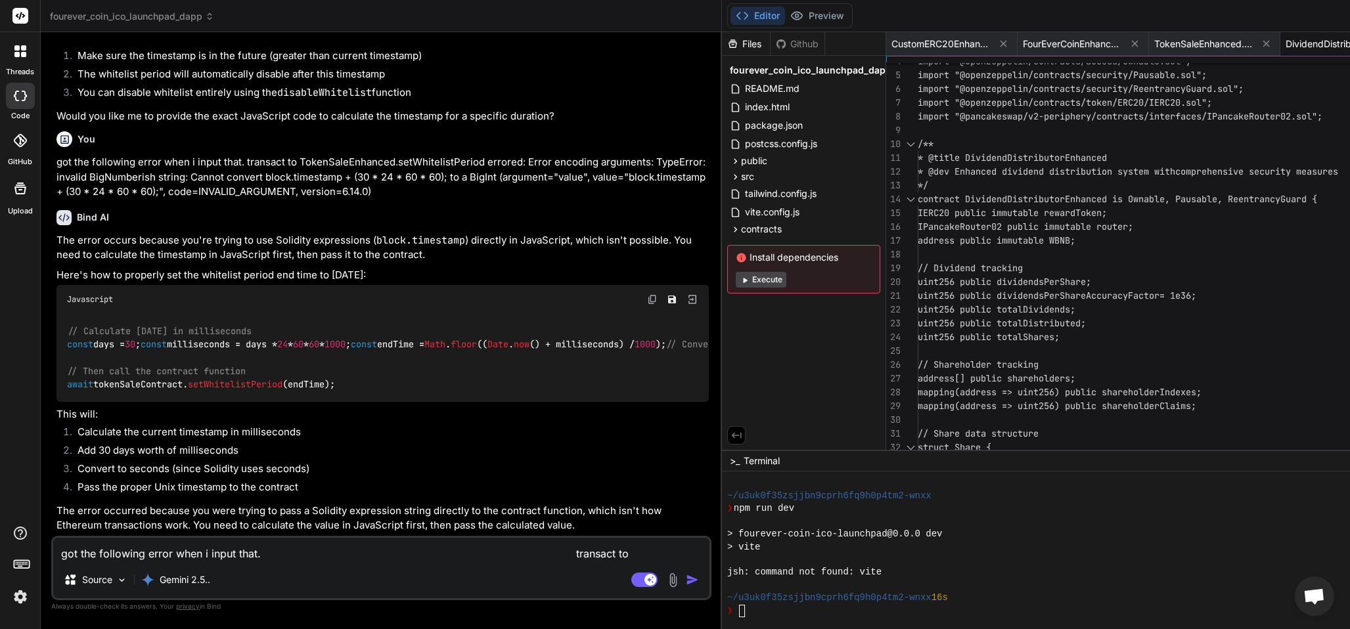
scroll to position [39231, 0]
click at [85, 546] on textarea "got the following error when i input that. transact to TokenSaleEnhanced.setWhi…" at bounding box center [381, 550] width 656 height 24
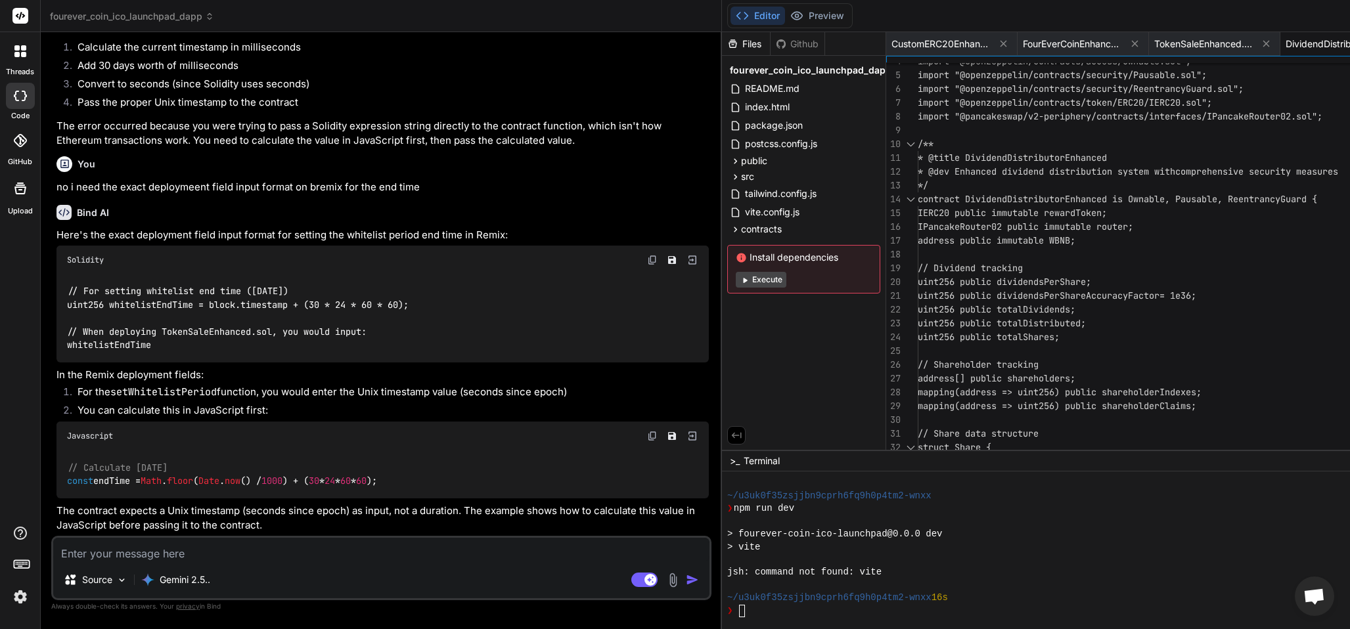
scroll to position [39627, 0]
click at [182, 578] on p "Gemini 2.5.." at bounding box center [185, 579] width 51 height 13
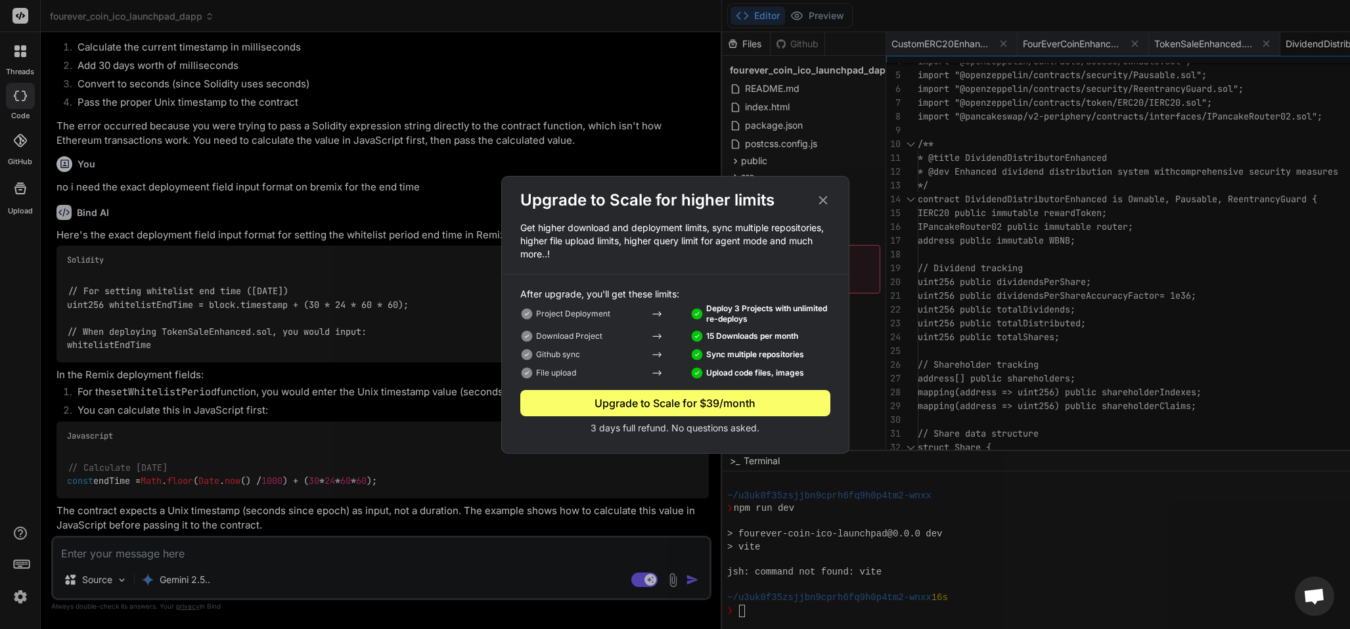
click at [820, 198] on icon at bounding box center [822, 200] width 9 height 9
